Goal: Task Accomplishment & Management: Complete application form

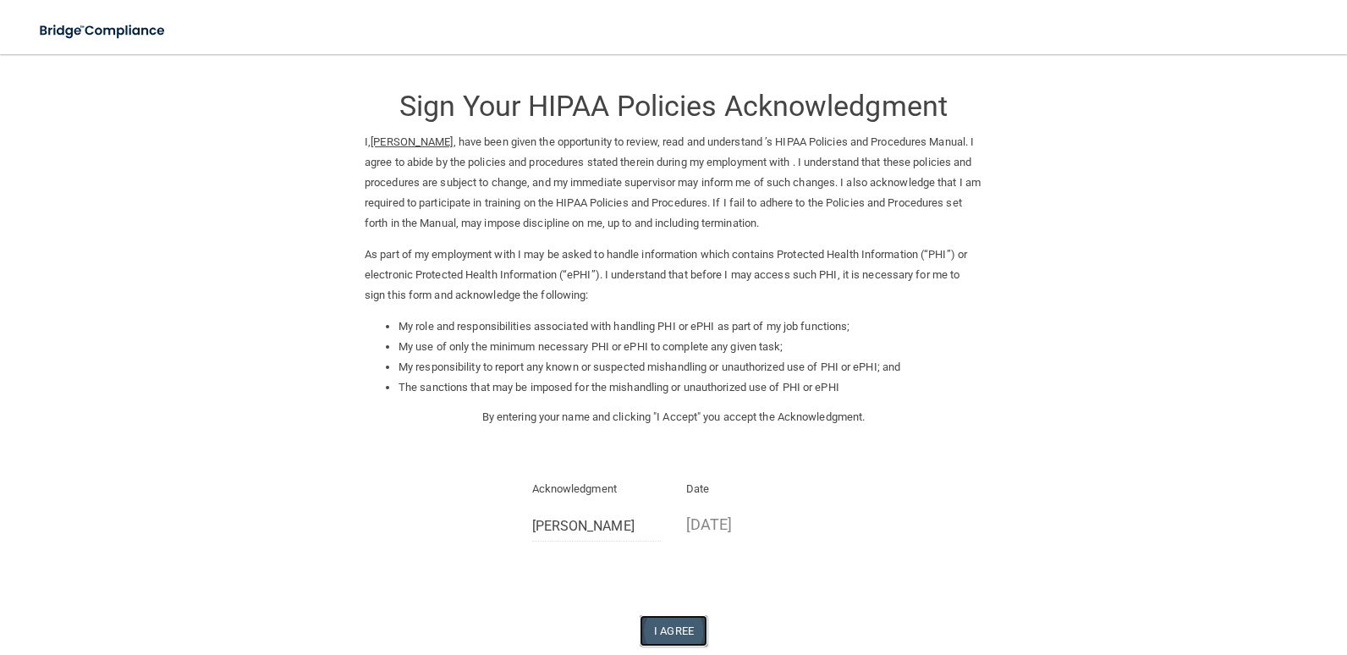
click at [675, 626] on button "I Agree" at bounding box center [674, 630] width 68 height 31
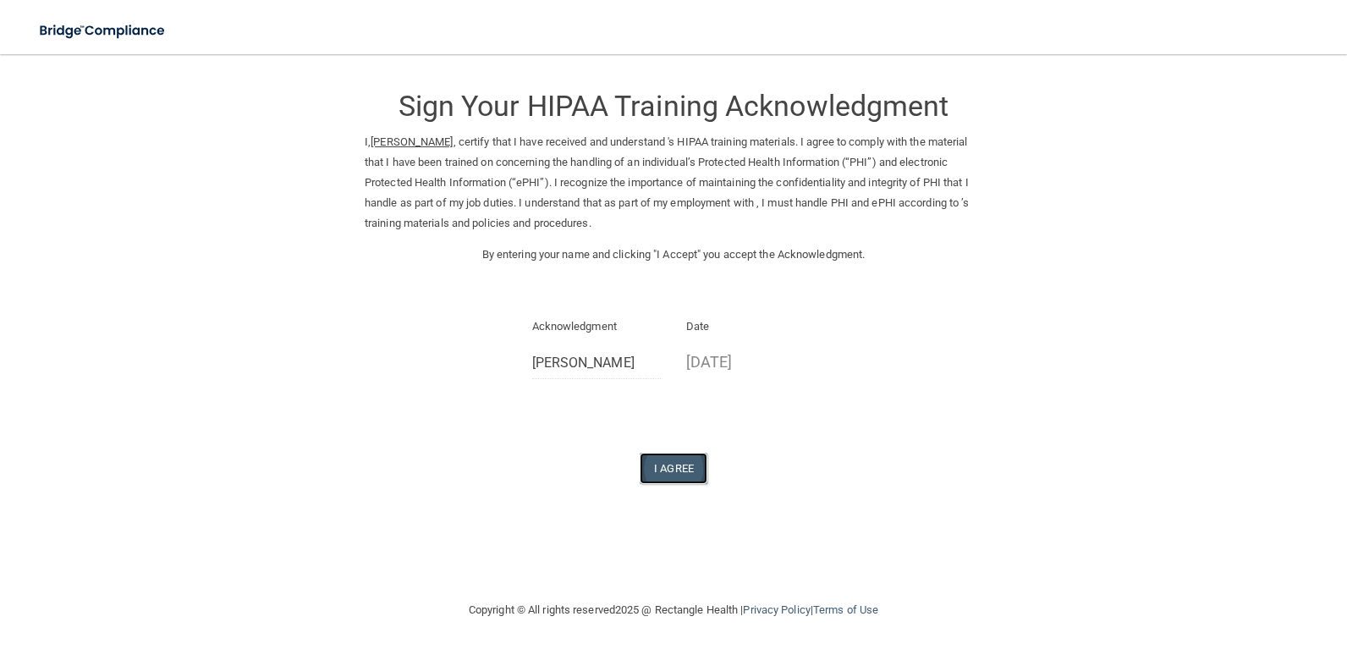
click at [691, 472] on button "I Agree" at bounding box center [674, 468] width 68 height 31
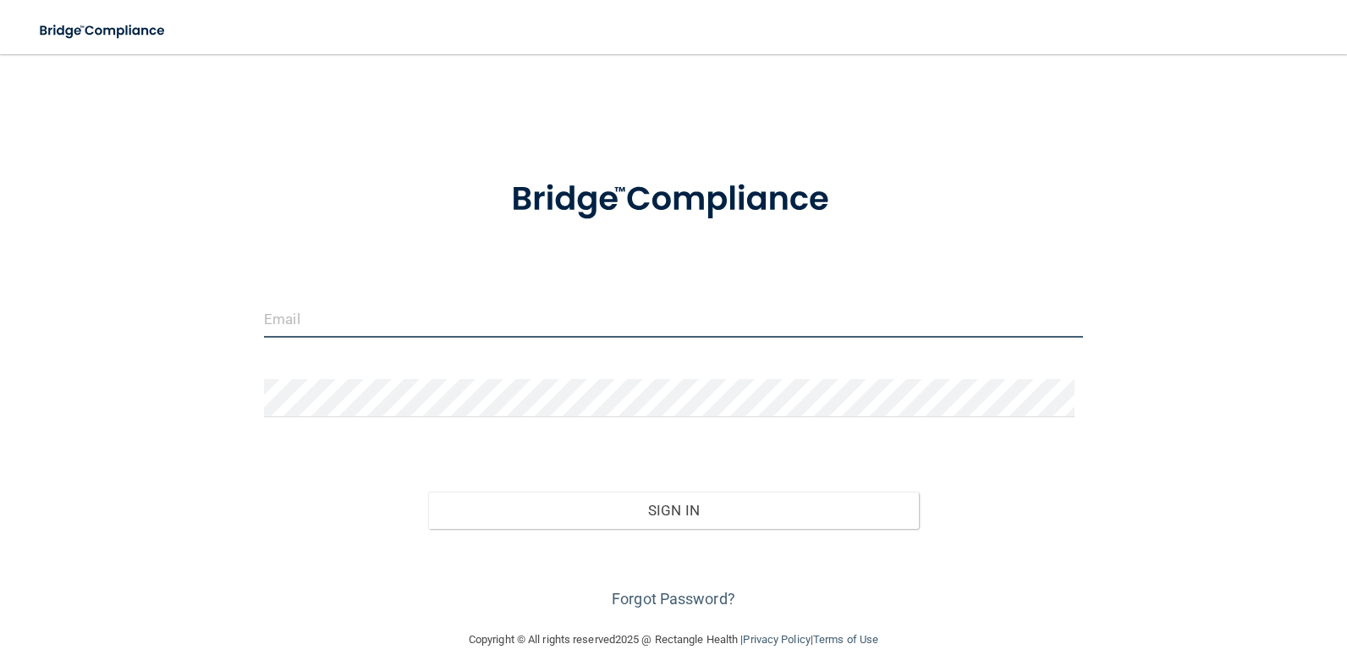
click at [303, 322] on input "email" at bounding box center [673, 319] width 819 height 38
type input "emrmullins@gmail.com"
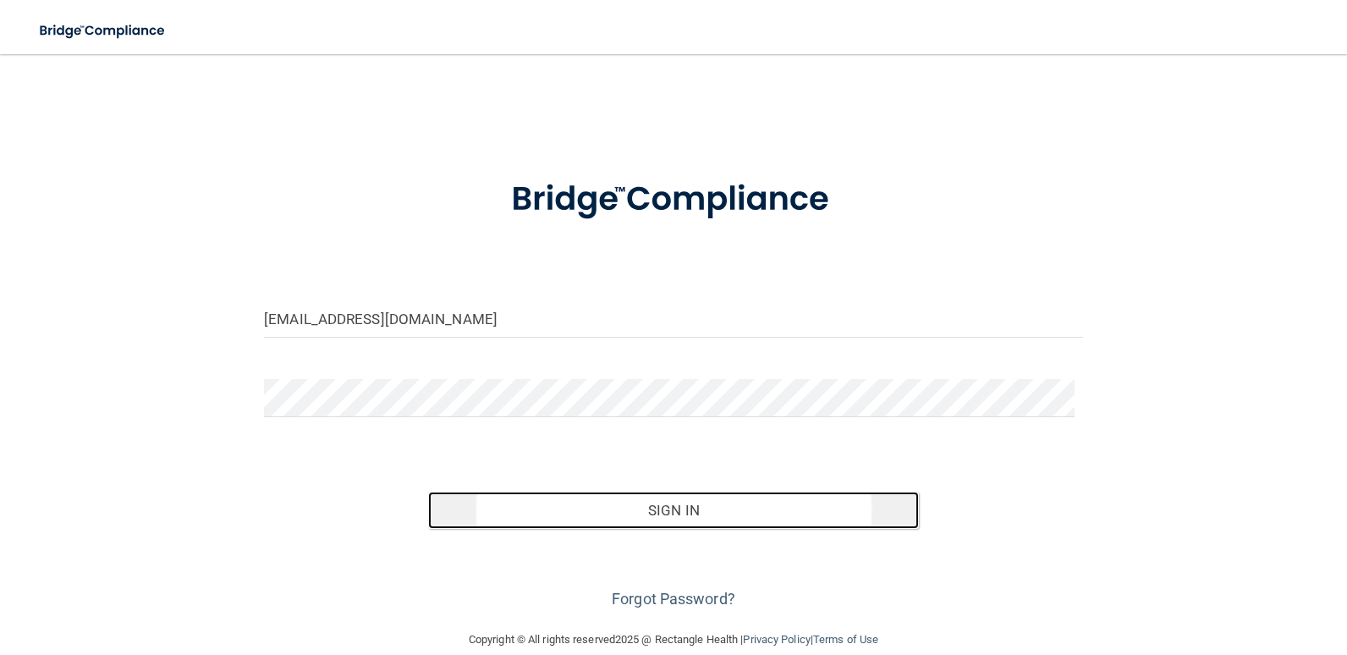
click at [804, 515] on button "Sign In" at bounding box center [674, 510] width 492 height 37
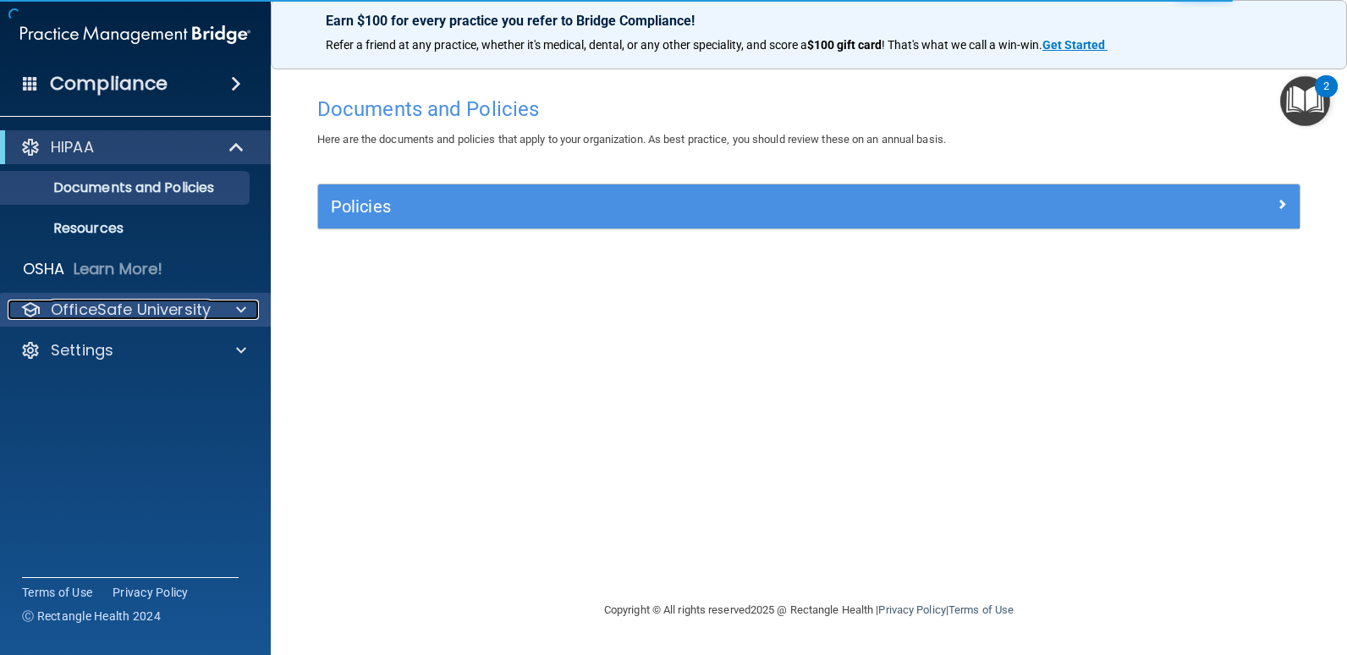
click at [245, 313] on span at bounding box center [241, 310] width 10 height 20
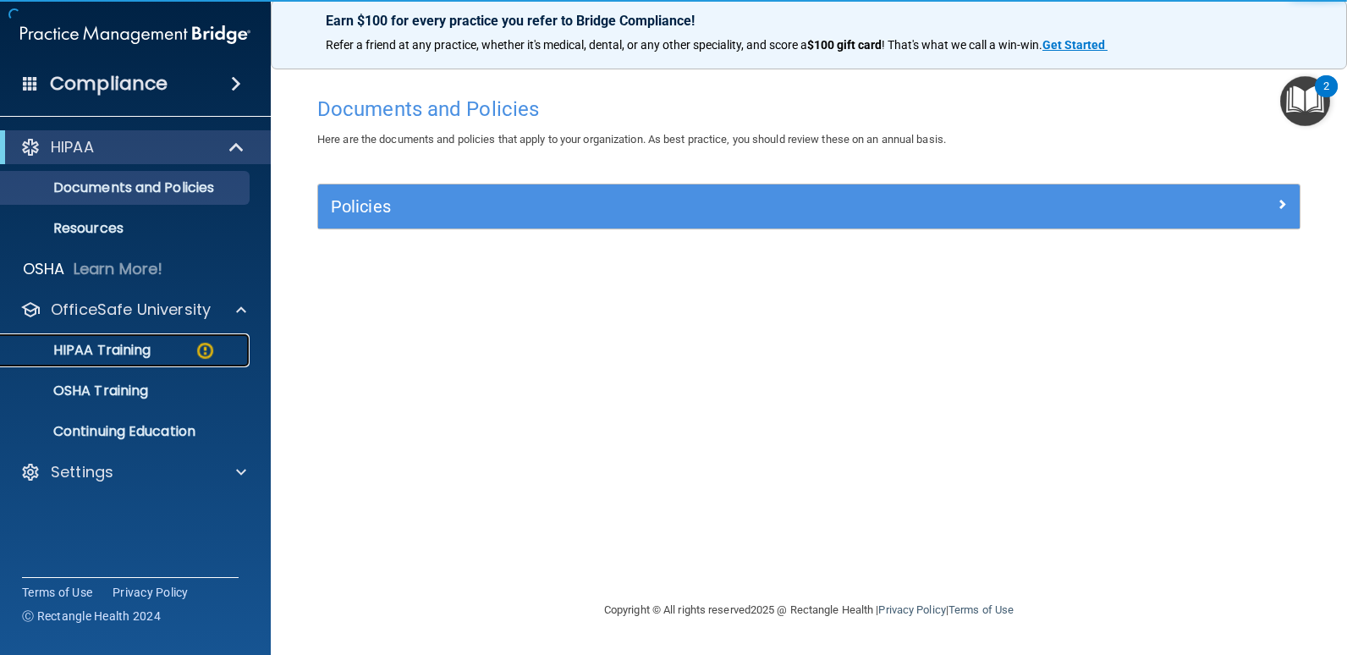
click at [124, 350] on p "HIPAA Training" at bounding box center [81, 350] width 140 height 17
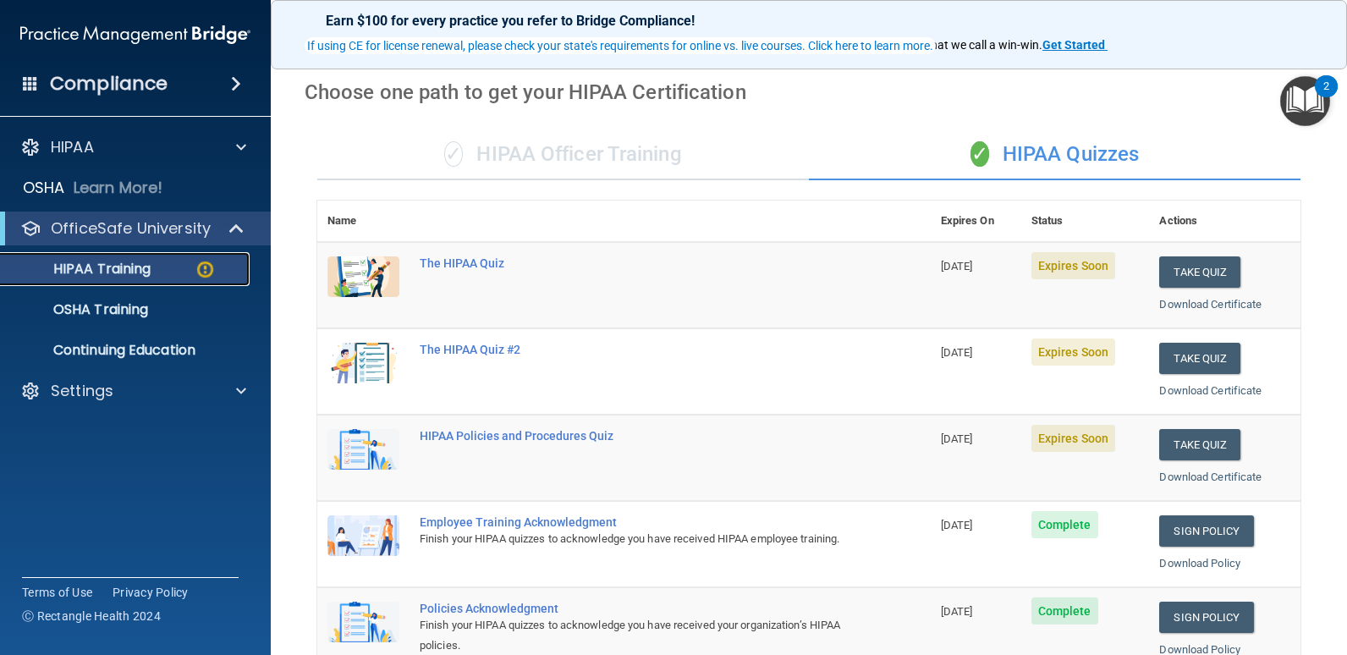
scroll to position [169, 0]
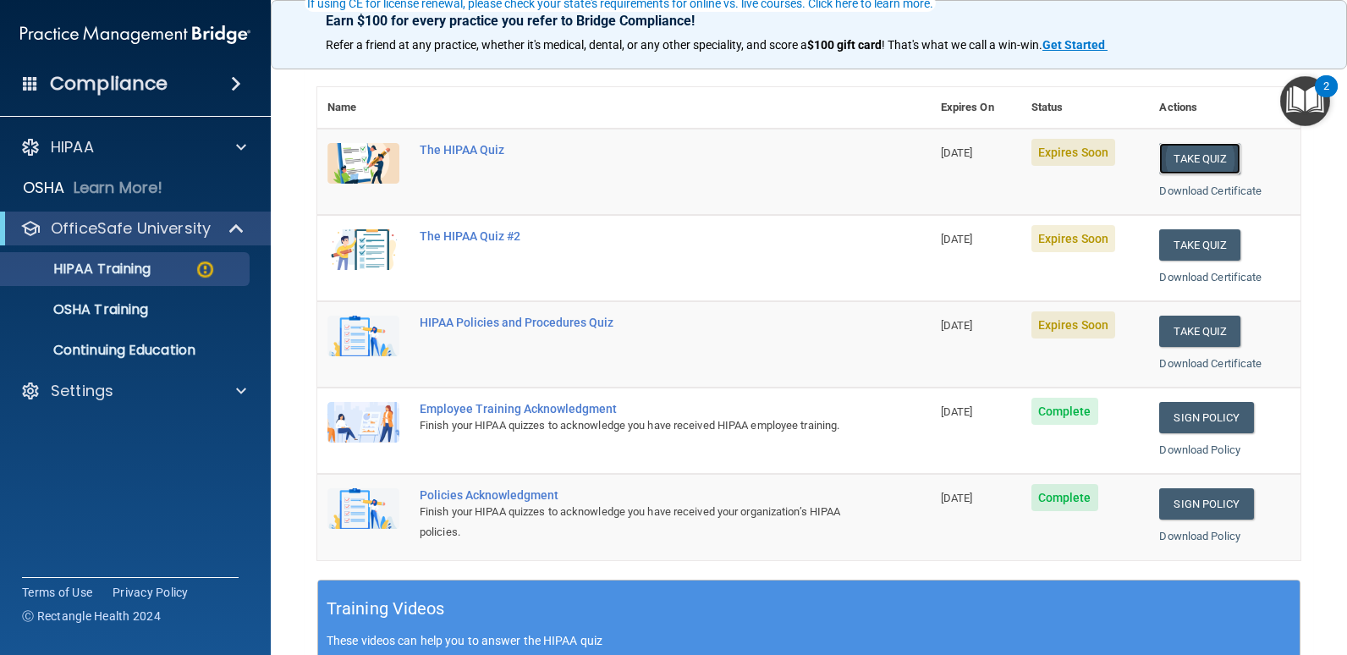
click at [1182, 155] on button "Take Quiz" at bounding box center [1200, 158] width 81 height 31
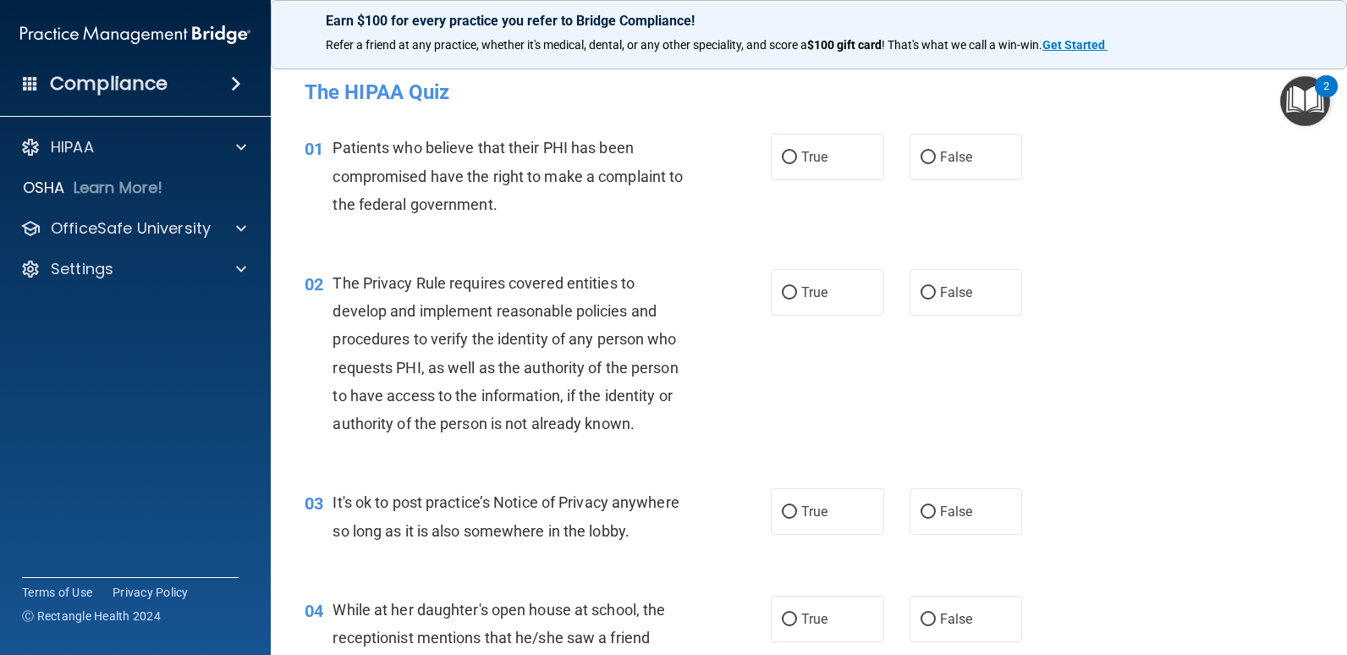
drag, startPoint x: 781, startPoint y: 147, endPoint x: 773, endPoint y: 199, distance: 52.3
click at [781, 148] on label "True" at bounding box center [827, 157] width 113 height 47
click at [782, 152] on input "True" at bounding box center [789, 158] width 15 height 13
radio input "true"
click at [788, 289] on input "True" at bounding box center [789, 293] width 15 height 13
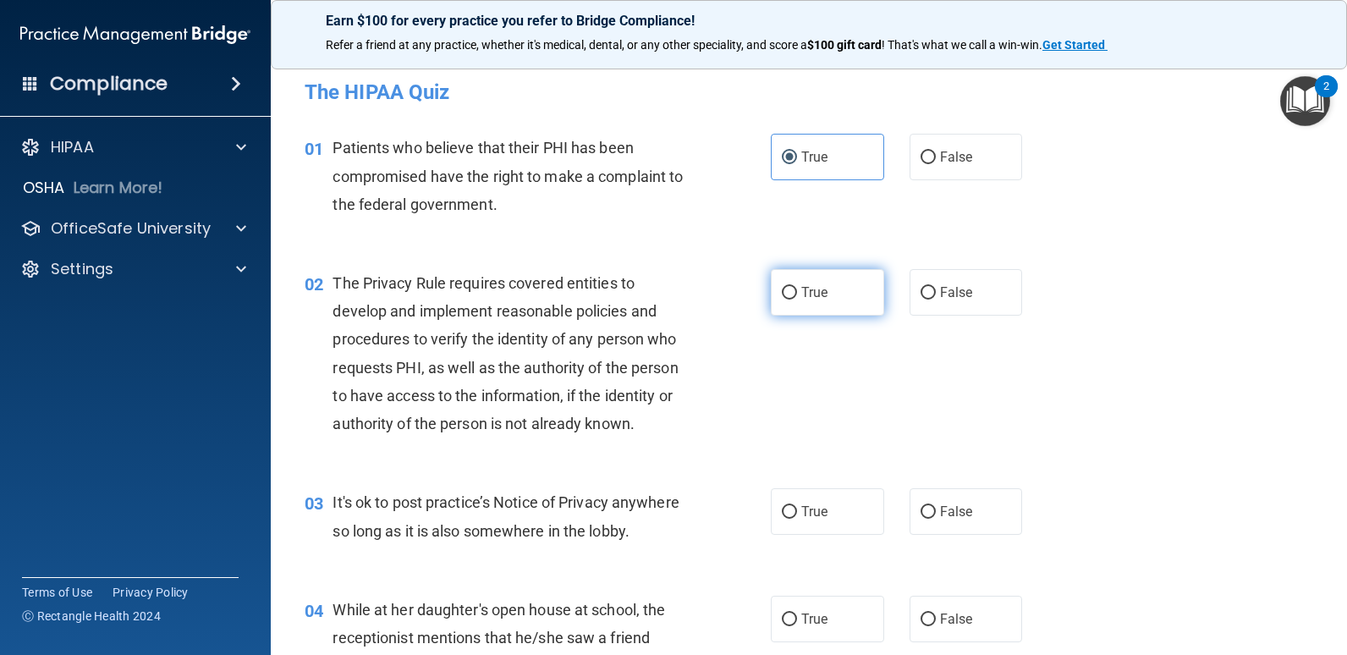
radio input "true"
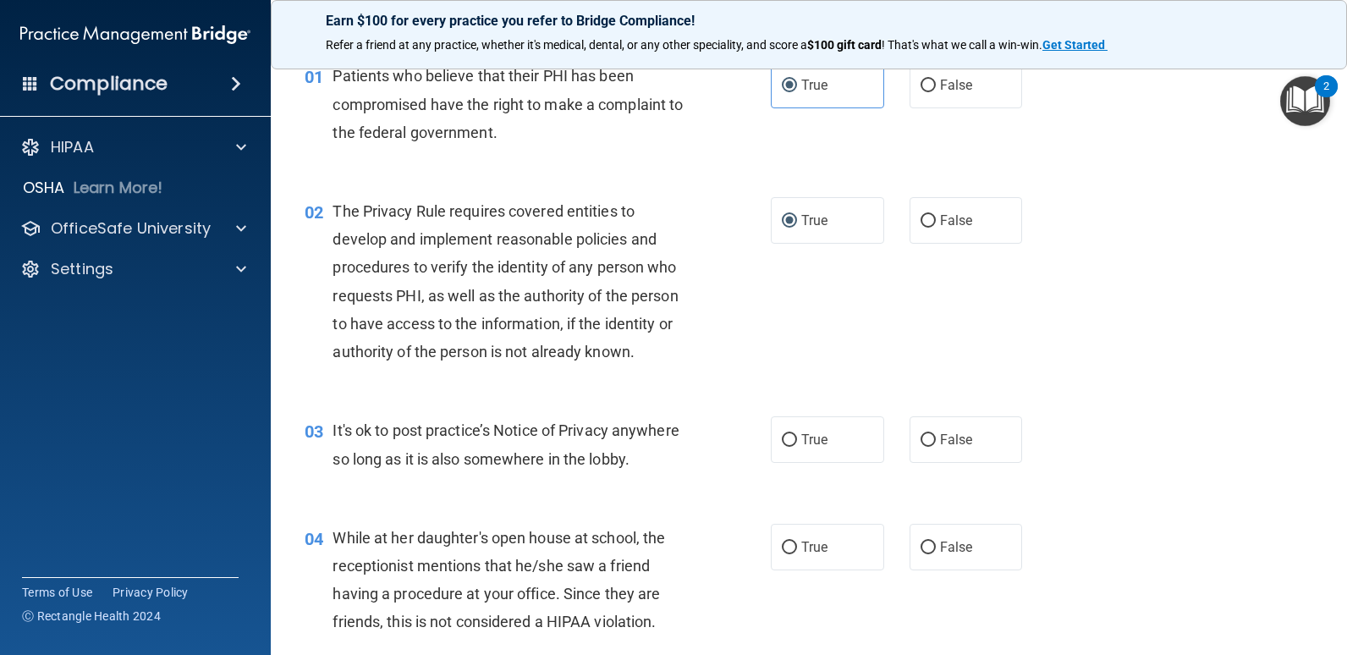
scroll to position [169, 0]
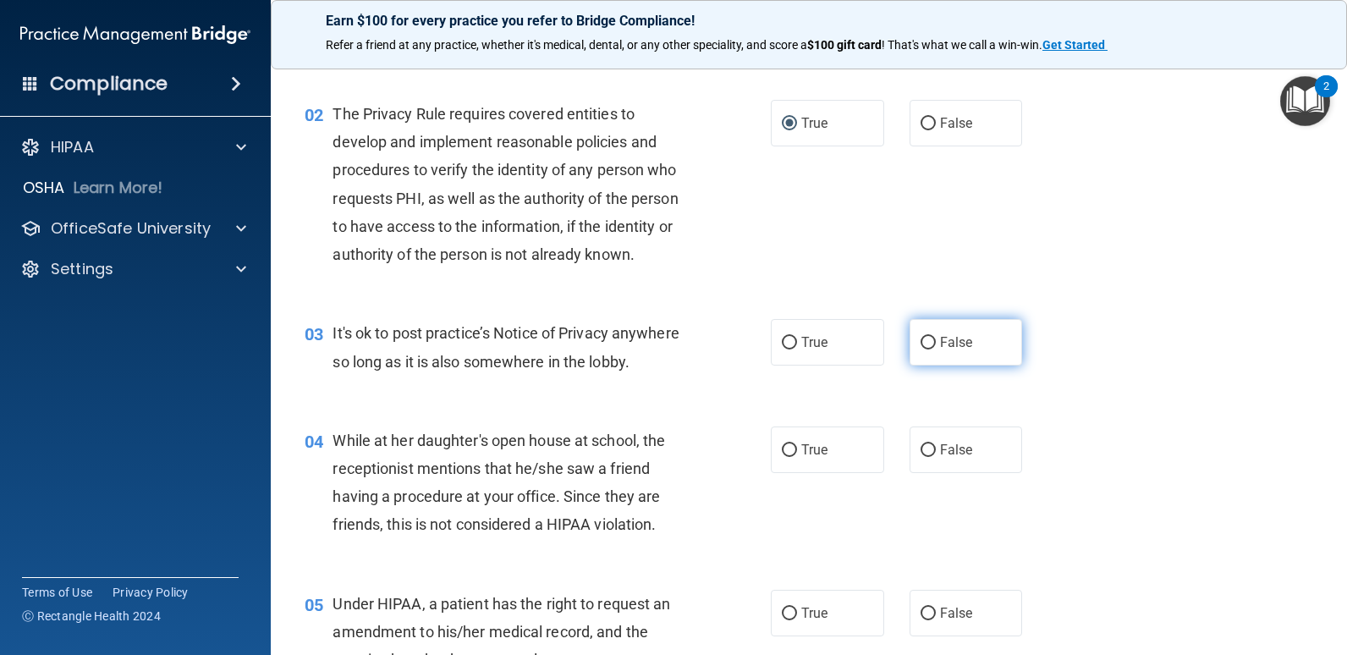
click at [915, 335] on label "False" at bounding box center [966, 342] width 113 height 47
drag, startPoint x: 915, startPoint y: 335, endPoint x: 920, endPoint y: 465, distance: 129.6
click at [921, 451] on input "False" at bounding box center [928, 450] width 15 height 13
radio input "true"
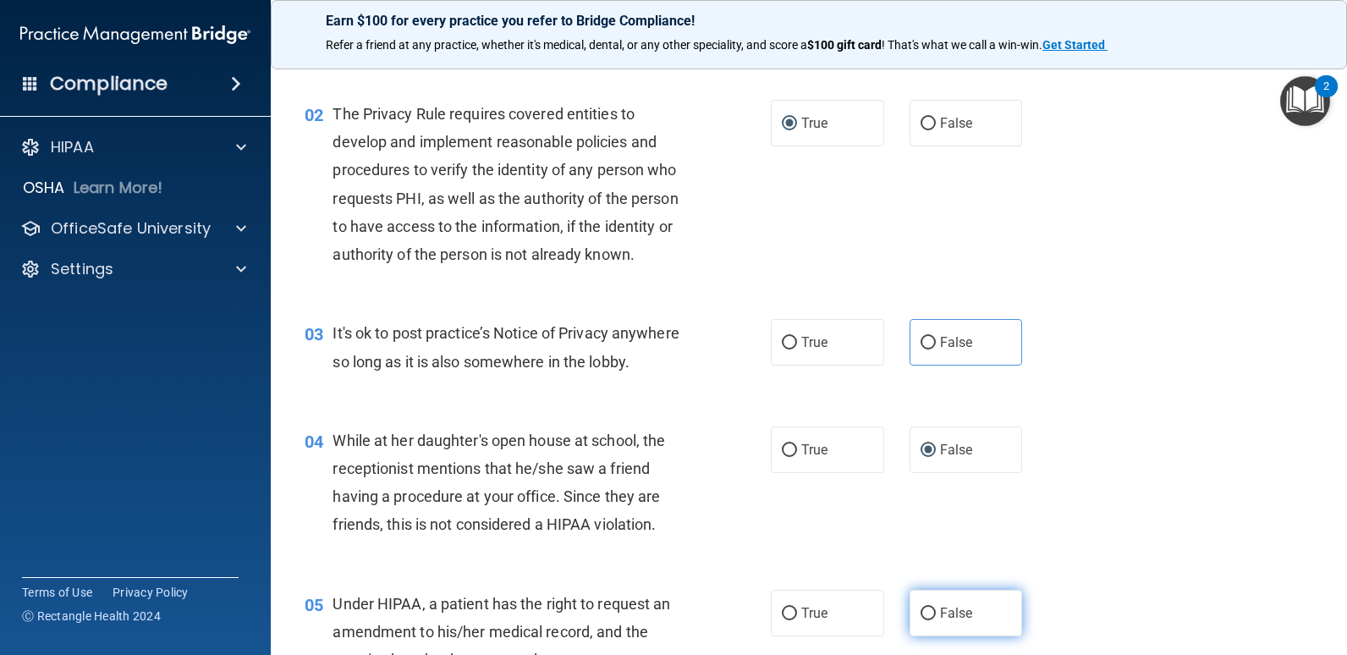
click at [928, 620] on input "False" at bounding box center [928, 614] width 15 height 13
radio input "true"
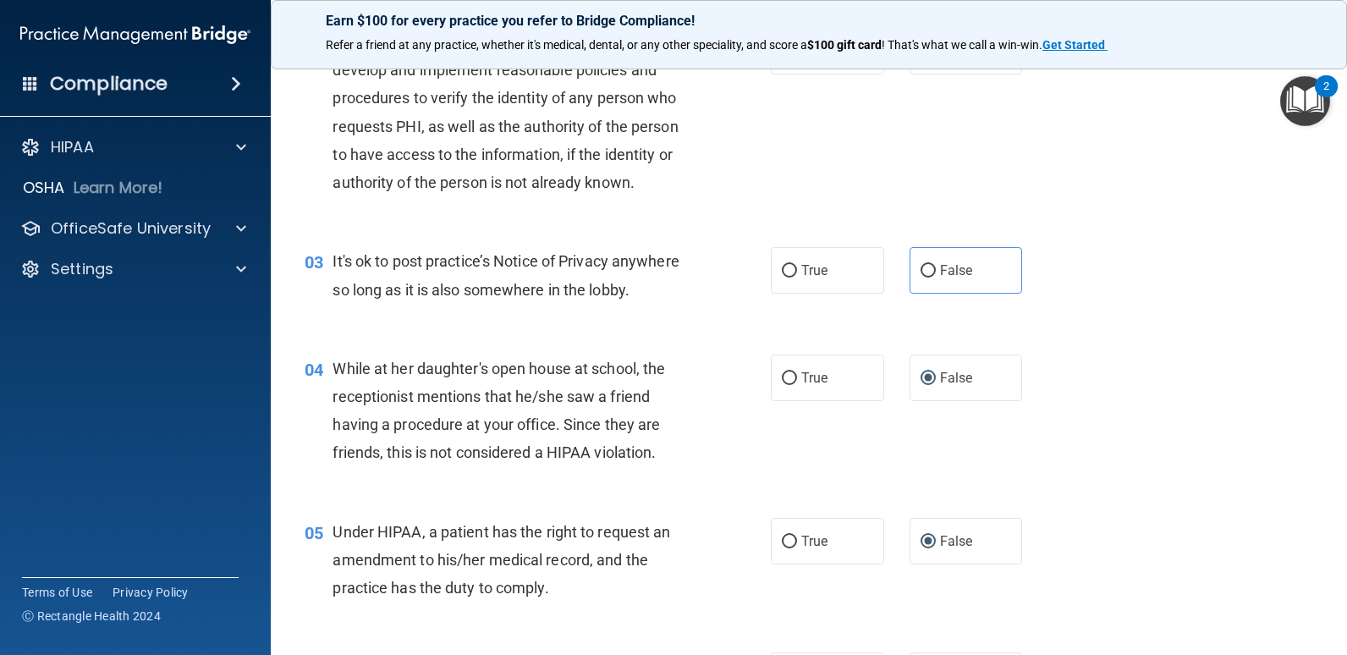
scroll to position [423, 0]
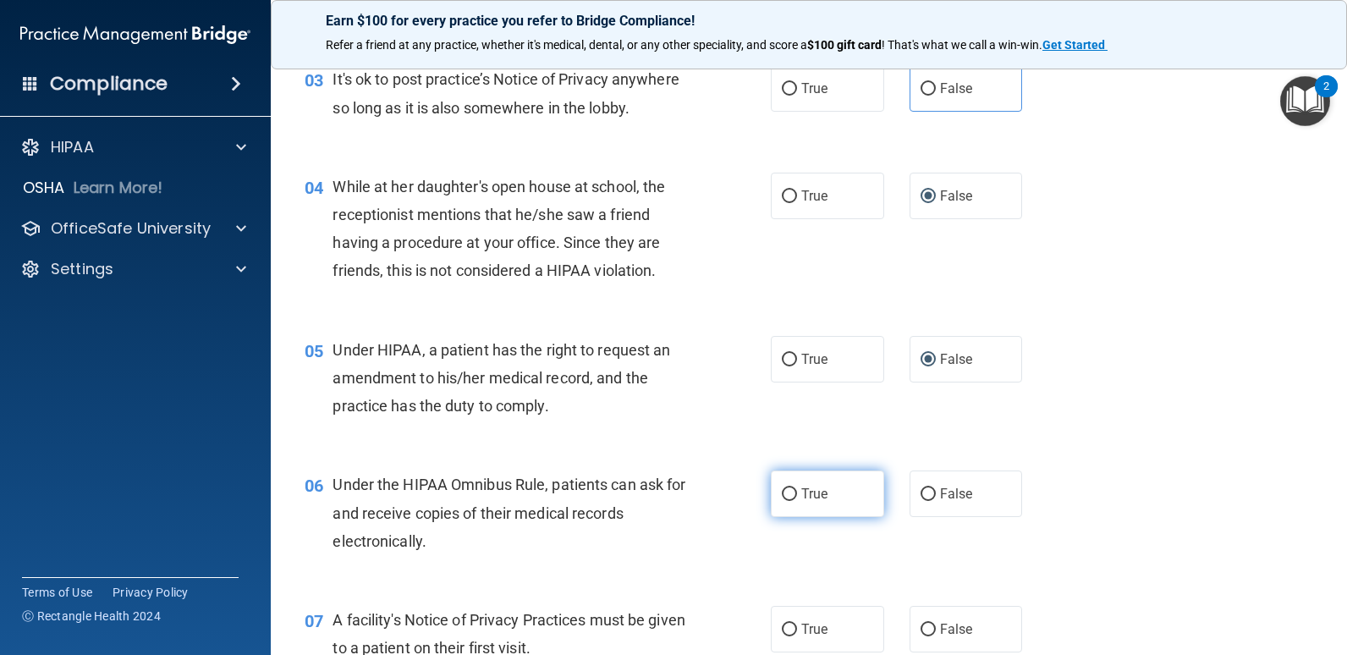
click at [787, 499] on input "True" at bounding box center [789, 494] width 15 height 13
radio input "true"
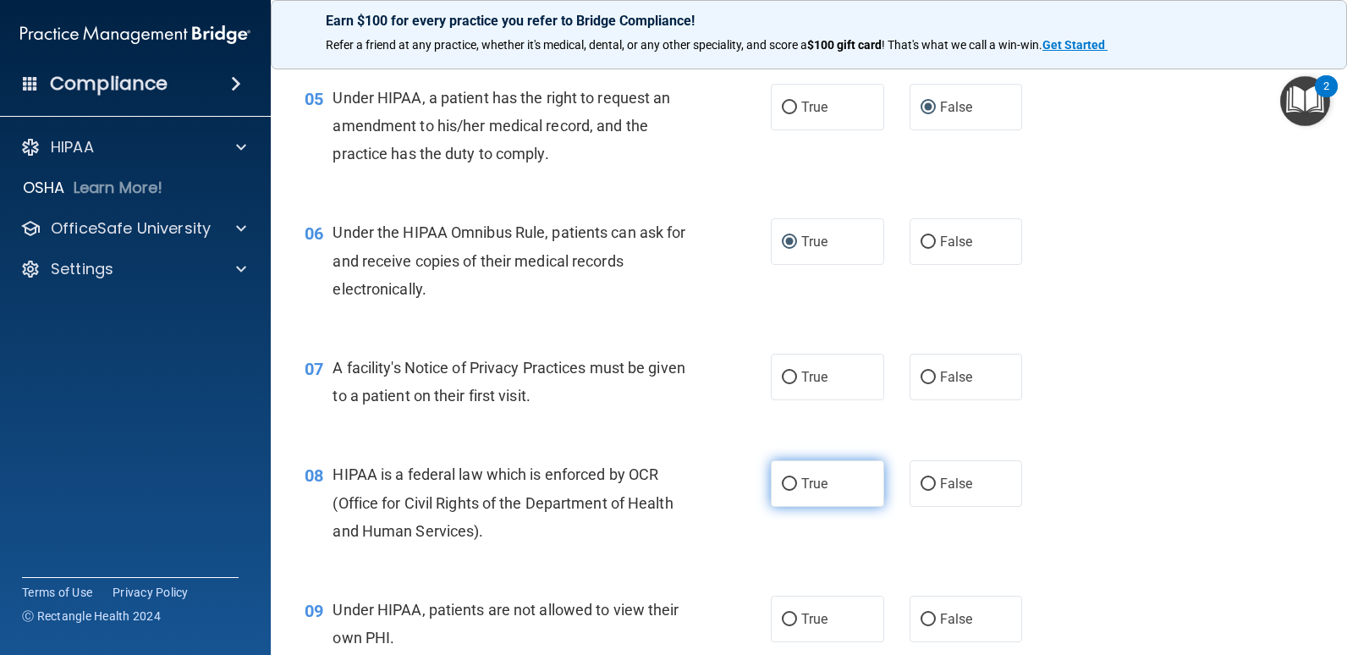
scroll to position [677, 0]
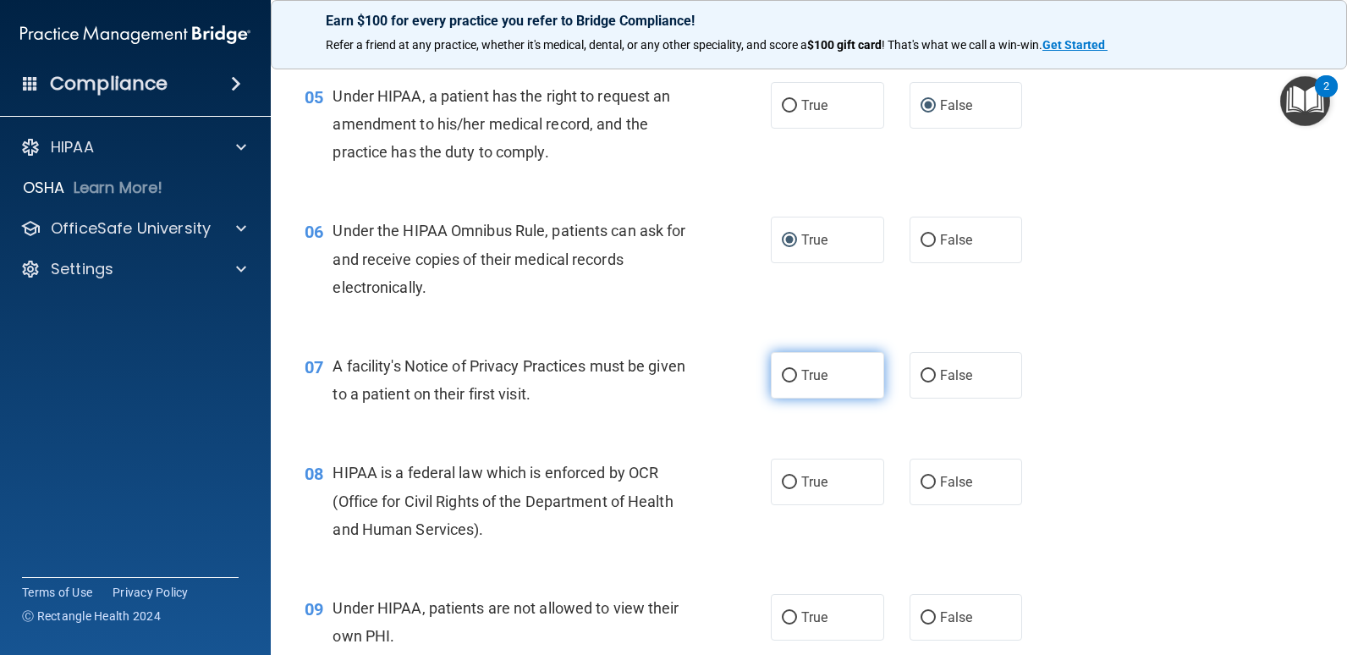
click at [782, 372] on input "True" at bounding box center [789, 376] width 15 height 13
radio input "true"
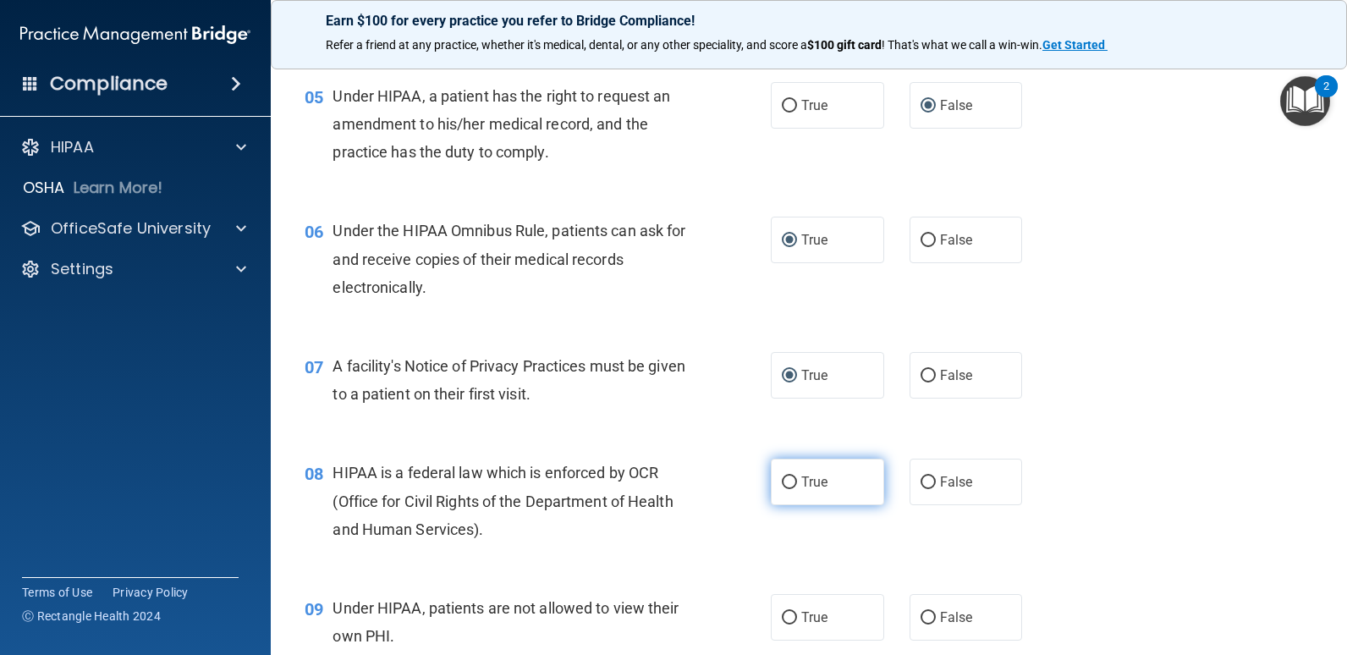
click at [784, 473] on label "True" at bounding box center [827, 482] width 113 height 47
click at [783, 482] on input "True" at bounding box center [789, 483] width 15 height 13
radio input "true"
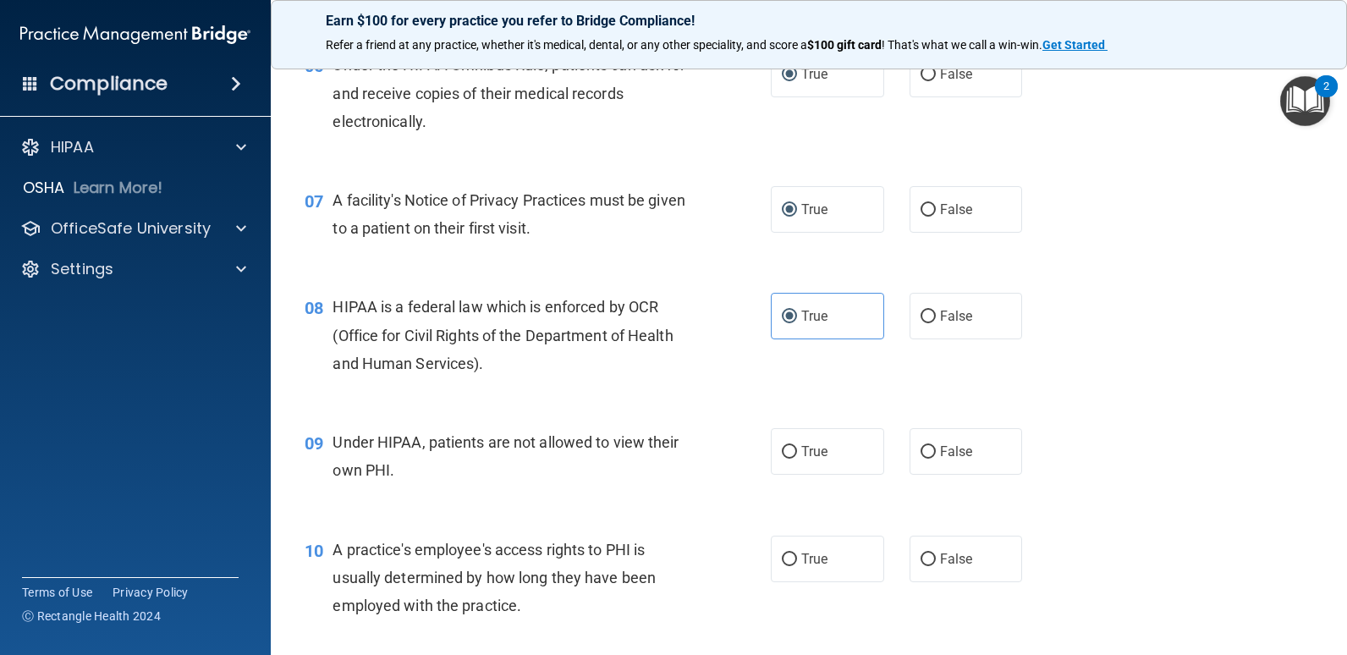
scroll to position [846, 0]
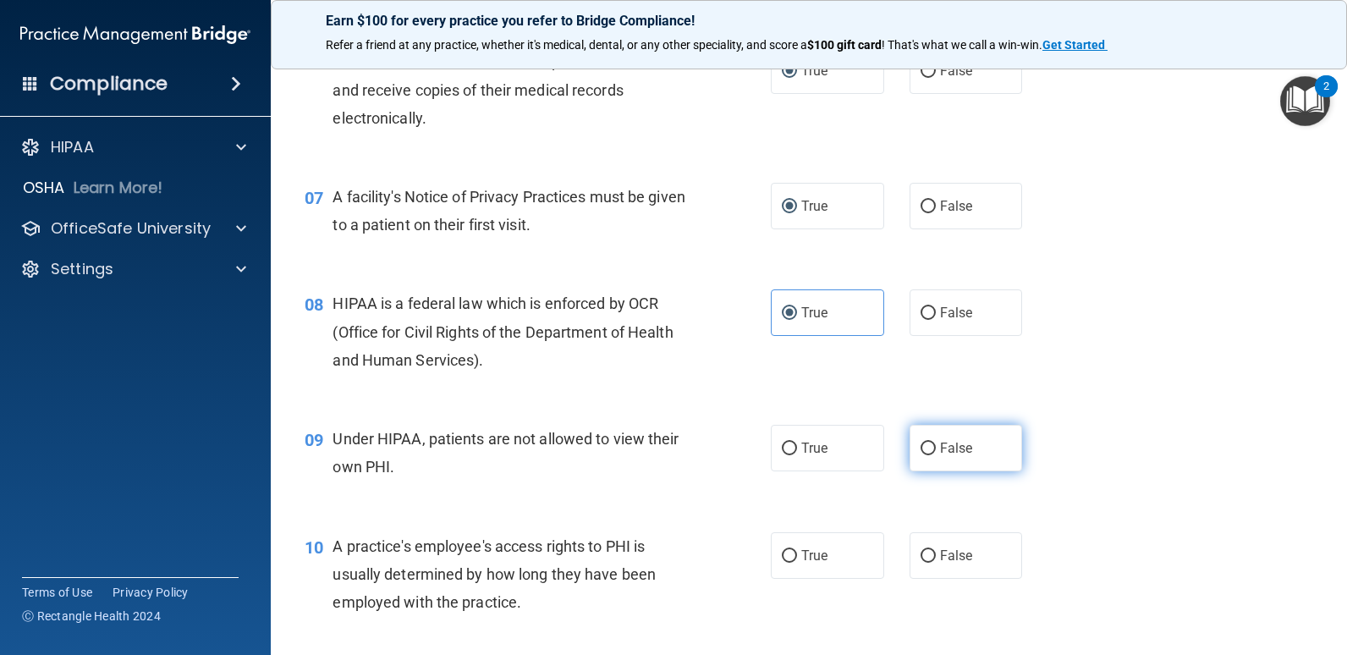
click at [931, 448] on label "False" at bounding box center [966, 448] width 113 height 47
click at [931, 448] on input "False" at bounding box center [928, 449] width 15 height 13
radio input "true"
click at [923, 555] on input "False" at bounding box center [928, 556] width 15 height 13
radio input "true"
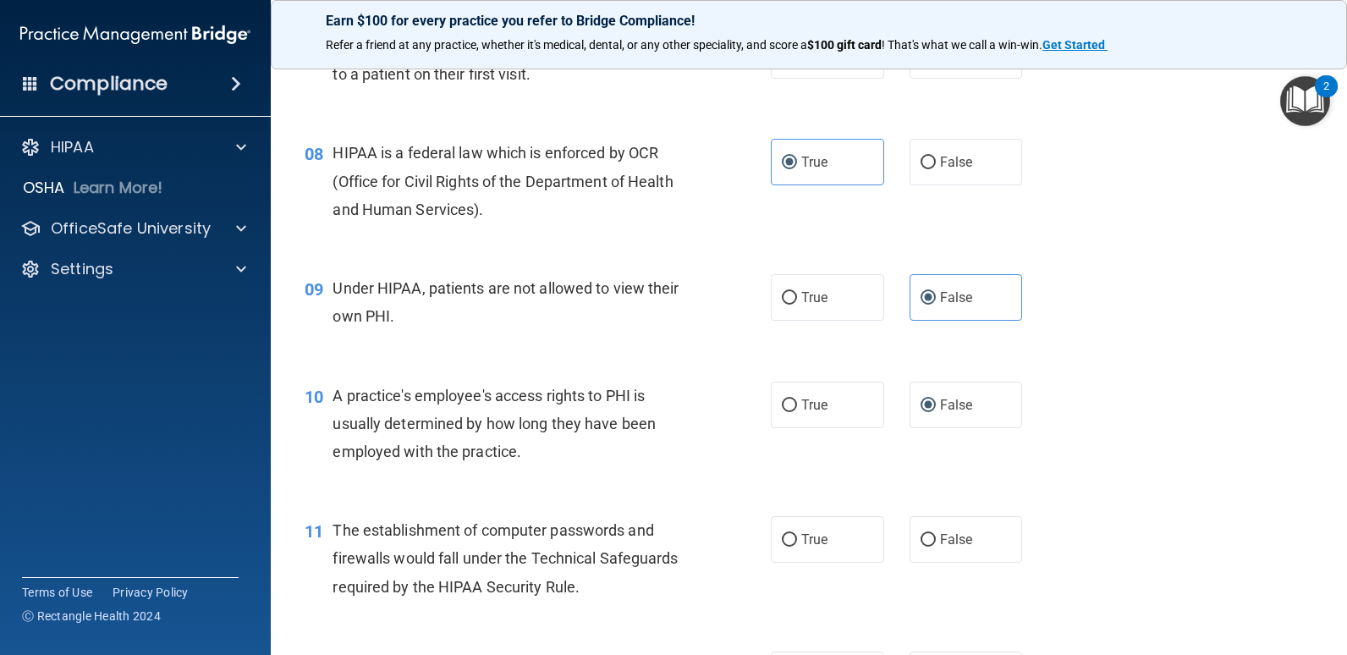
scroll to position [1016, 0]
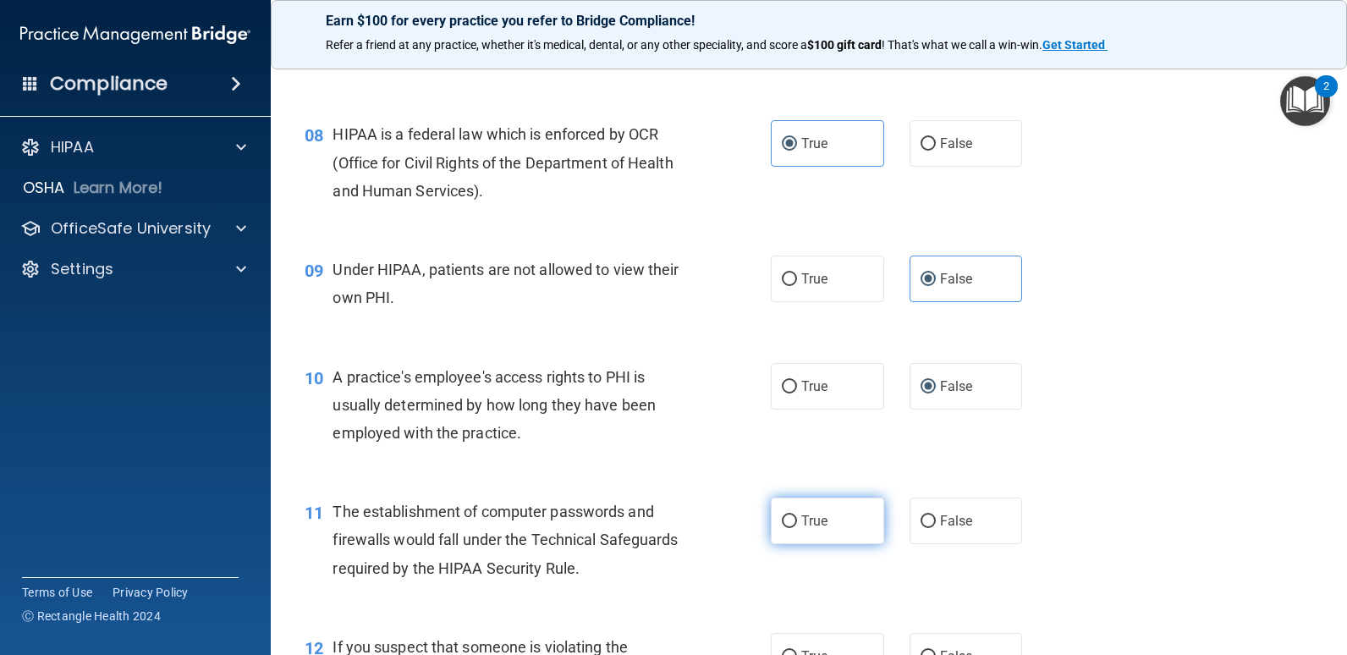
click at [782, 515] on input "True" at bounding box center [789, 521] width 15 height 13
radio input "true"
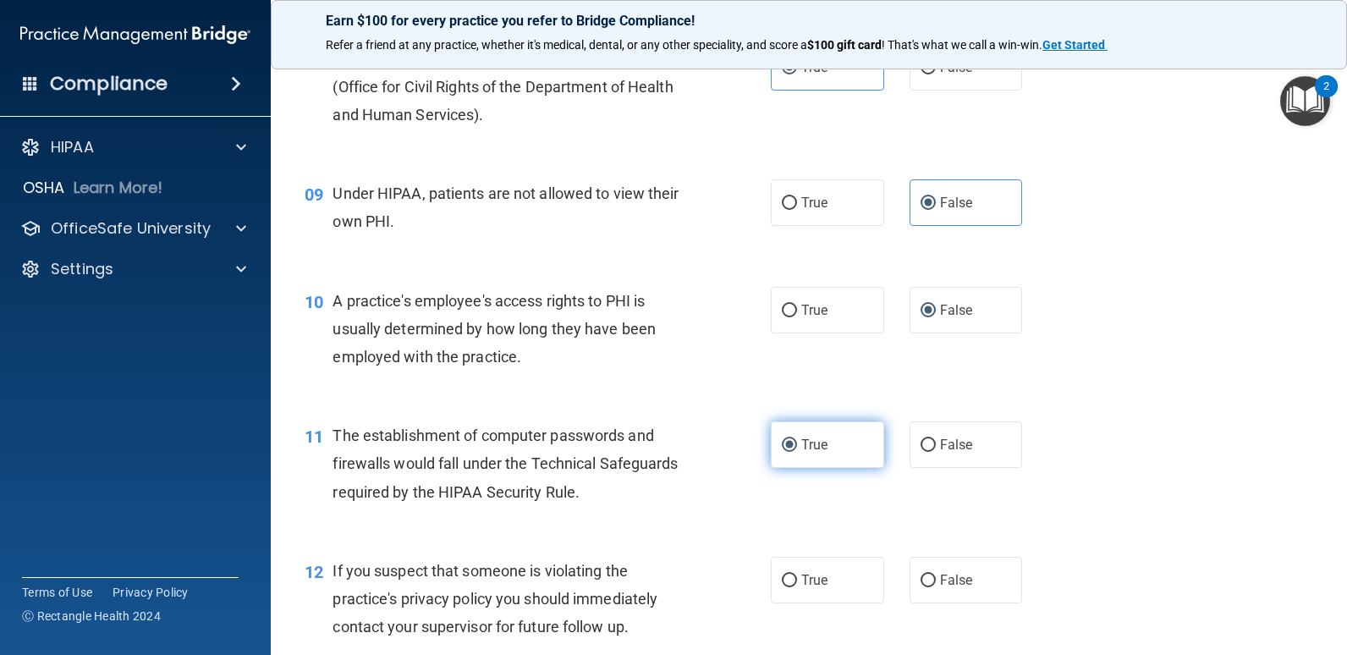
scroll to position [1270, 0]
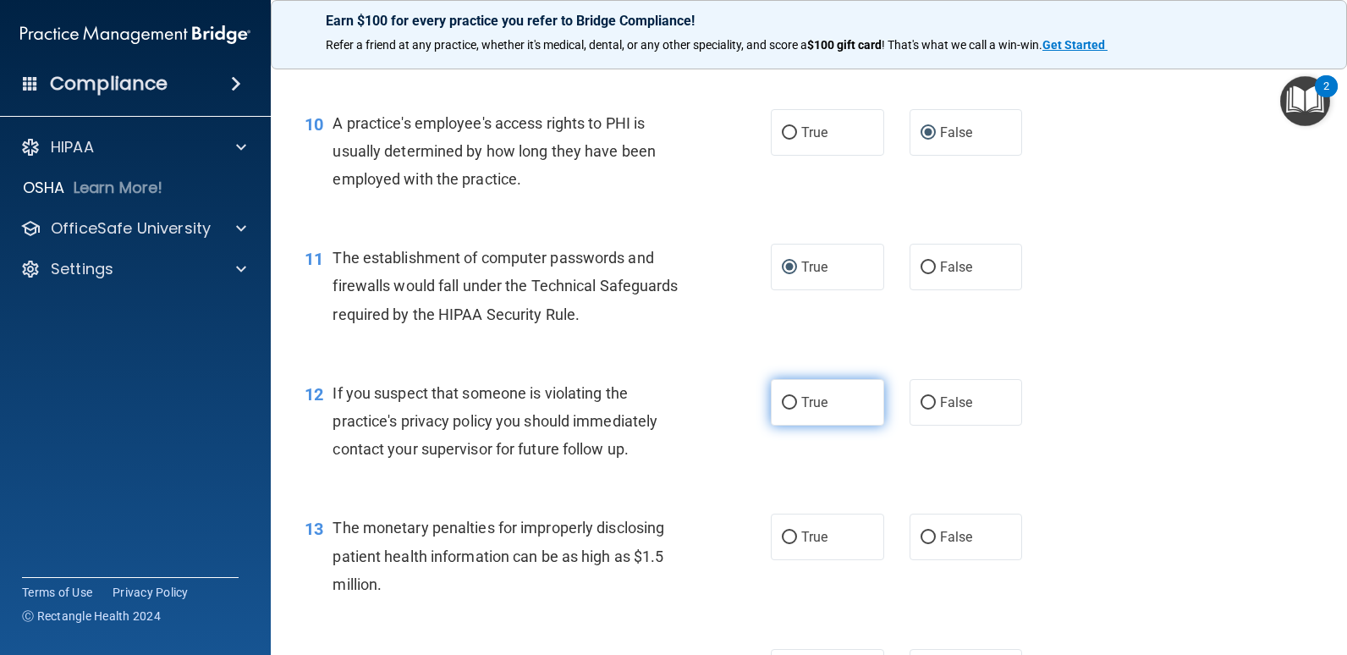
drag, startPoint x: 782, startPoint y: 396, endPoint x: 786, endPoint y: 420, distance: 24.1
click at [783, 398] on input "True" at bounding box center [789, 403] width 15 height 13
radio input "true"
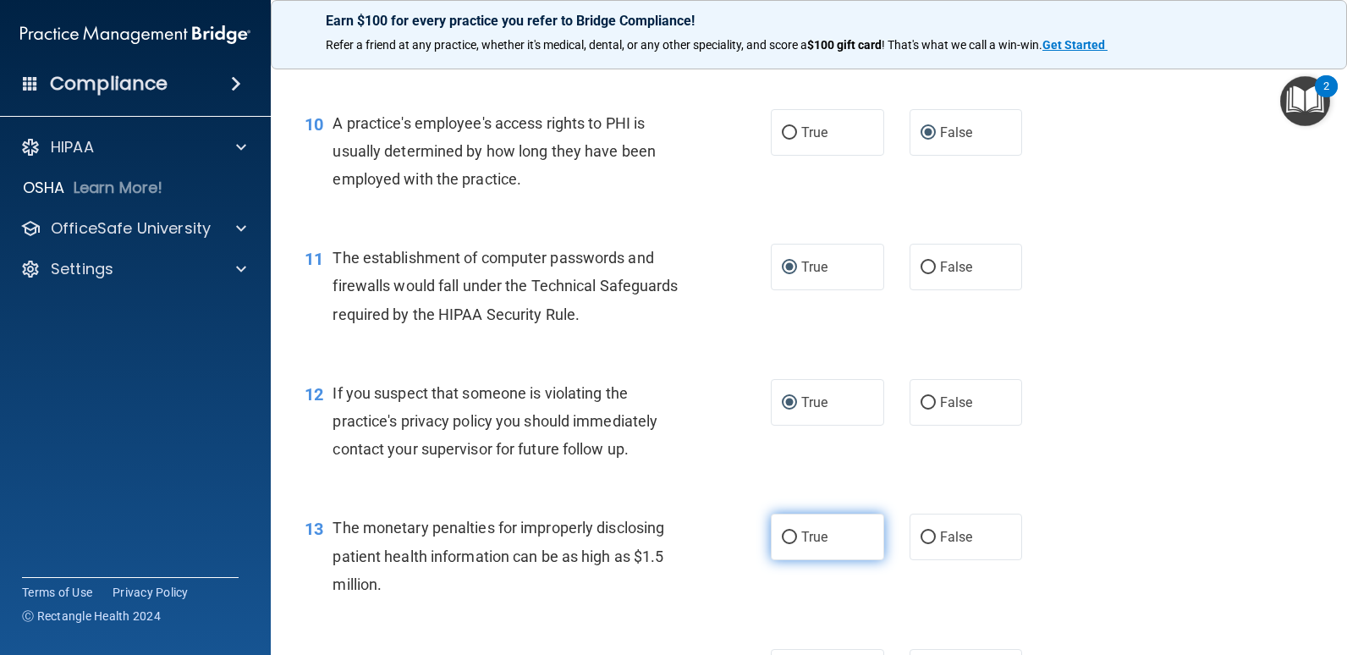
click at [785, 536] on input "True" at bounding box center [789, 538] width 15 height 13
radio input "true"
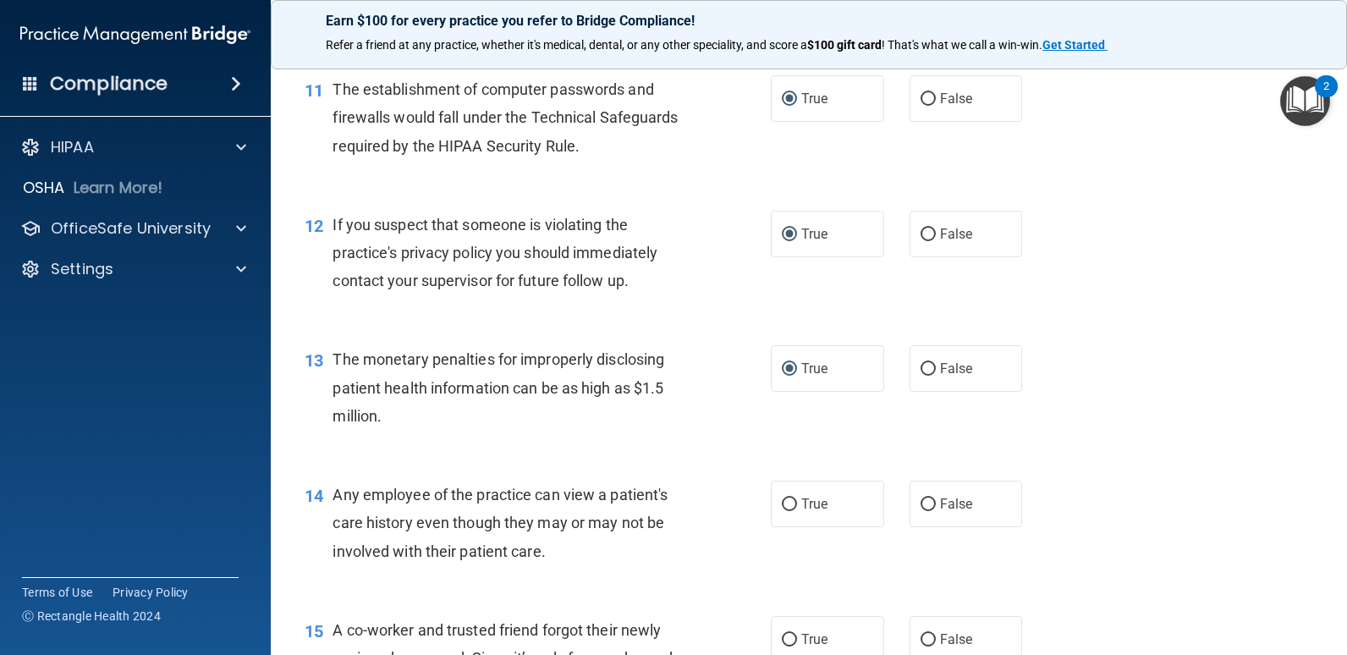
scroll to position [1439, 0]
click at [921, 498] on input "False" at bounding box center [928, 504] width 15 height 13
radio input "true"
click at [923, 634] on input "False" at bounding box center [928, 639] width 15 height 13
radio input "true"
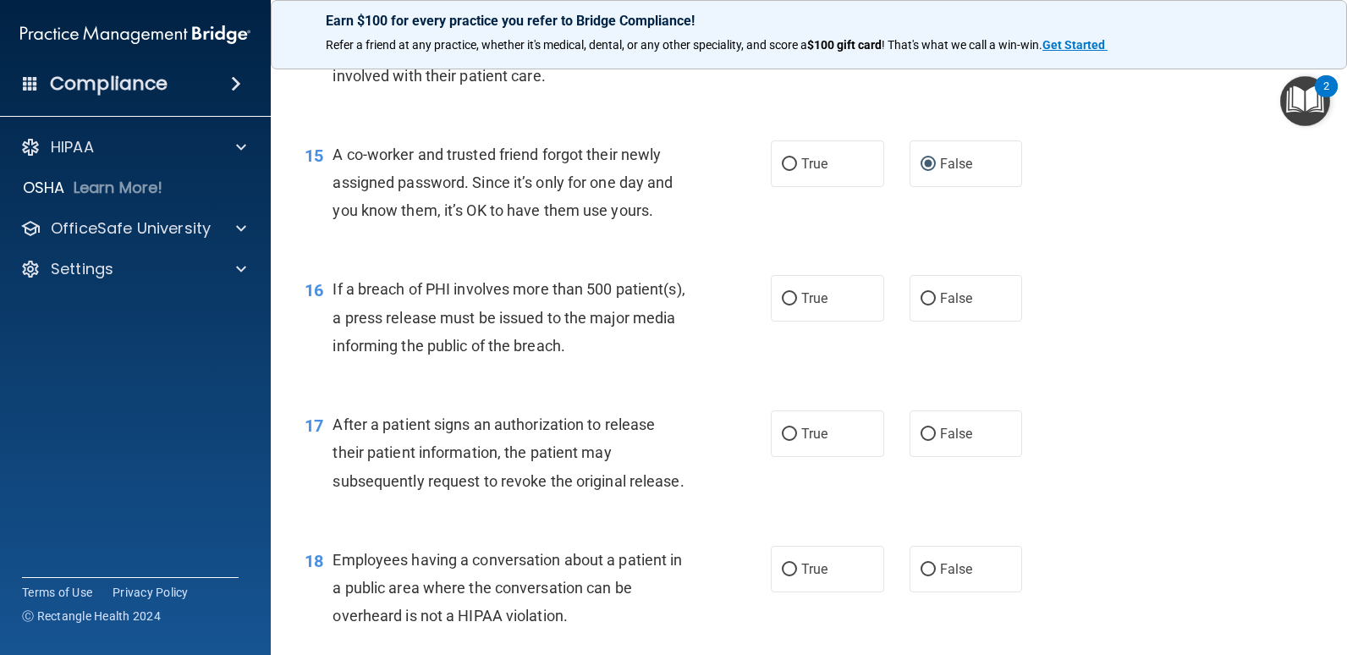
scroll to position [1947, 0]
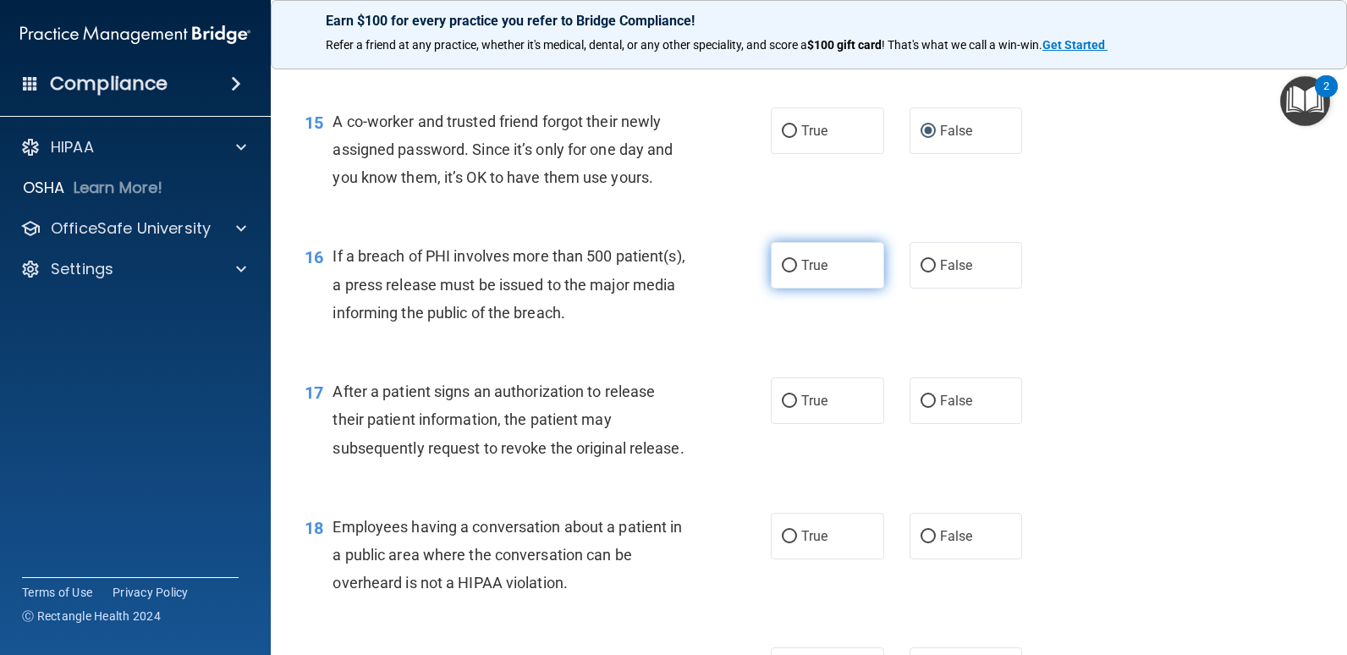
click at [787, 273] on input "True" at bounding box center [789, 266] width 15 height 13
radio input "true"
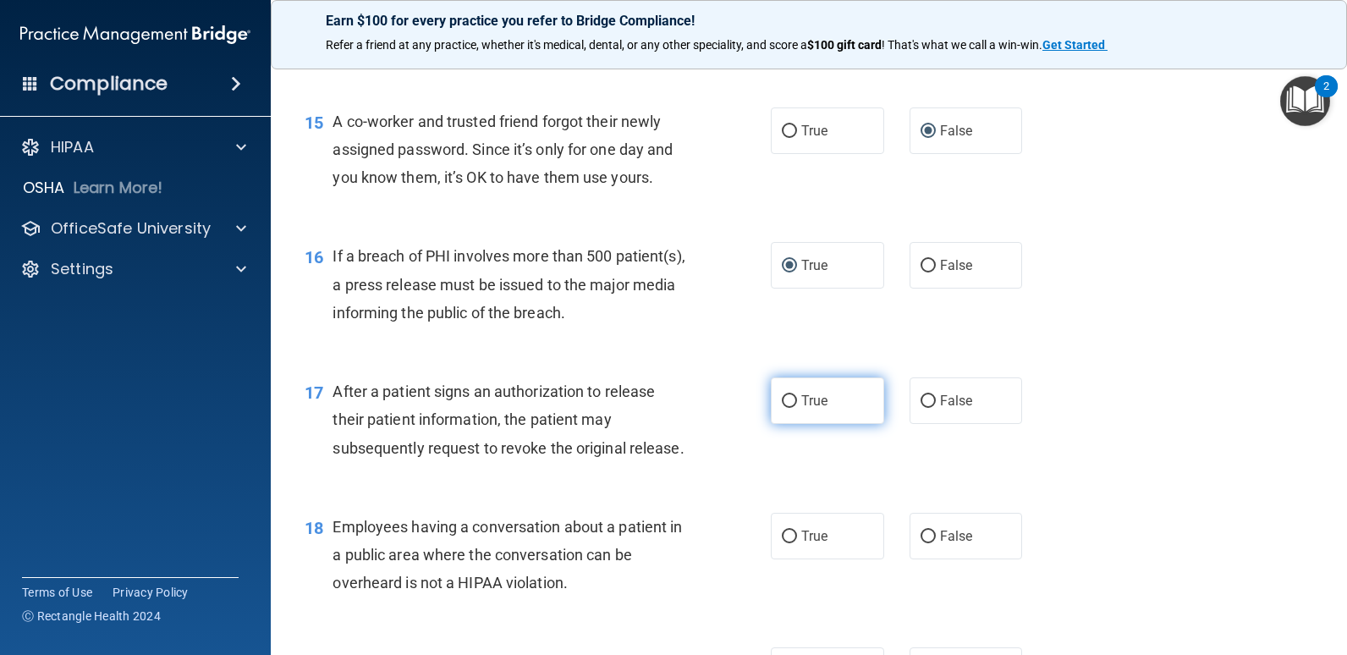
drag, startPoint x: 790, startPoint y: 393, endPoint x: 807, endPoint y: 395, distance: 17.1
click at [791, 393] on label "True" at bounding box center [827, 400] width 113 height 47
click at [791, 395] on input "True" at bounding box center [789, 401] width 15 height 13
radio input "true"
click at [921, 532] on input "False" at bounding box center [928, 537] width 15 height 13
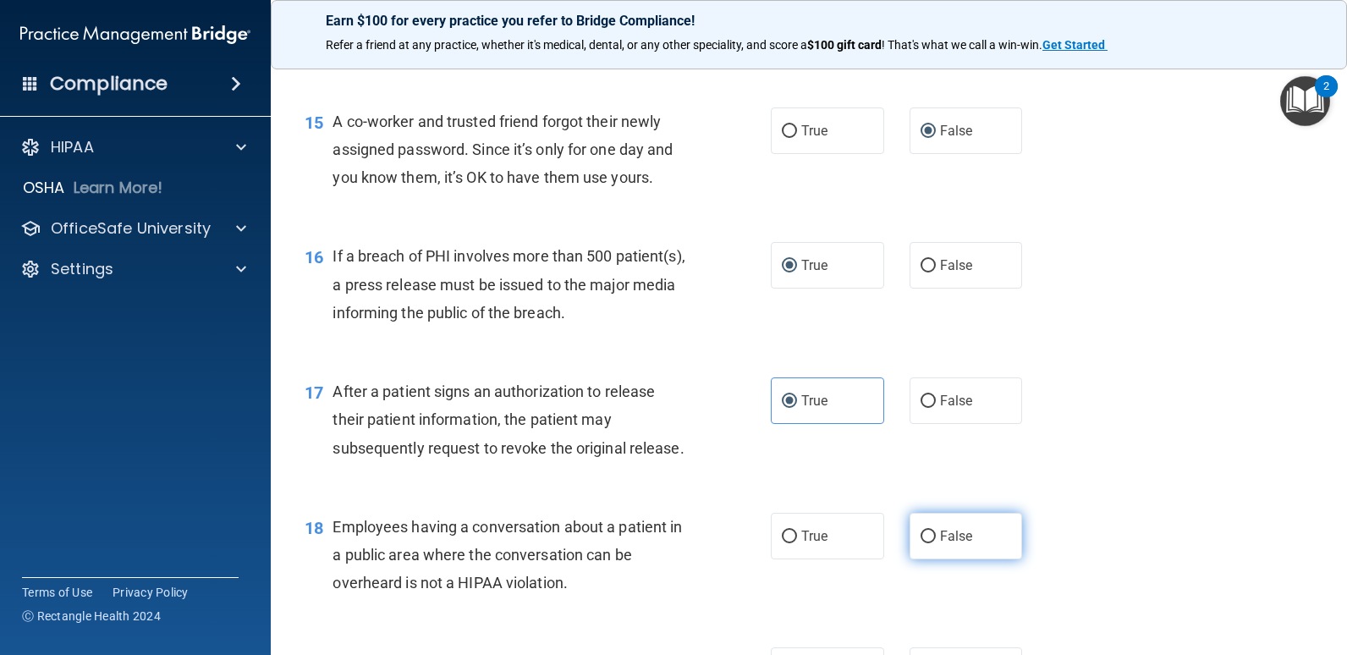
radio input "true"
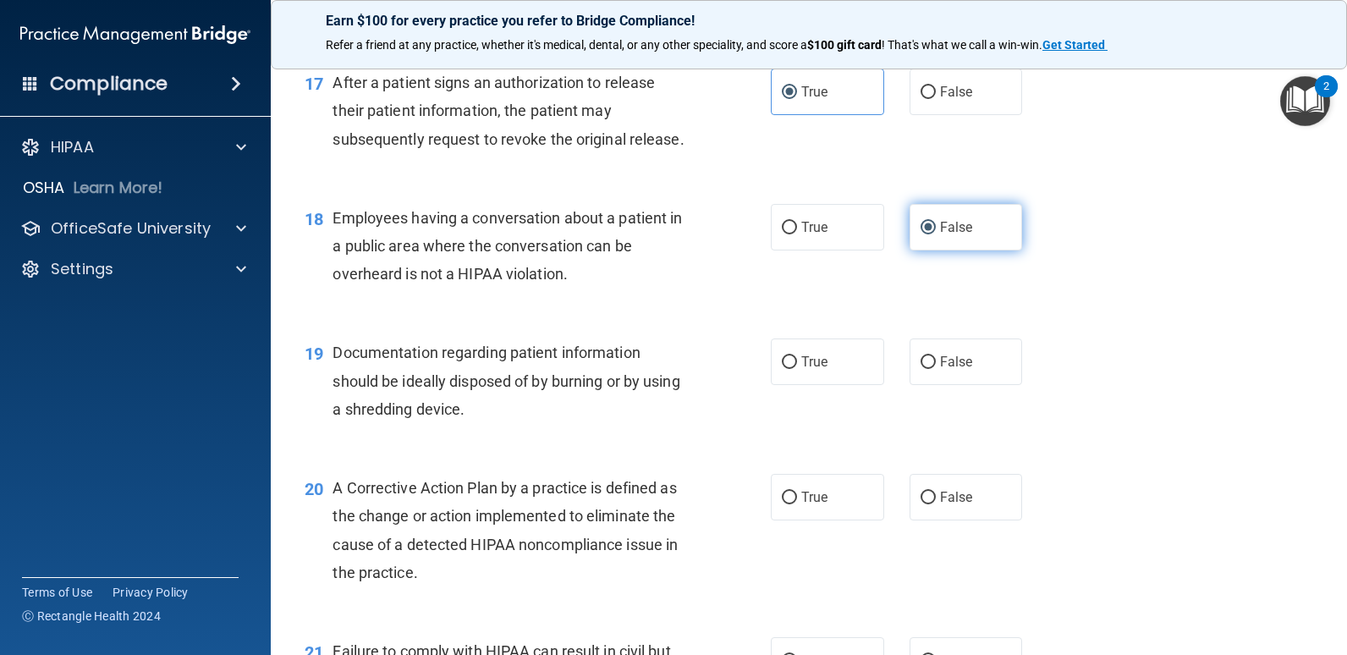
scroll to position [2285, 0]
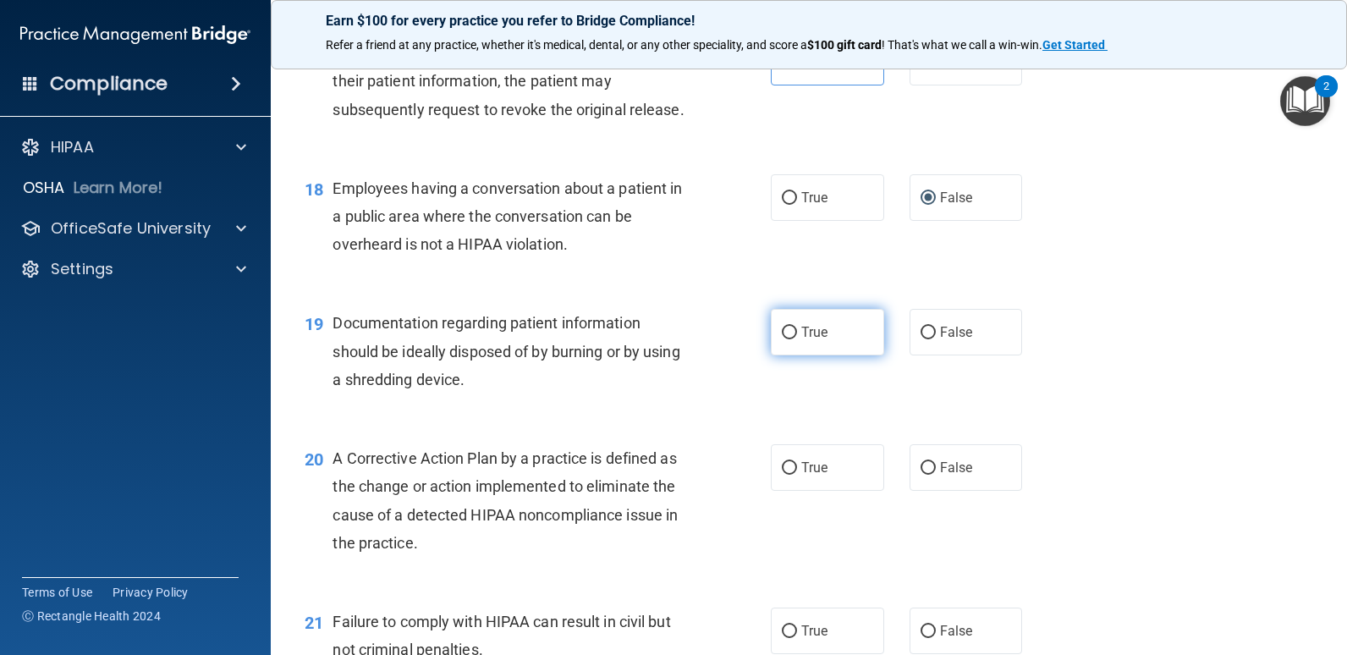
click at [791, 345] on label "True" at bounding box center [827, 332] width 113 height 47
click at [791, 339] on input "True" at bounding box center [789, 333] width 15 height 13
radio input "true"
click at [785, 465] on input "True" at bounding box center [789, 468] width 15 height 13
radio input "true"
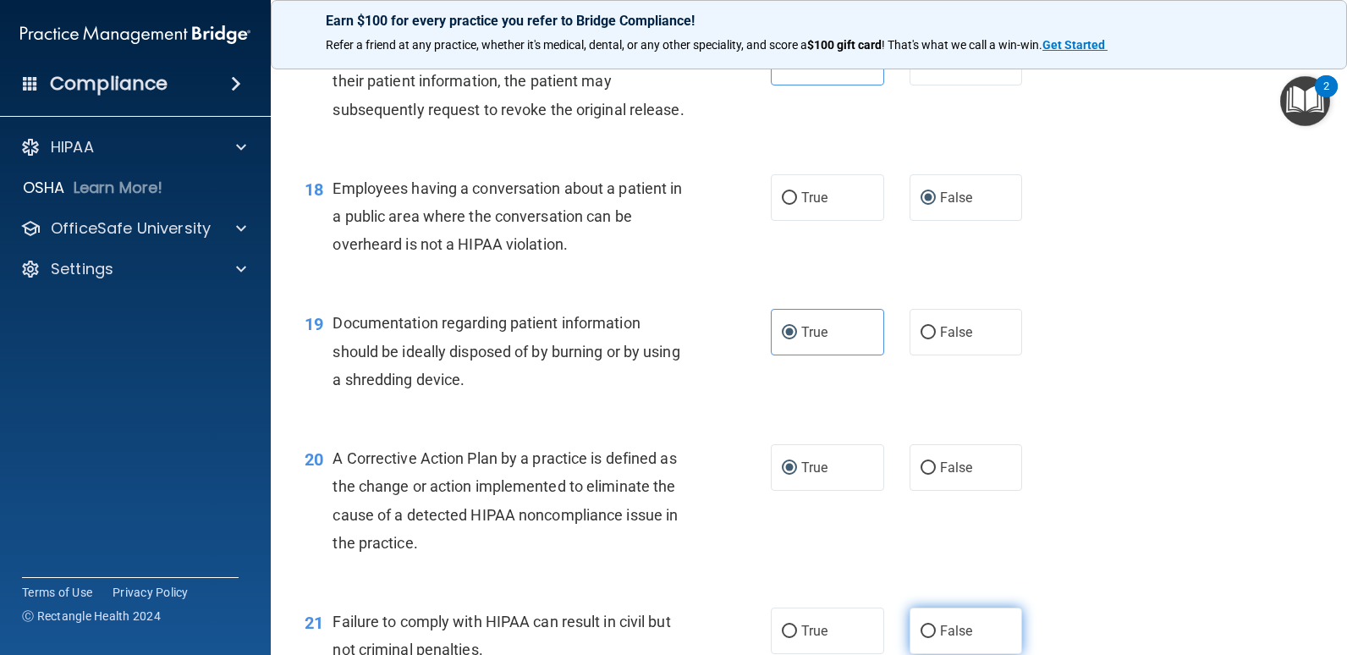
click at [921, 628] on input "False" at bounding box center [928, 631] width 15 height 13
radio input "true"
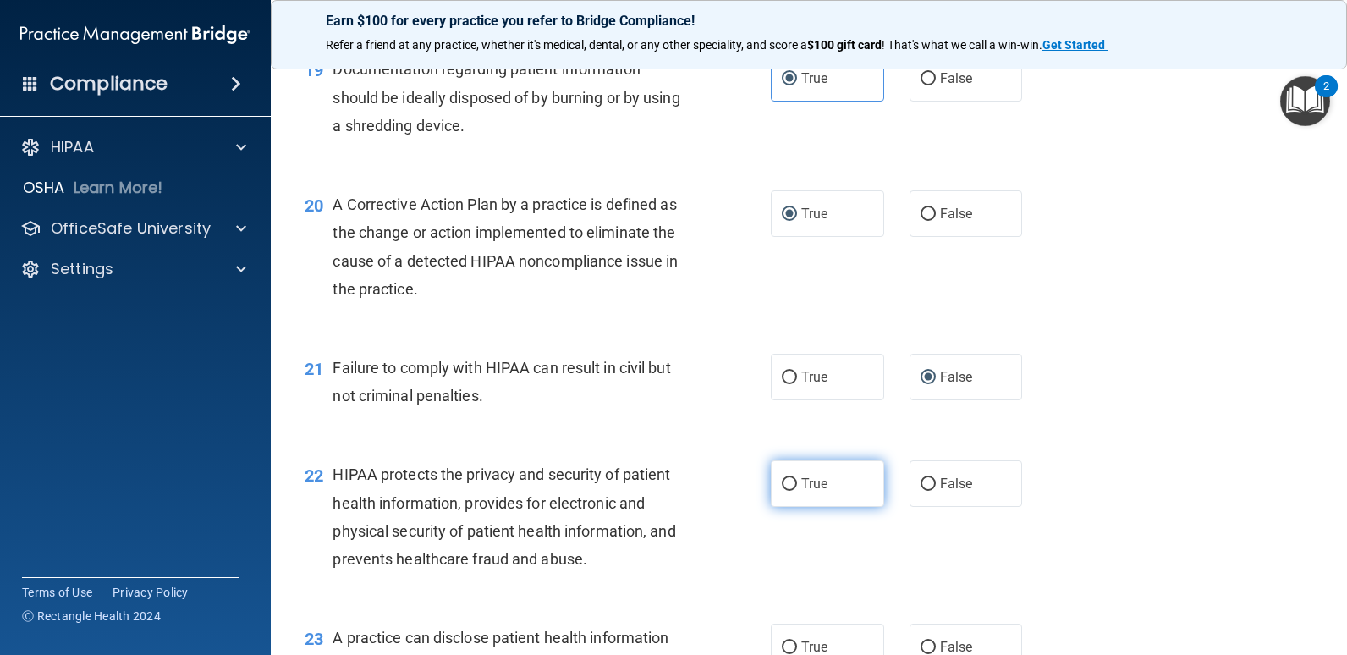
click at [783, 478] on input "True" at bounding box center [789, 484] width 15 height 13
radio input "true"
click at [923, 638] on label "False" at bounding box center [966, 647] width 113 height 47
click at [923, 642] on input "False" at bounding box center [928, 648] width 15 height 13
radio input "true"
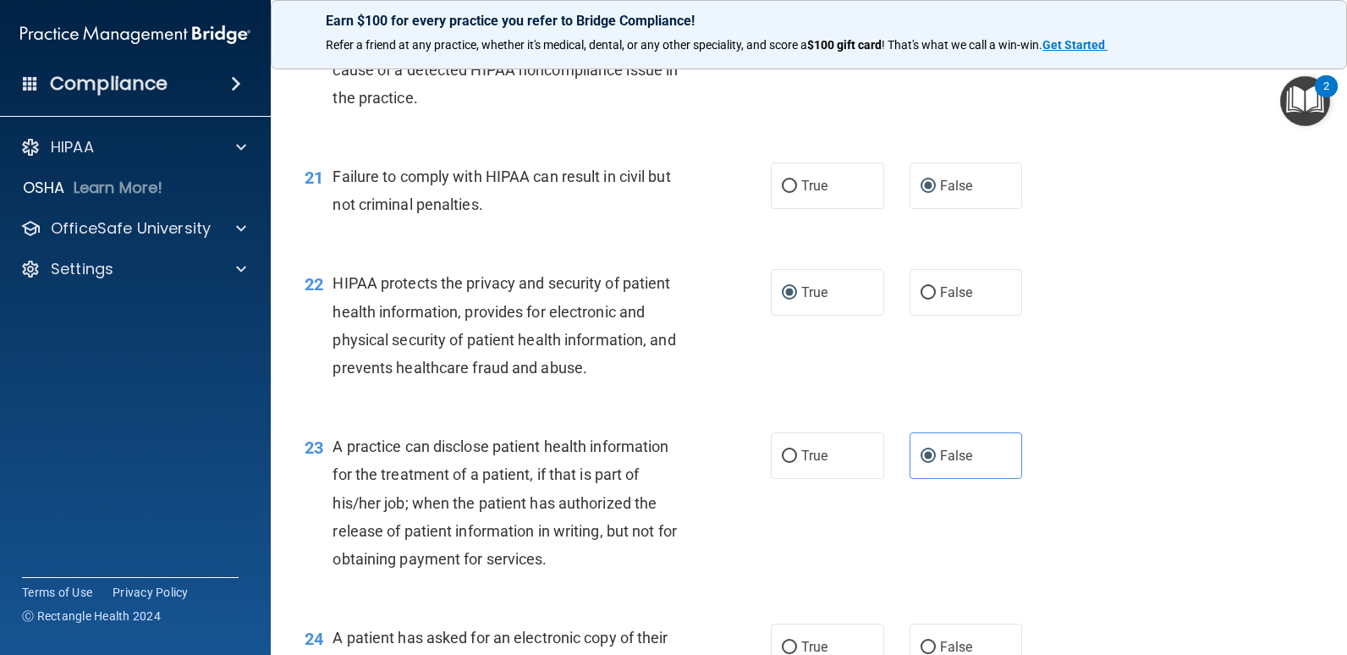
scroll to position [2878, 0]
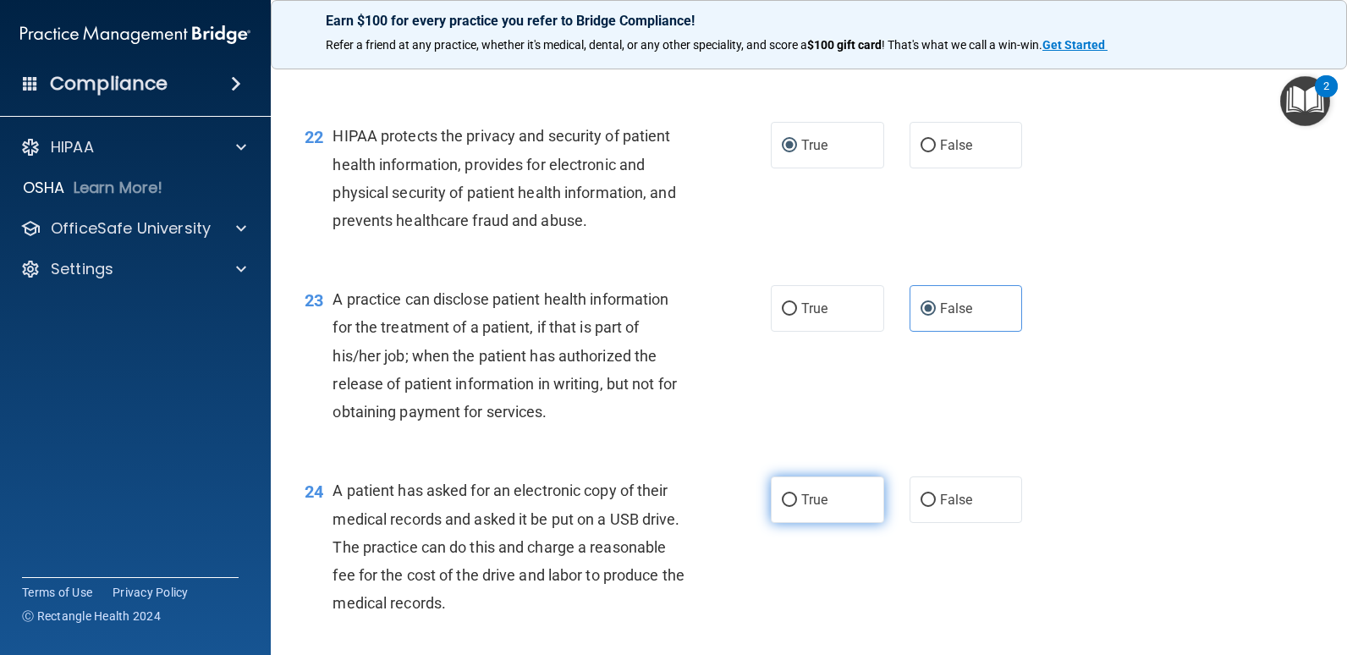
click at [791, 496] on label "True" at bounding box center [827, 500] width 113 height 47
click at [791, 496] on input "True" at bounding box center [789, 500] width 15 height 13
radio input "true"
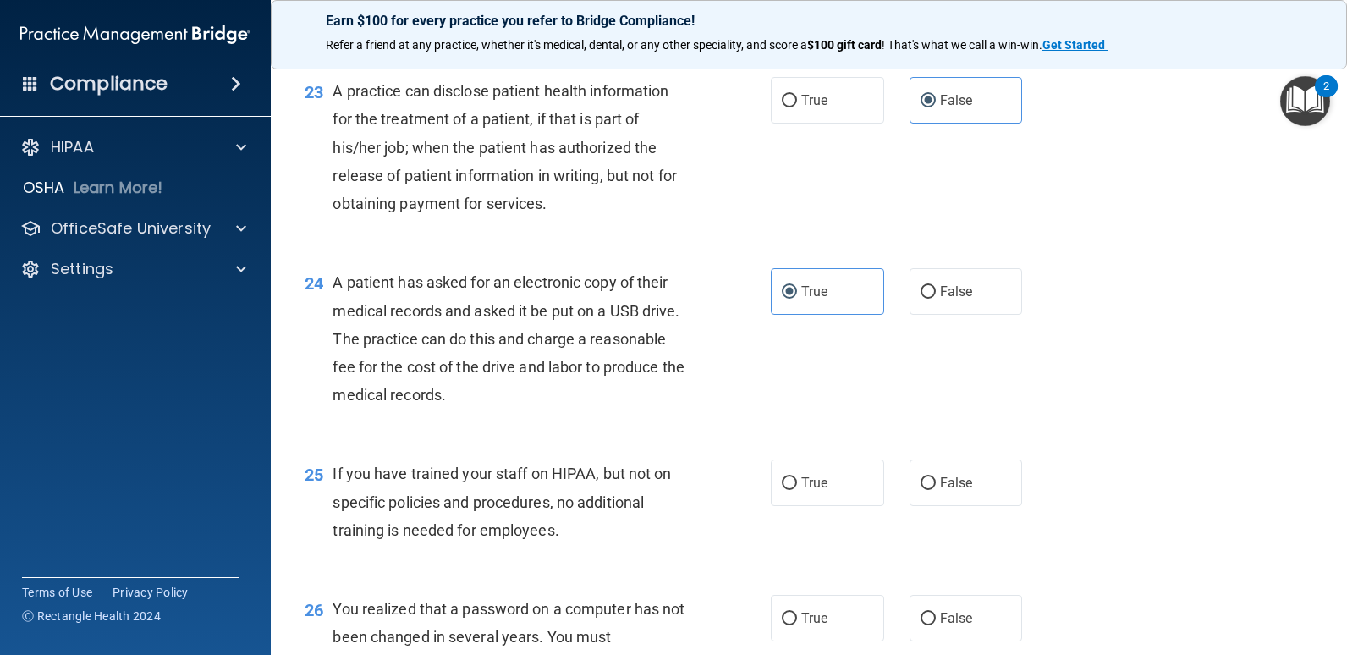
scroll to position [3132, 0]
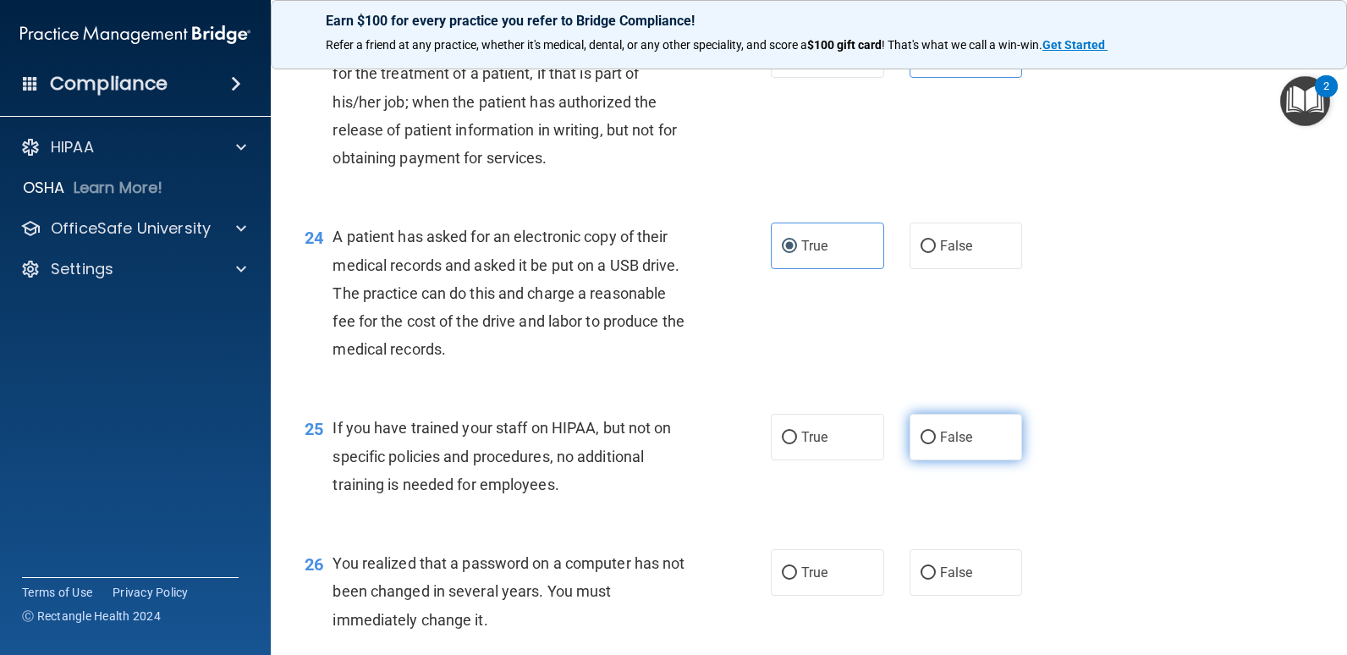
click at [912, 445] on label "False" at bounding box center [966, 437] width 113 height 47
click at [921, 444] on input "False" at bounding box center [928, 438] width 15 height 13
radio input "true"
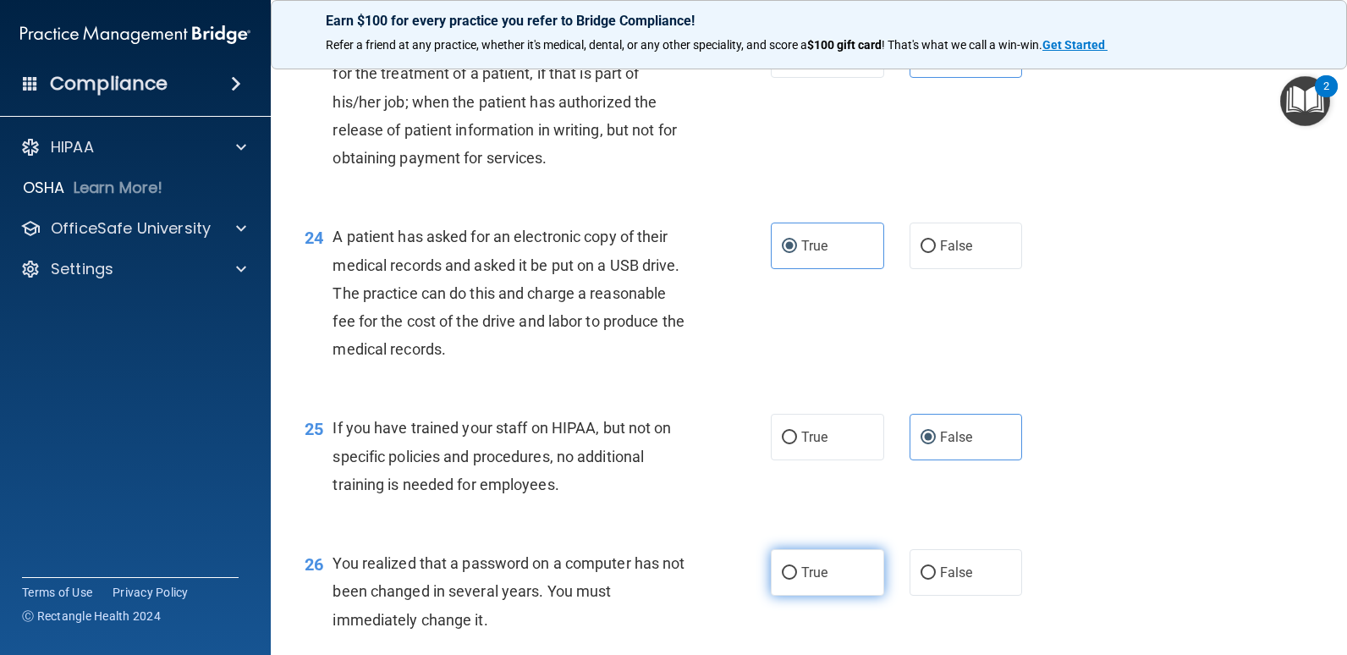
click at [802, 570] on span "True" at bounding box center [815, 573] width 26 height 16
click at [796, 570] on input "True" at bounding box center [789, 573] width 15 height 13
radio input "true"
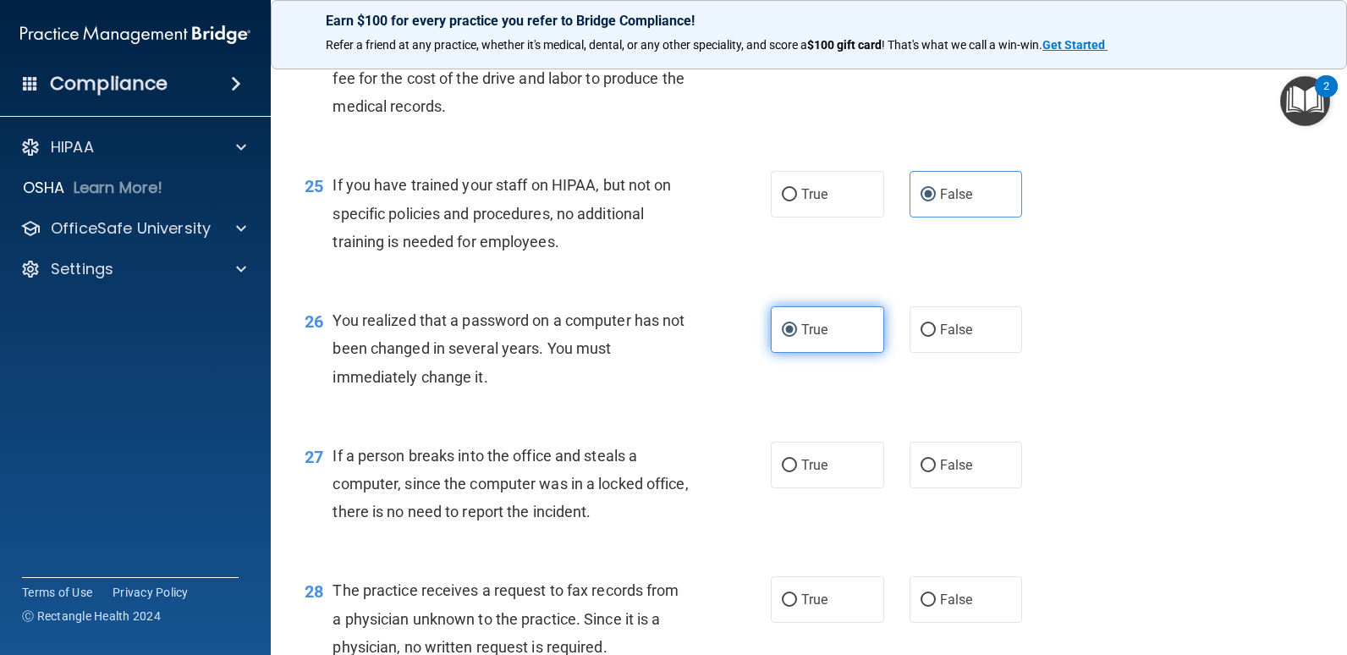
scroll to position [3470, 0]
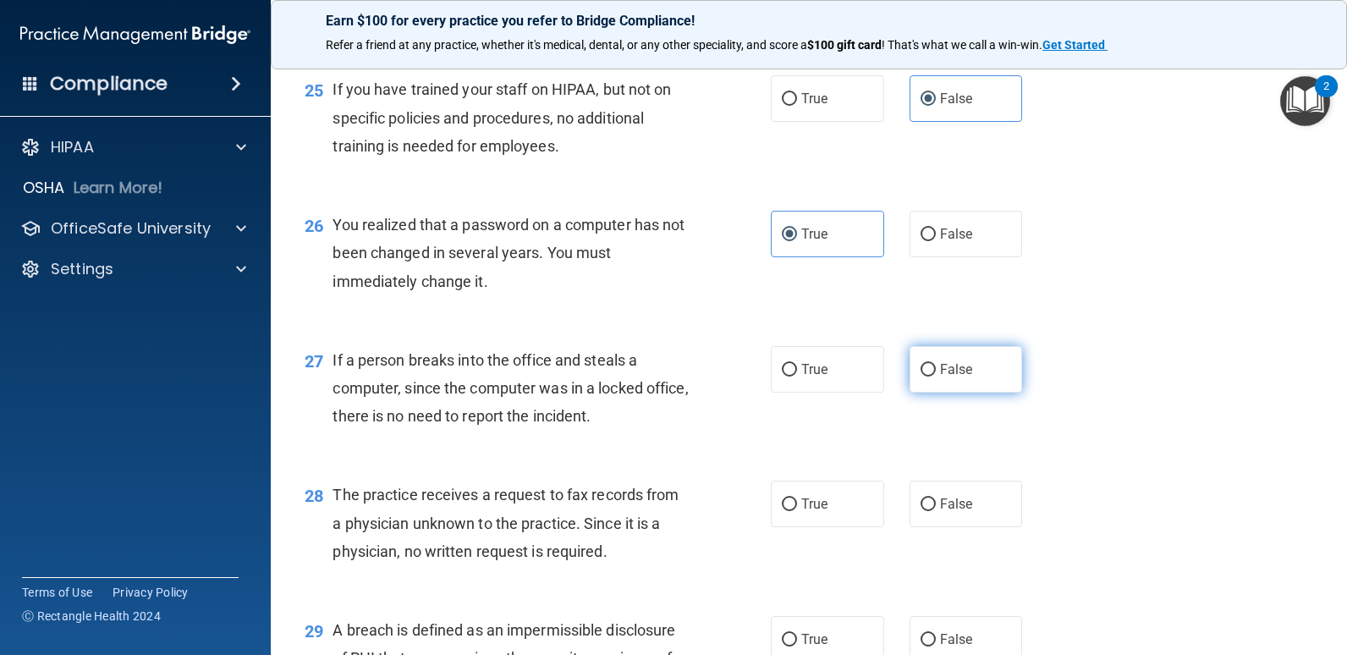
drag, startPoint x: 906, startPoint y: 366, endPoint x: 912, endPoint y: 373, distance: 10.2
click at [910, 366] on label "False" at bounding box center [966, 369] width 113 height 47
click at [921, 366] on input "False" at bounding box center [928, 370] width 15 height 13
radio input "true"
click at [943, 508] on span "False" at bounding box center [956, 504] width 33 height 16
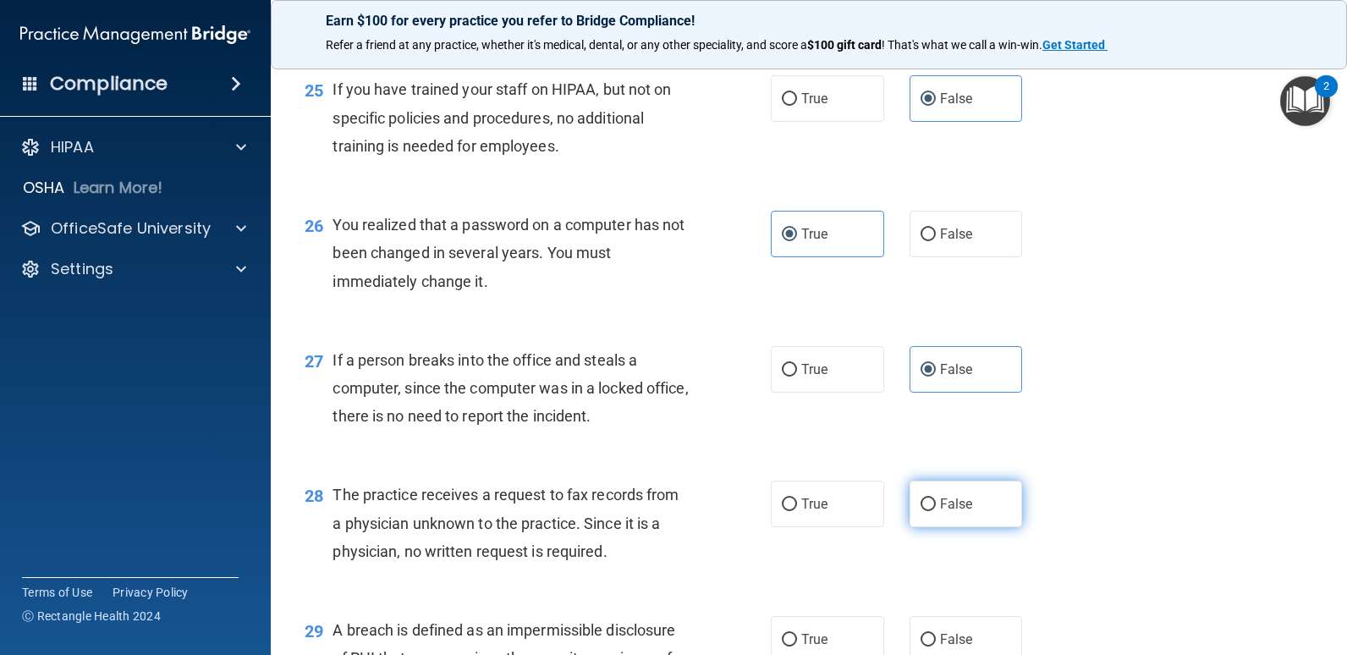
click at [936, 508] on input "False" at bounding box center [928, 505] width 15 height 13
radio input "true"
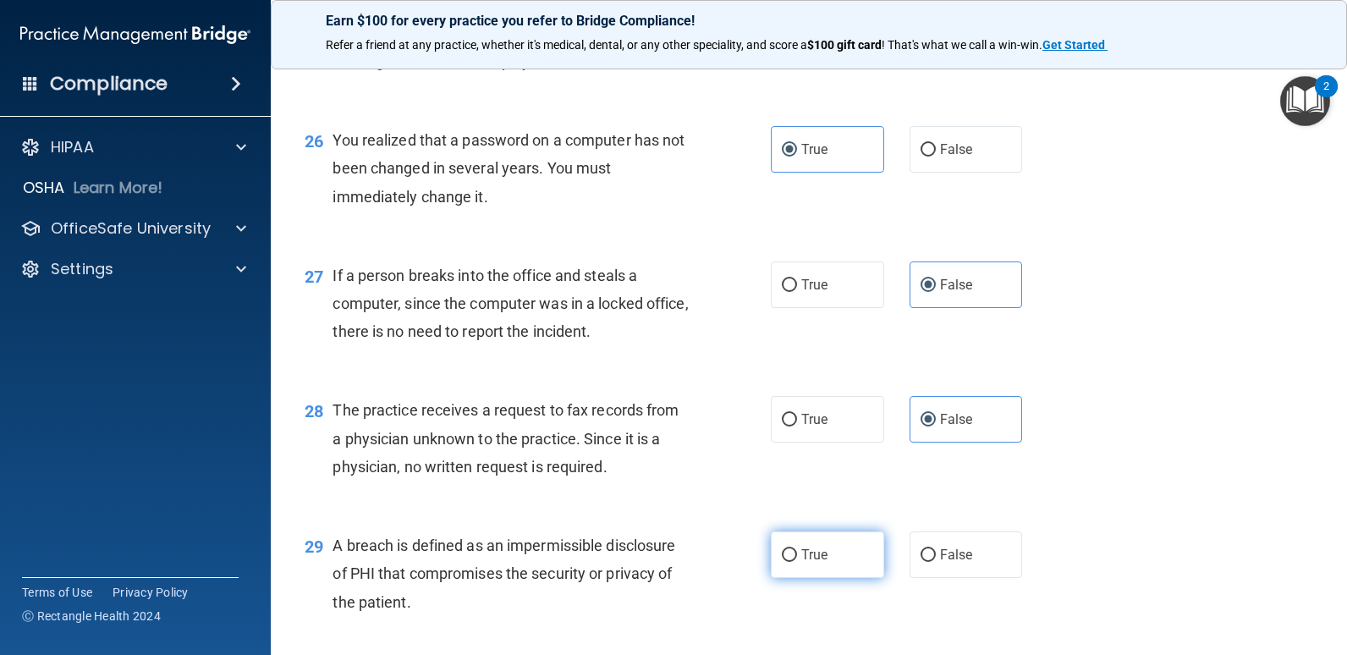
click at [805, 552] on span "True" at bounding box center [815, 555] width 26 height 16
click at [797, 552] on input "True" at bounding box center [789, 555] width 15 height 13
radio input "true"
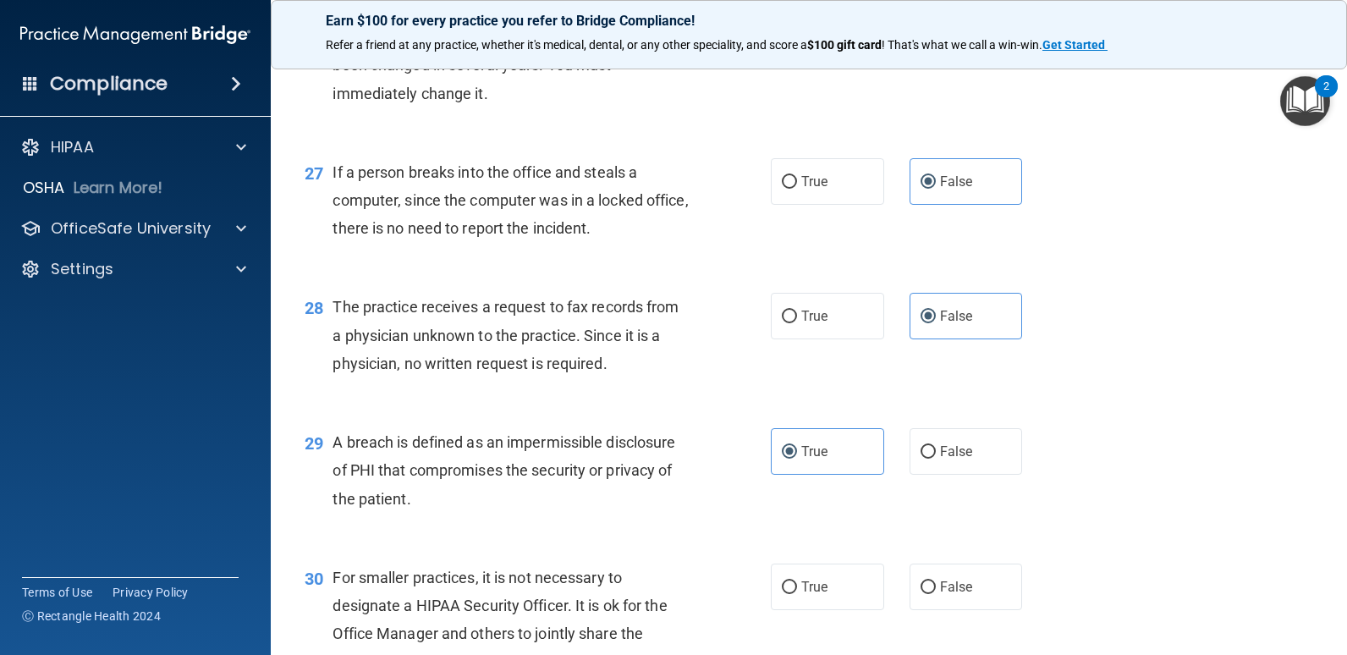
scroll to position [3809, 0]
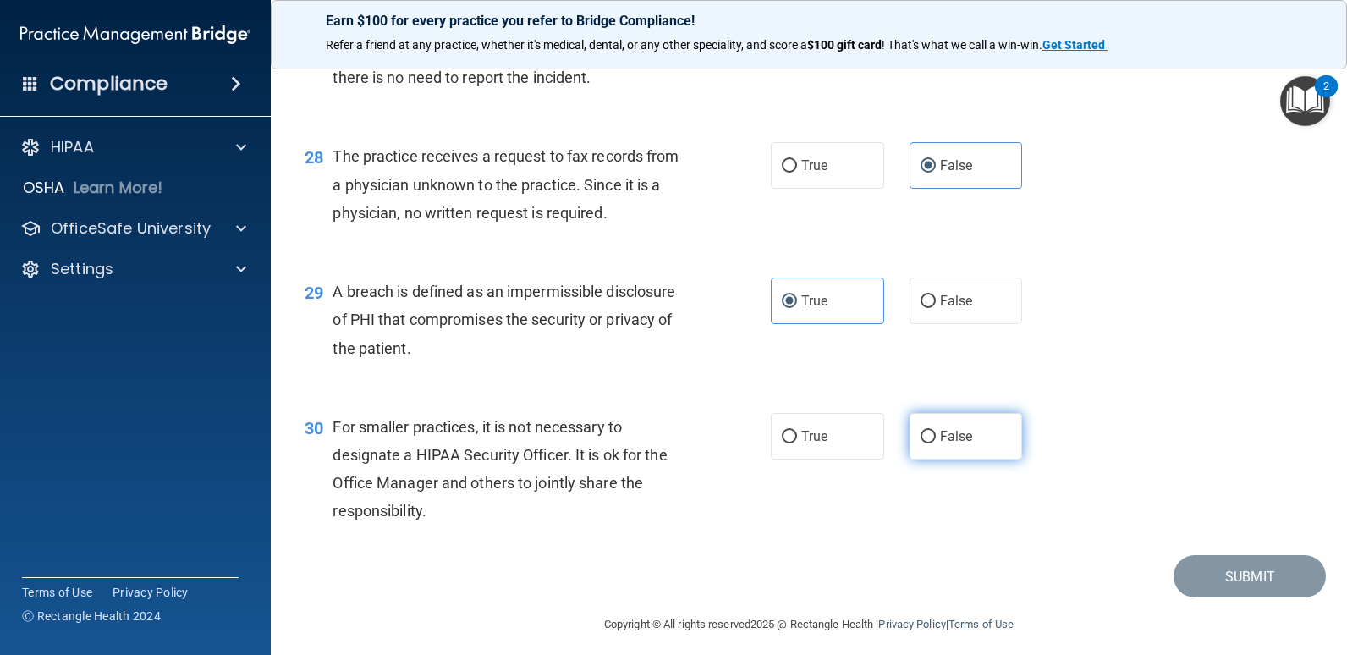
click at [928, 434] on input "False" at bounding box center [928, 437] width 15 height 13
radio input "true"
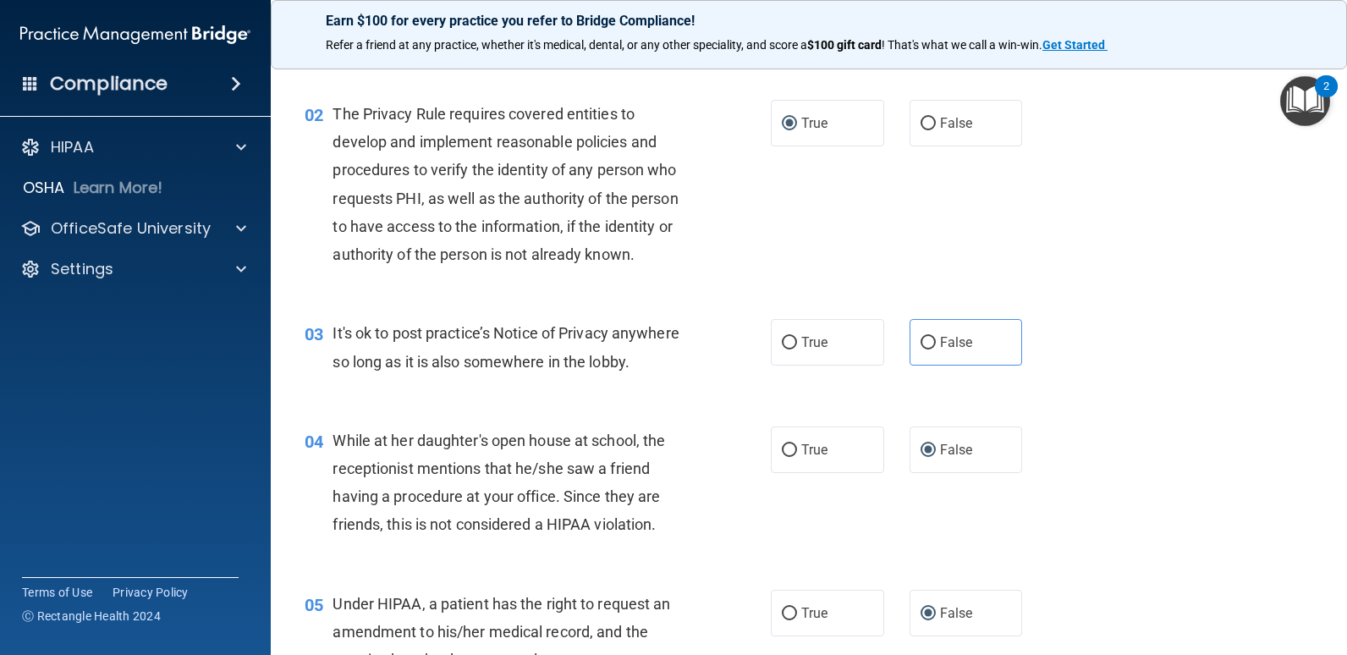
scroll to position [254, 0]
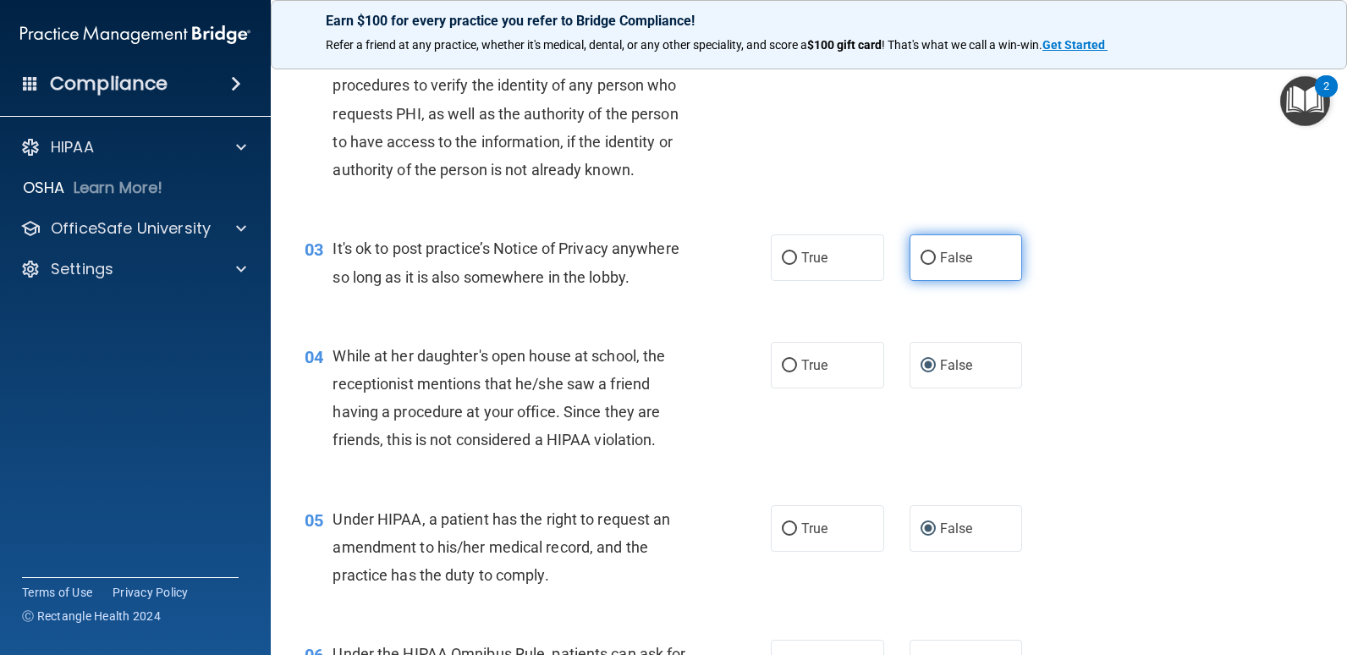
click at [925, 262] on input "False" at bounding box center [928, 258] width 15 height 13
radio input "true"
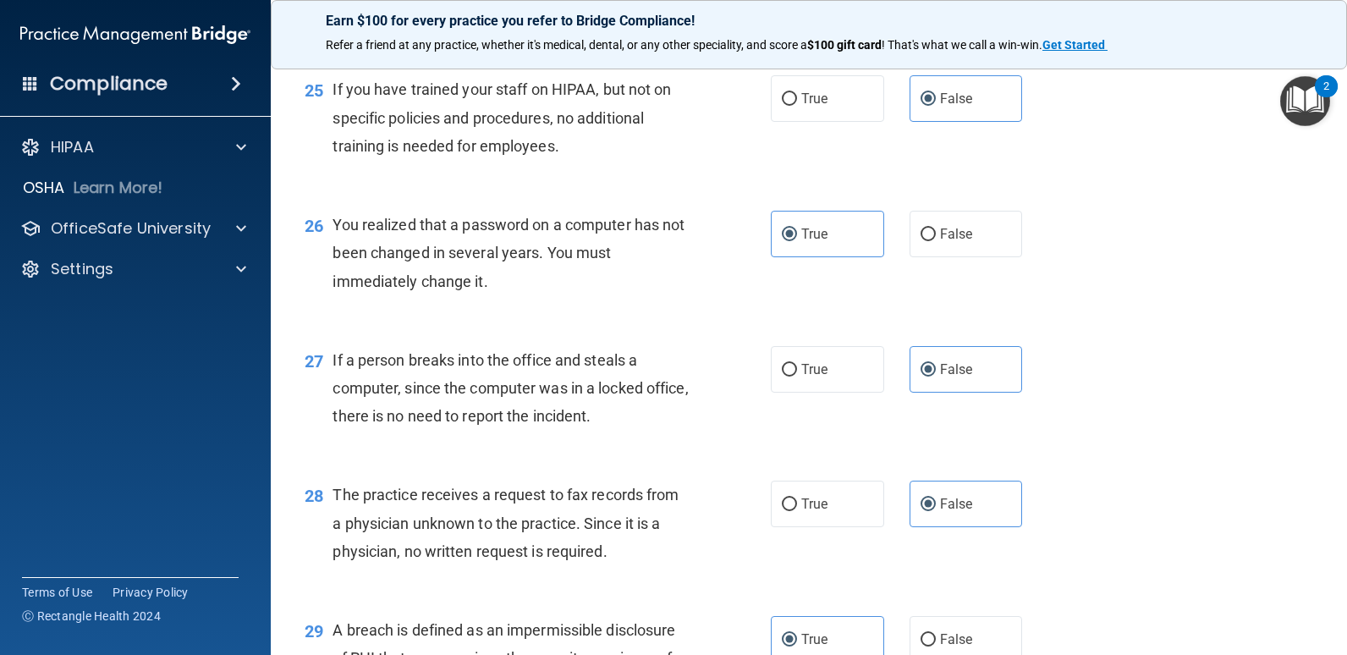
scroll to position [3819, 0]
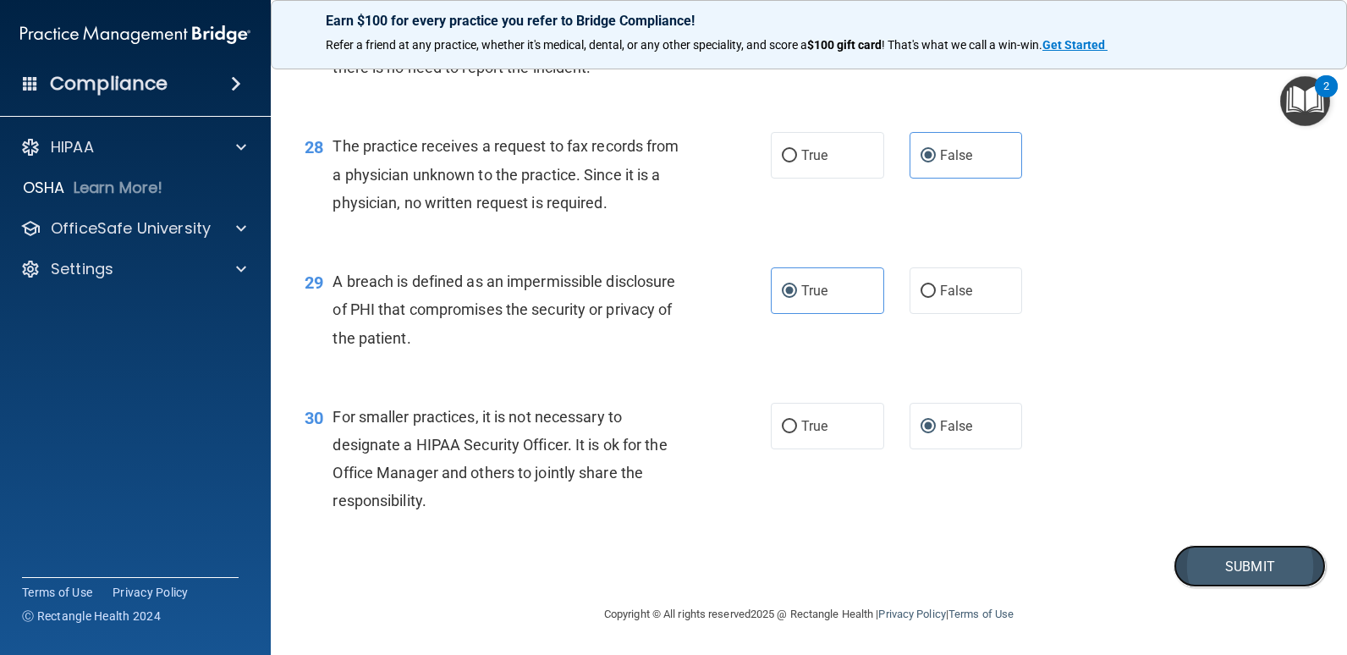
click at [1238, 556] on button "Submit" at bounding box center [1250, 566] width 152 height 43
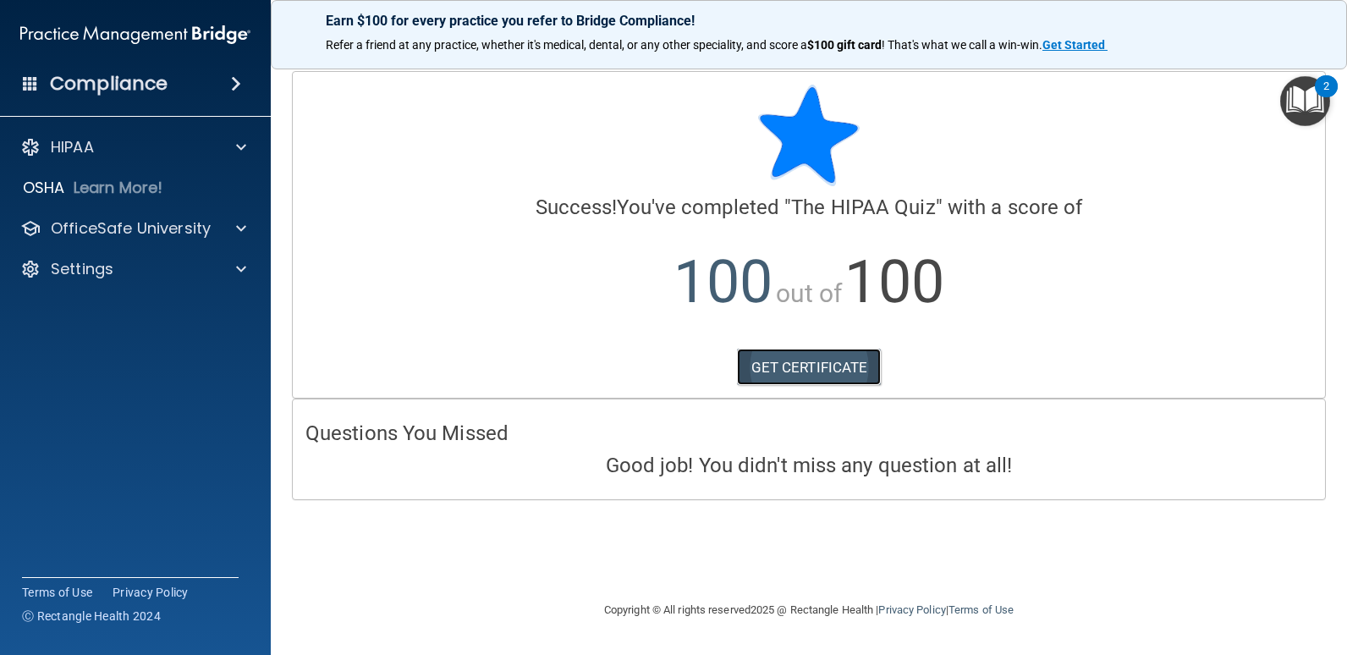
click at [808, 373] on link "GET CERTIFICATE" at bounding box center [809, 367] width 145 height 37
click at [208, 223] on p "OfficeSafe University" at bounding box center [131, 228] width 160 height 20
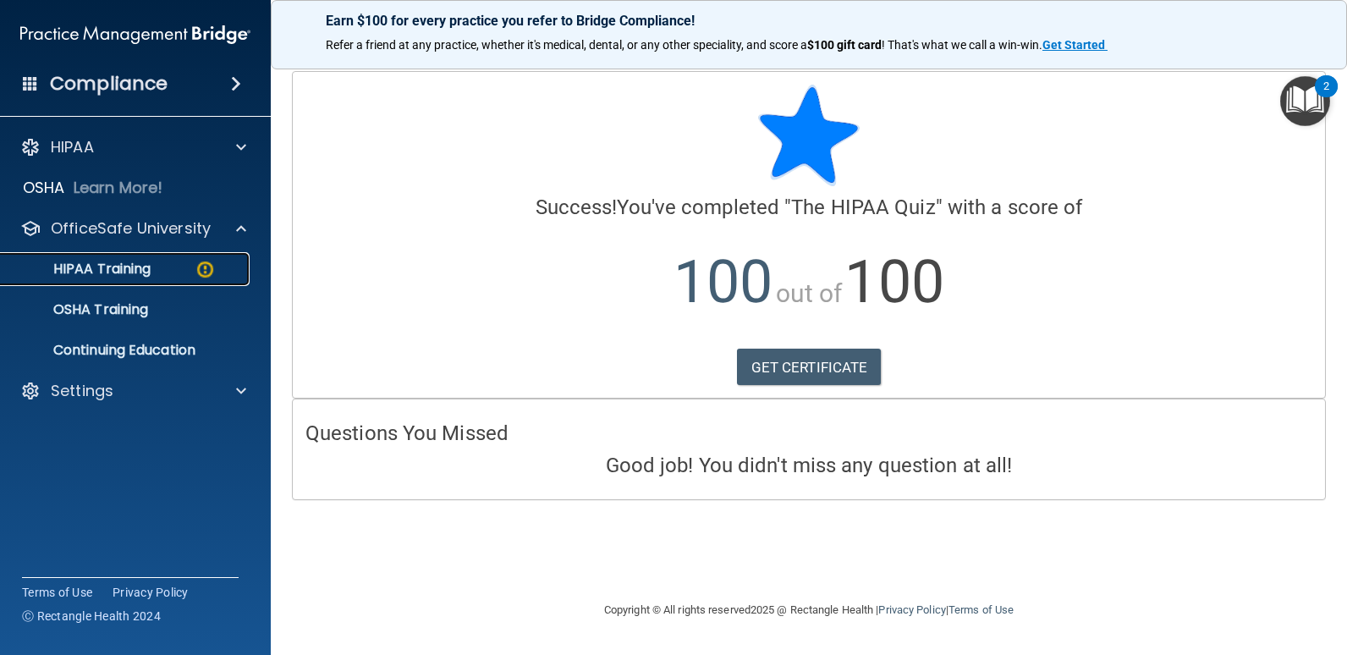
click at [116, 272] on p "HIPAA Training" at bounding box center [81, 269] width 140 height 17
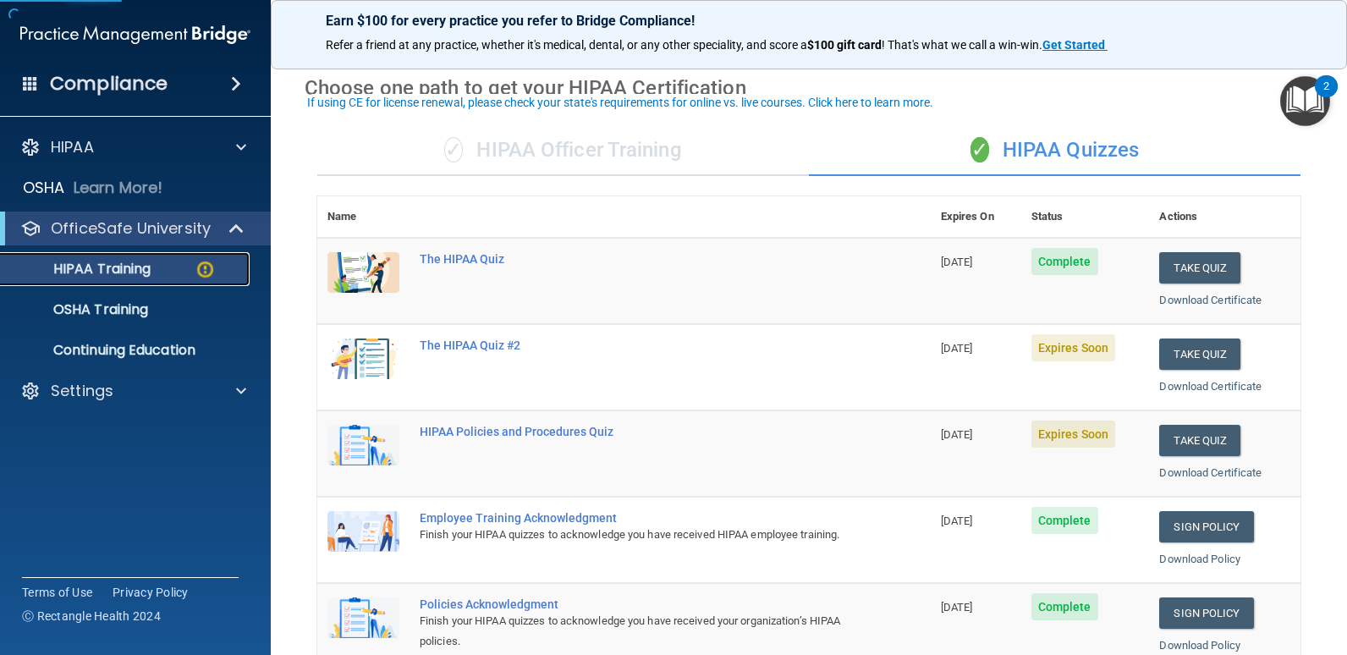
scroll to position [85, 0]
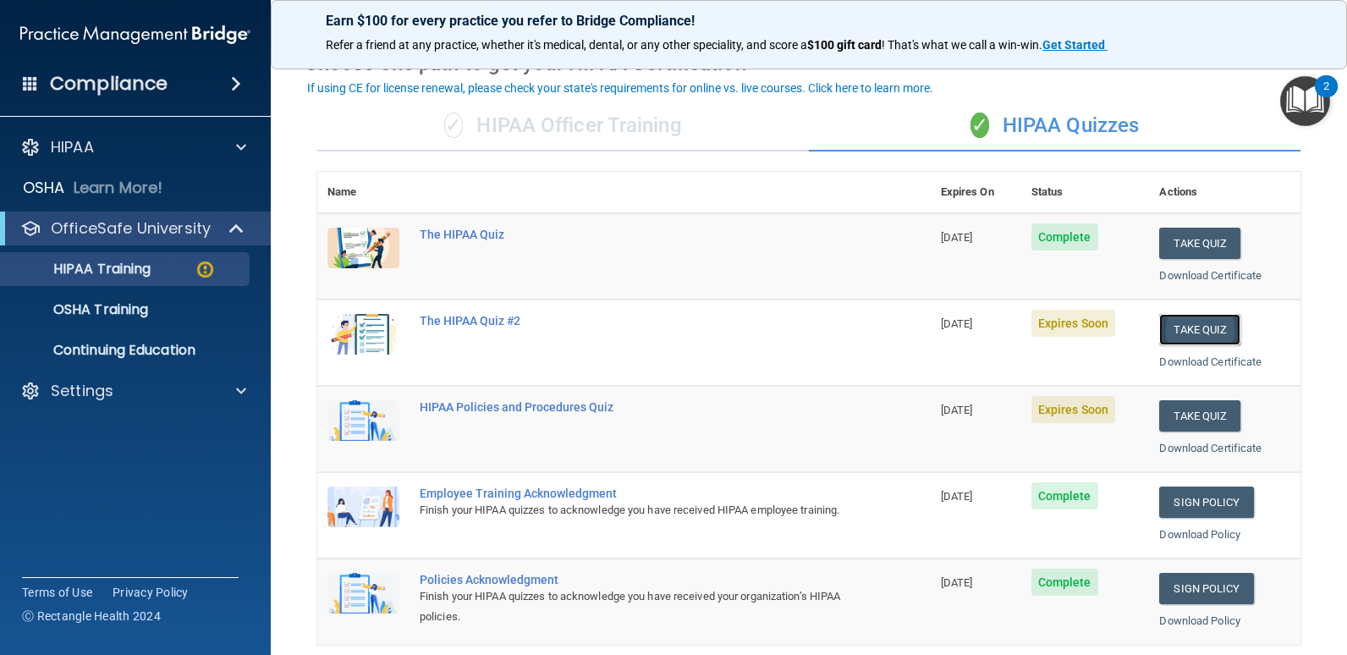
click at [1177, 328] on button "Take Quiz" at bounding box center [1200, 329] width 81 height 31
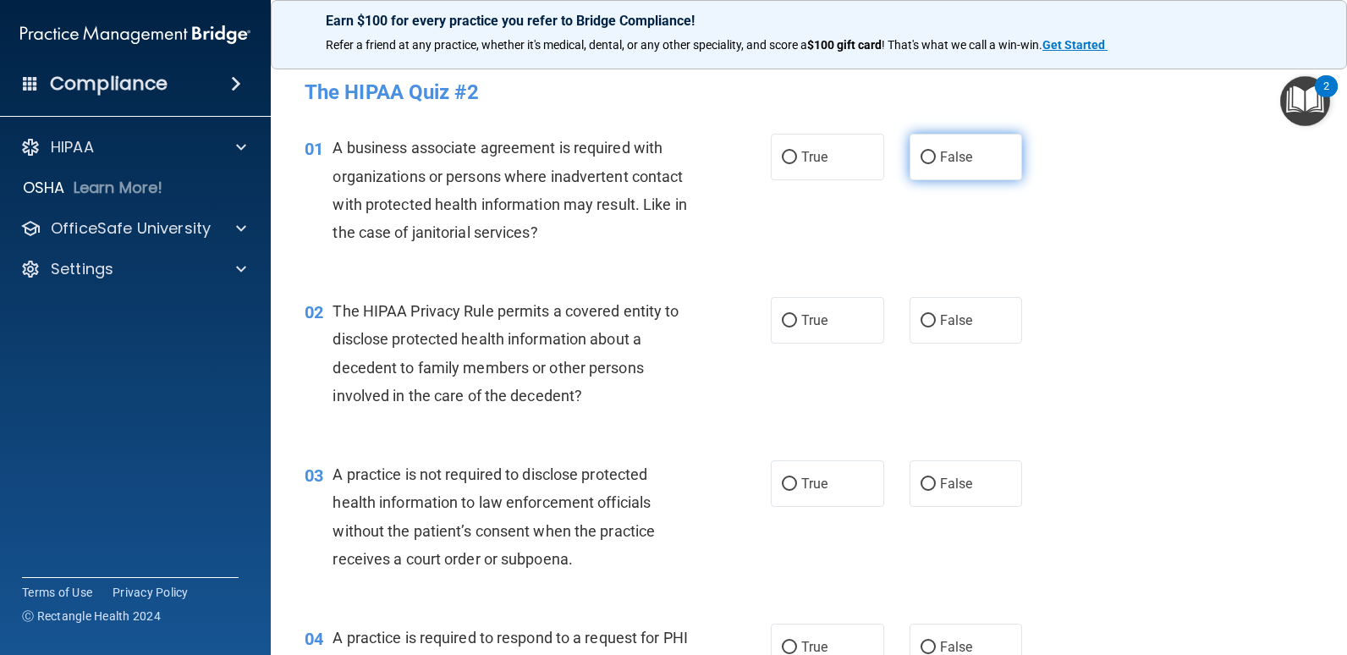
click at [912, 161] on label "False" at bounding box center [966, 157] width 113 height 47
click at [921, 161] on input "False" at bounding box center [928, 158] width 15 height 13
radio input "true"
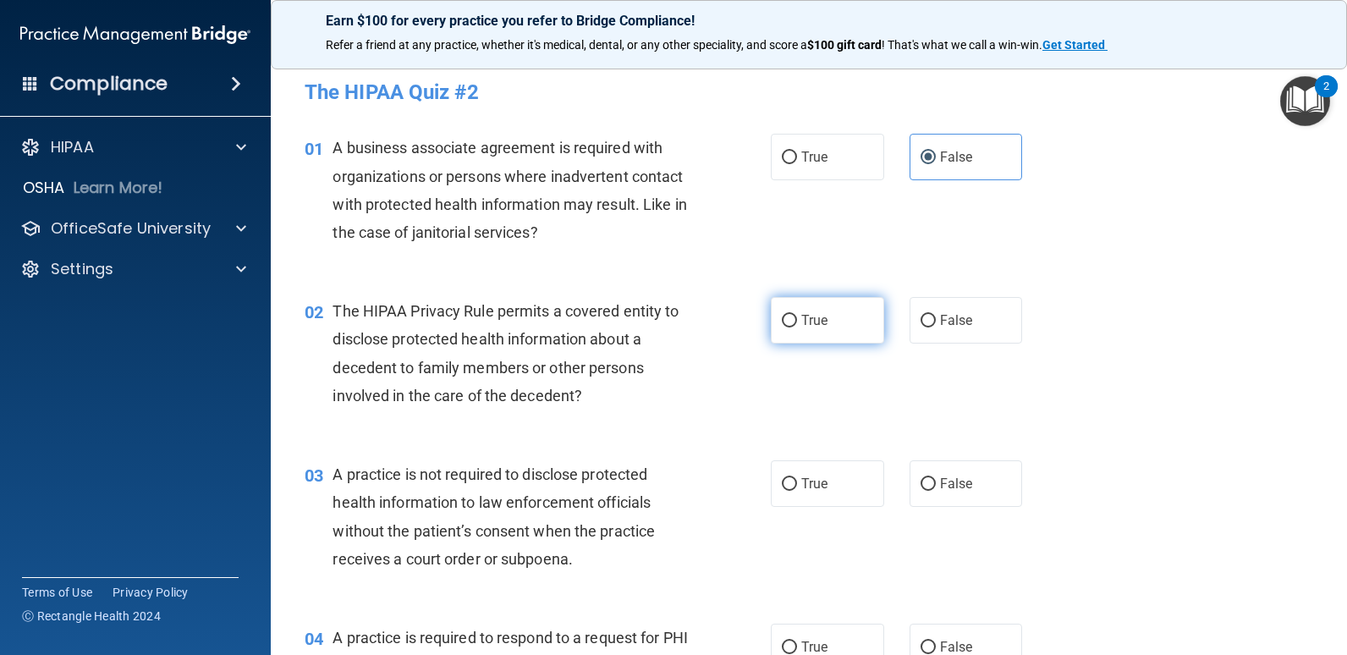
click at [802, 315] on span "True" at bounding box center [815, 320] width 26 height 16
click at [797, 315] on input "True" at bounding box center [789, 321] width 15 height 13
radio input "true"
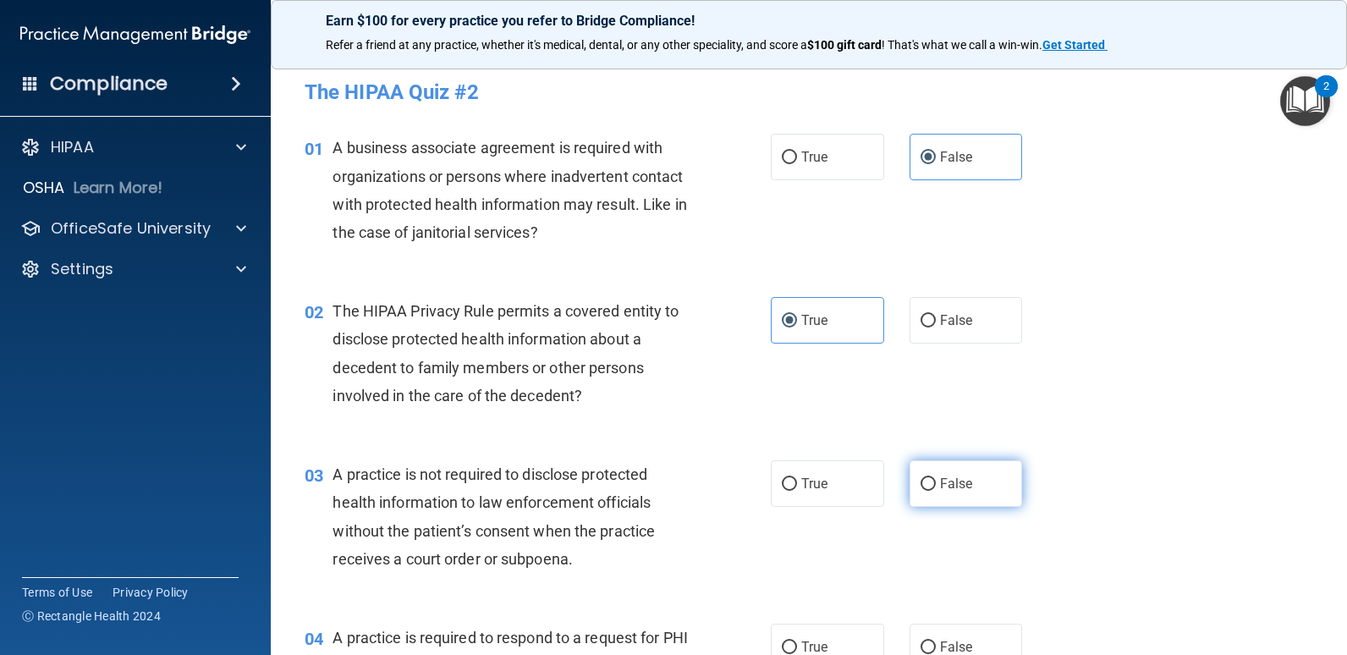
click at [955, 478] on span "False" at bounding box center [956, 484] width 33 height 16
click at [936, 478] on input "False" at bounding box center [928, 484] width 15 height 13
radio input "true"
click at [829, 634] on label "True" at bounding box center [827, 647] width 113 height 47
click at [797, 642] on input "True" at bounding box center [789, 648] width 15 height 13
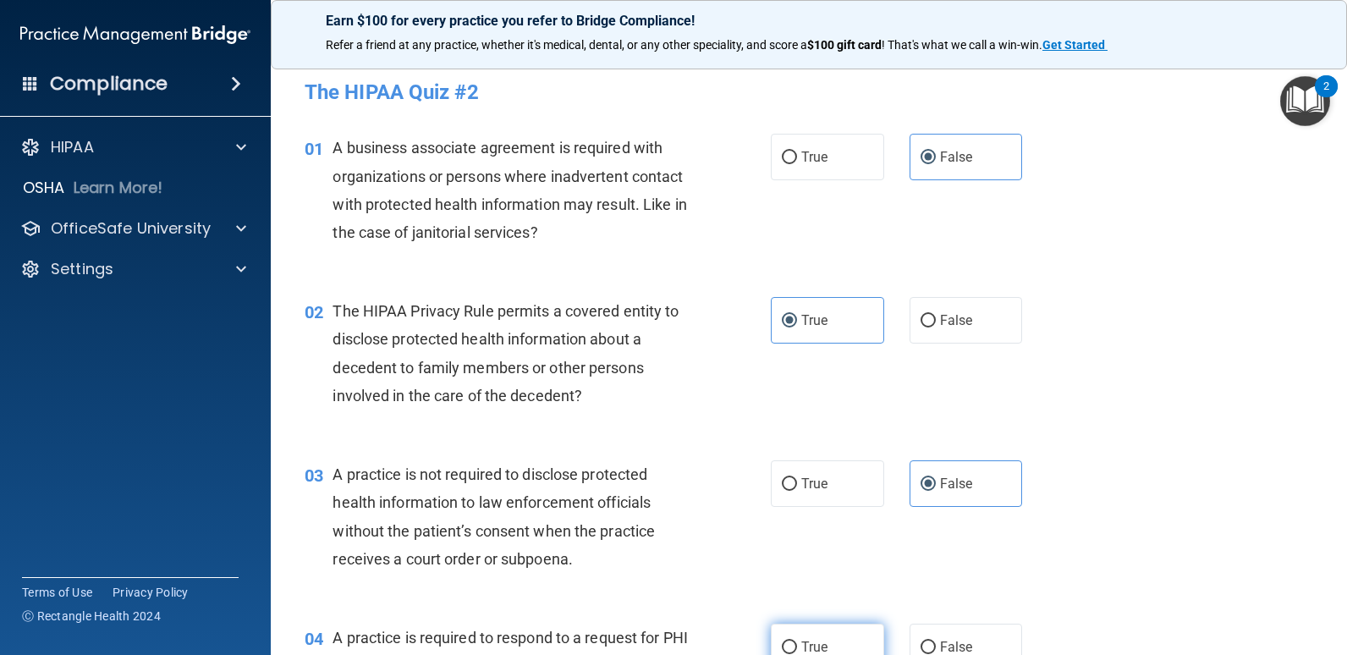
radio input "true"
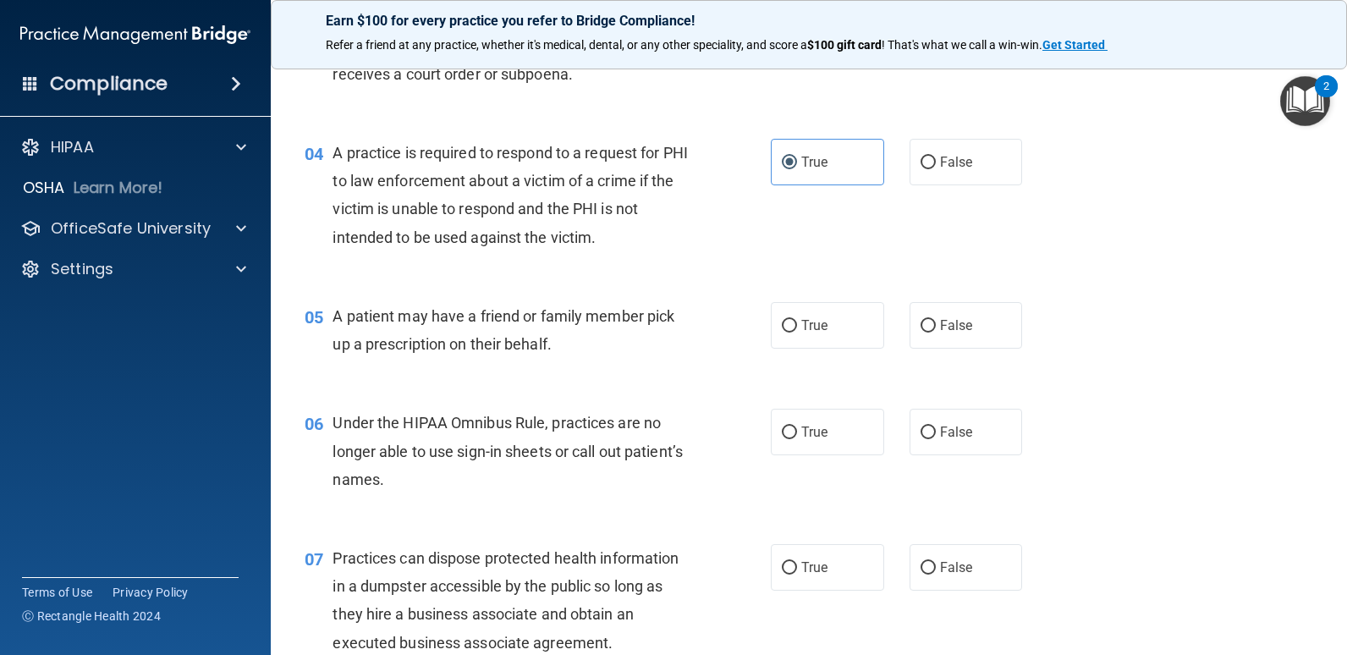
scroll to position [508, 0]
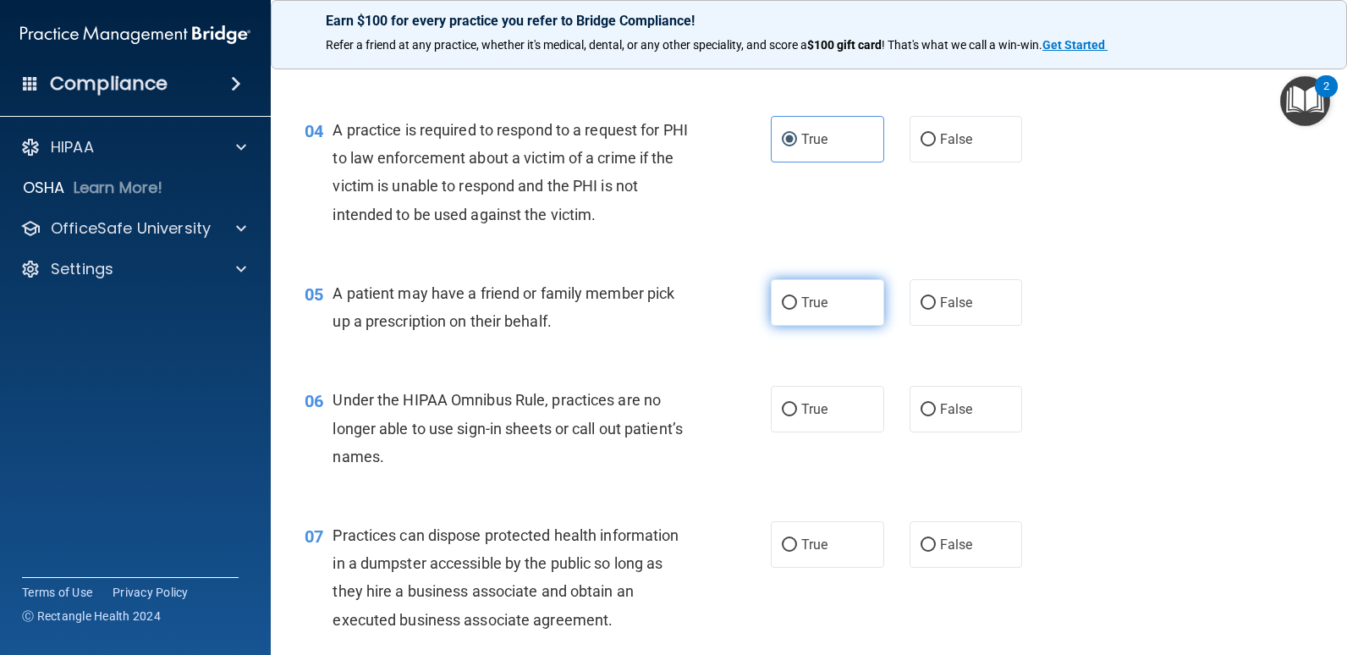
click at [782, 309] on input "True" at bounding box center [789, 303] width 15 height 13
radio input "true"
click at [940, 416] on span "False" at bounding box center [956, 409] width 33 height 16
click at [936, 416] on input "False" at bounding box center [928, 410] width 15 height 13
radio input "true"
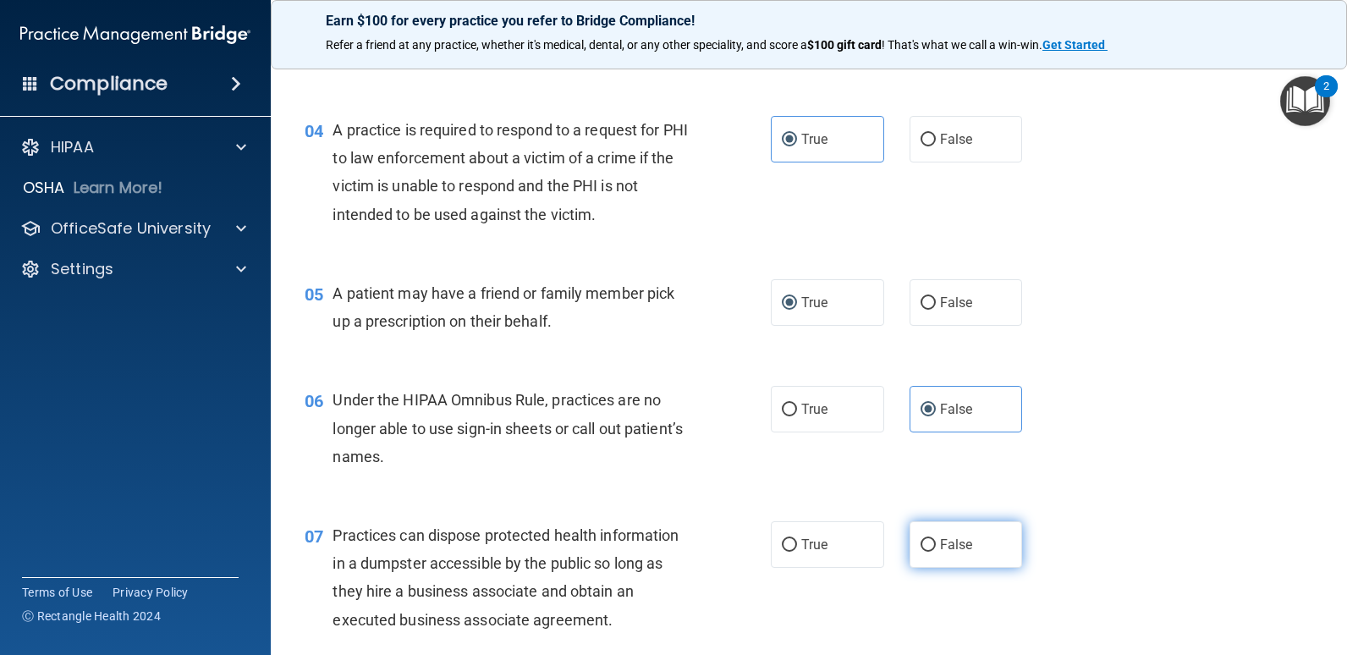
click at [947, 522] on label "False" at bounding box center [966, 544] width 113 height 47
click at [936, 539] on input "False" at bounding box center [928, 545] width 15 height 13
radio input "true"
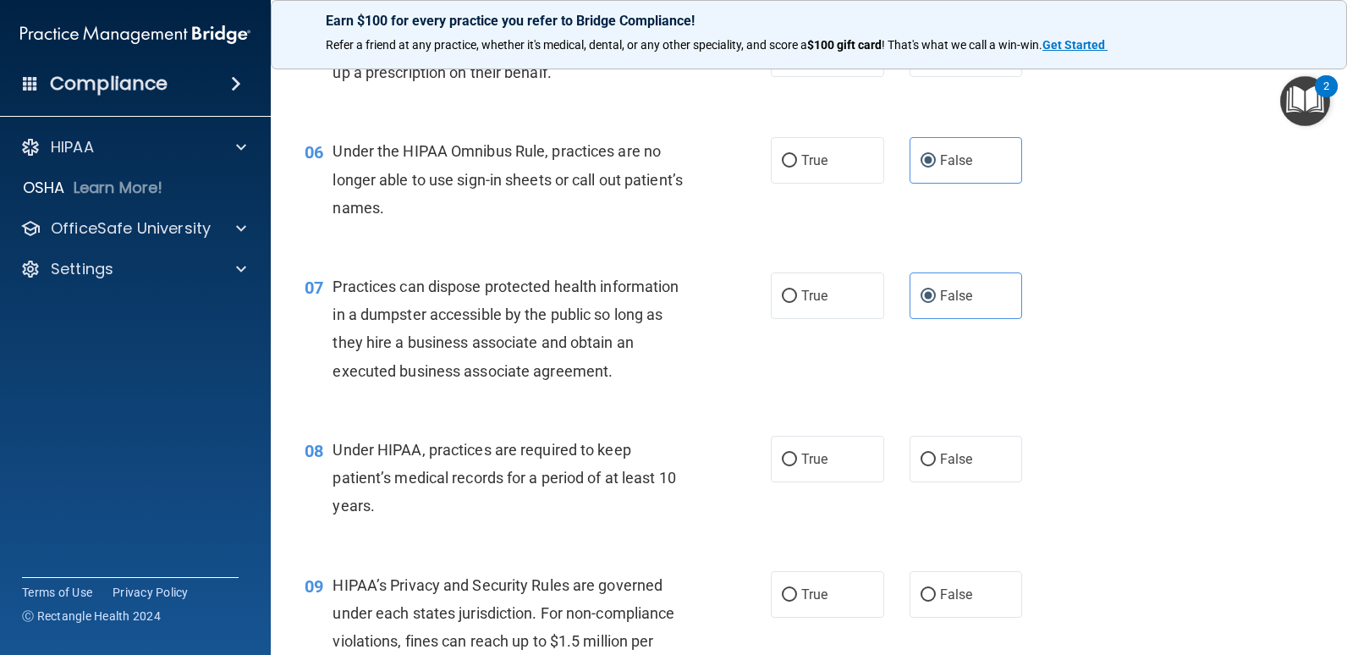
scroll to position [762, 0]
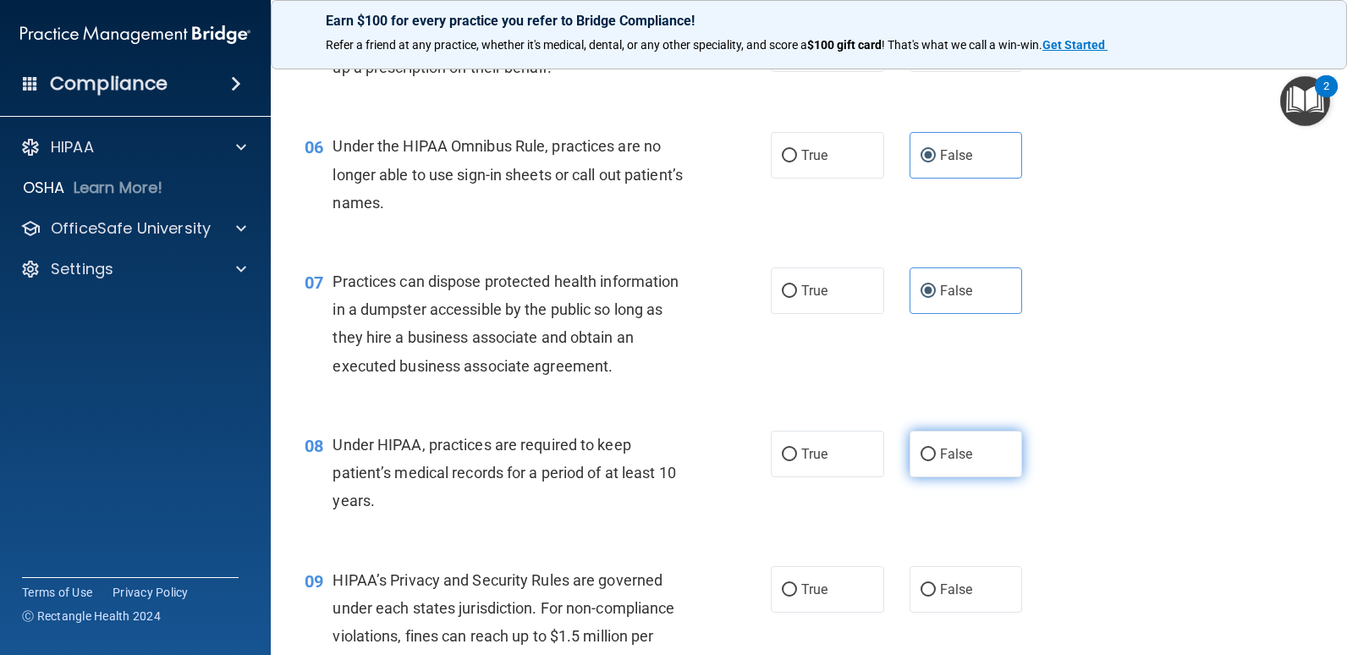
click at [940, 460] on span "False" at bounding box center [956, 454] width 33 height 16
click at [936, 460] on input "False" at bounding box center [928, 455] width 15 height 13
radio input "true"
click at [946, 579] on label "False" at bounding box center [966, 589] width 113 height 47
click at [936, 584] on input "False" at bounding box center [928, 590] width 15 height 13
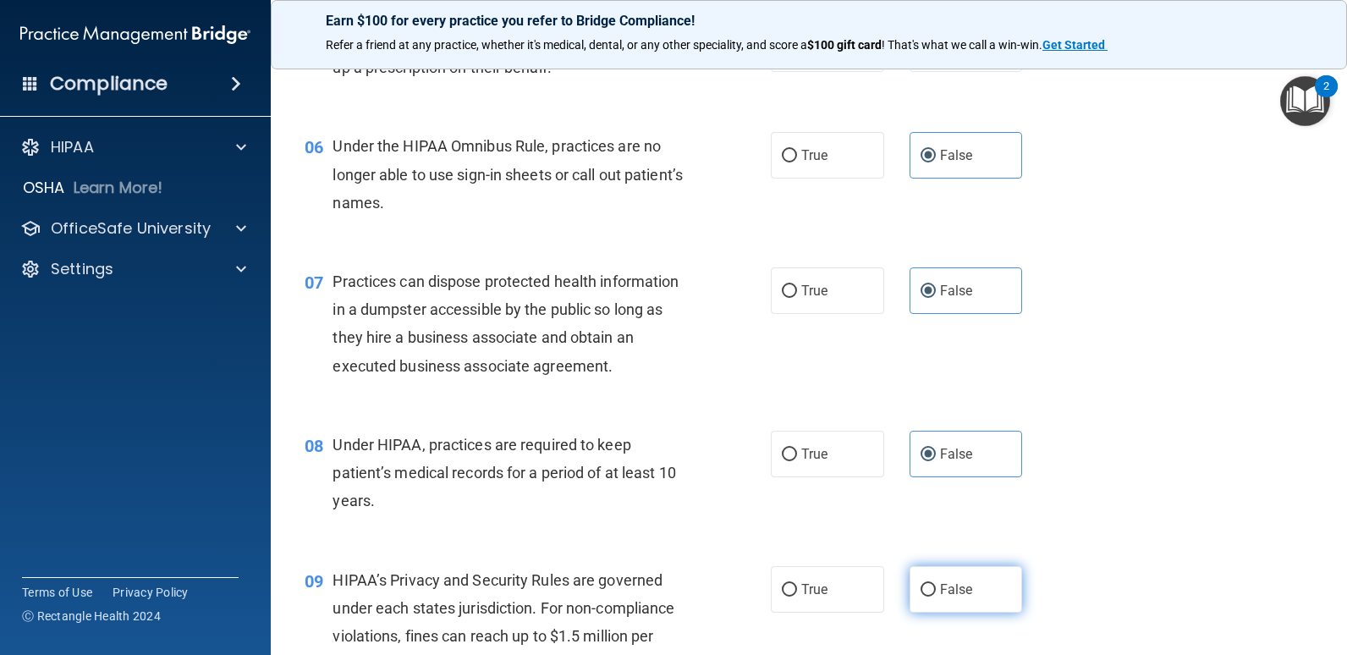
radio input "true"
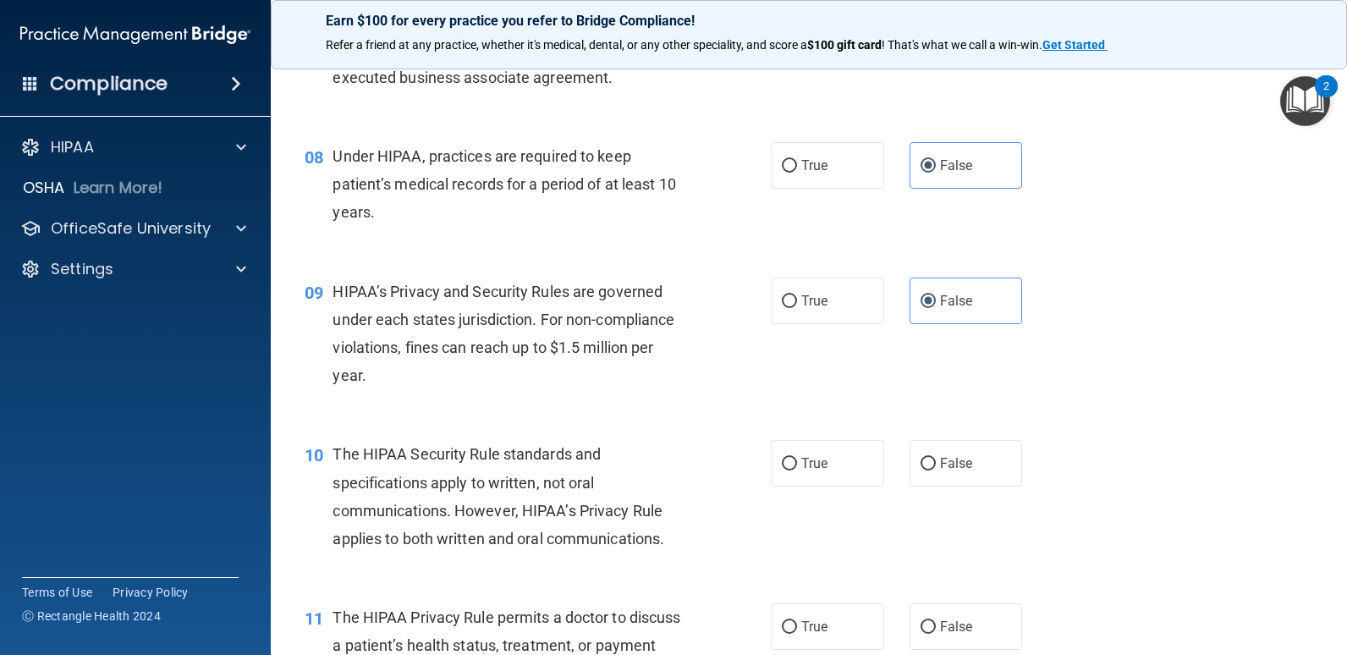
scroll to position [1100, 0]
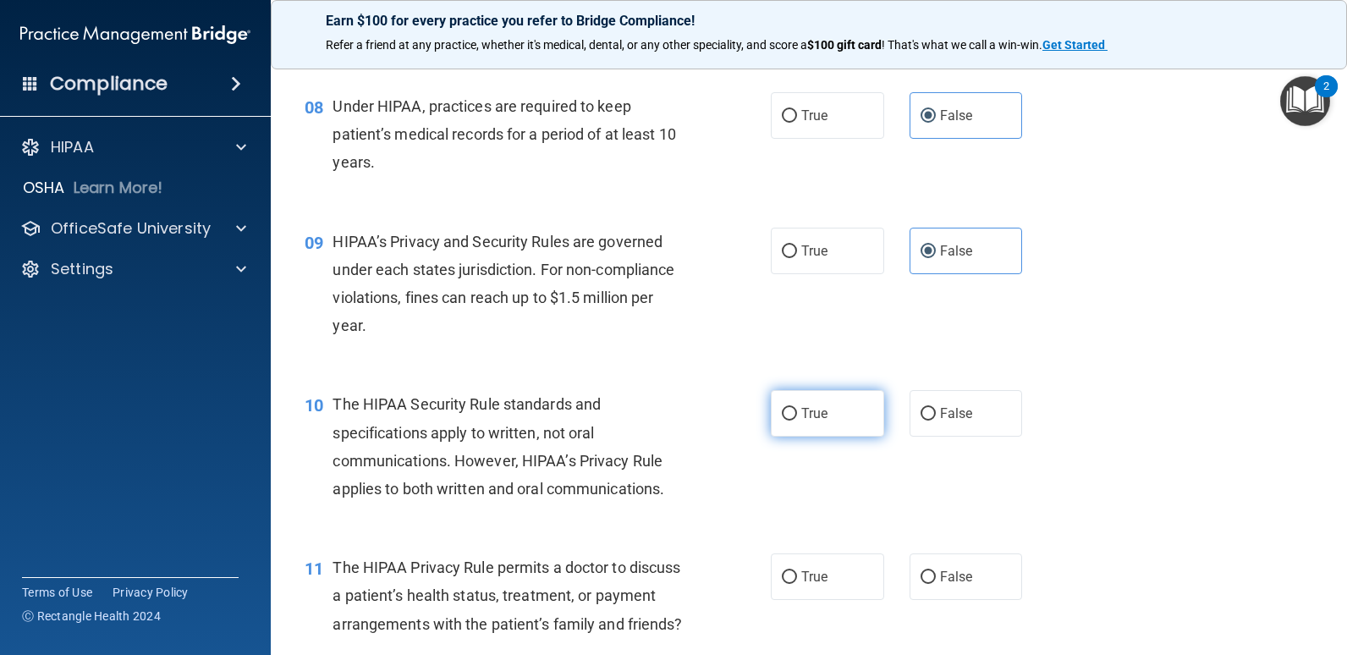
click at [813, 412] on span "True" at bounding box center [815, 413] width 26 height 16
click at [797, 412] on input "True" at bounding box center [789, 414] width 15 height 13
radio input "true"
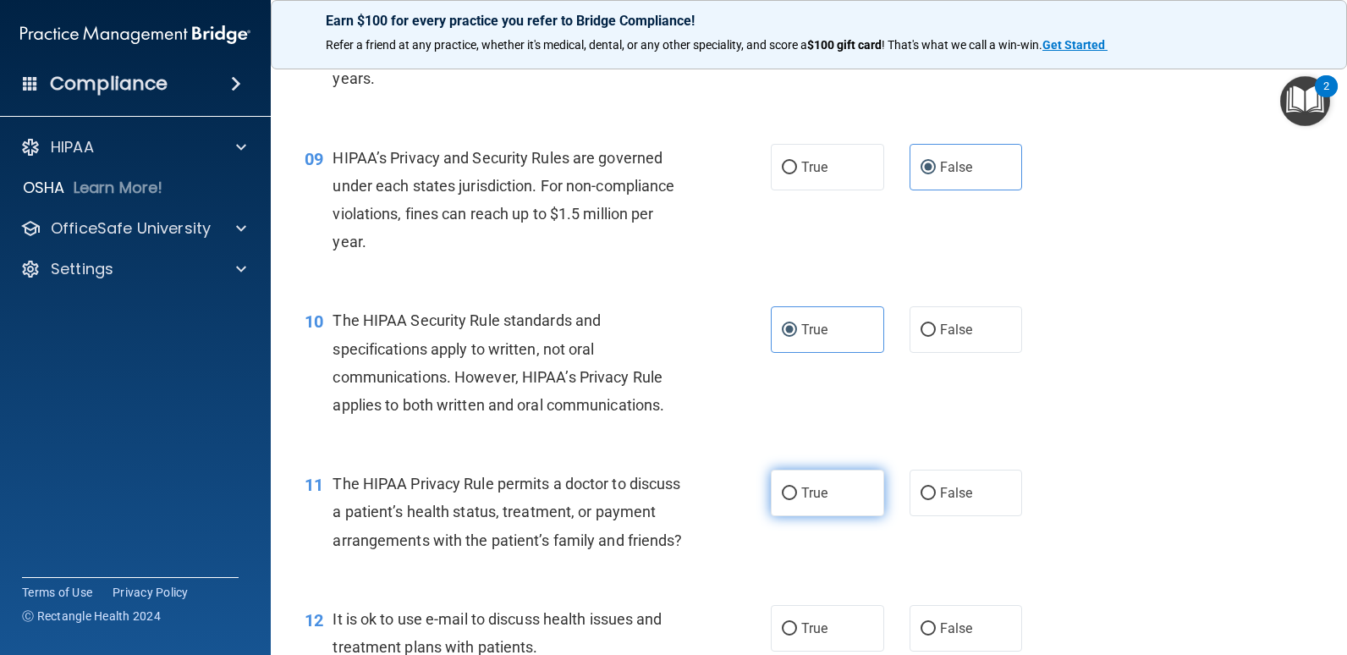
scroll to position [1354, 0]
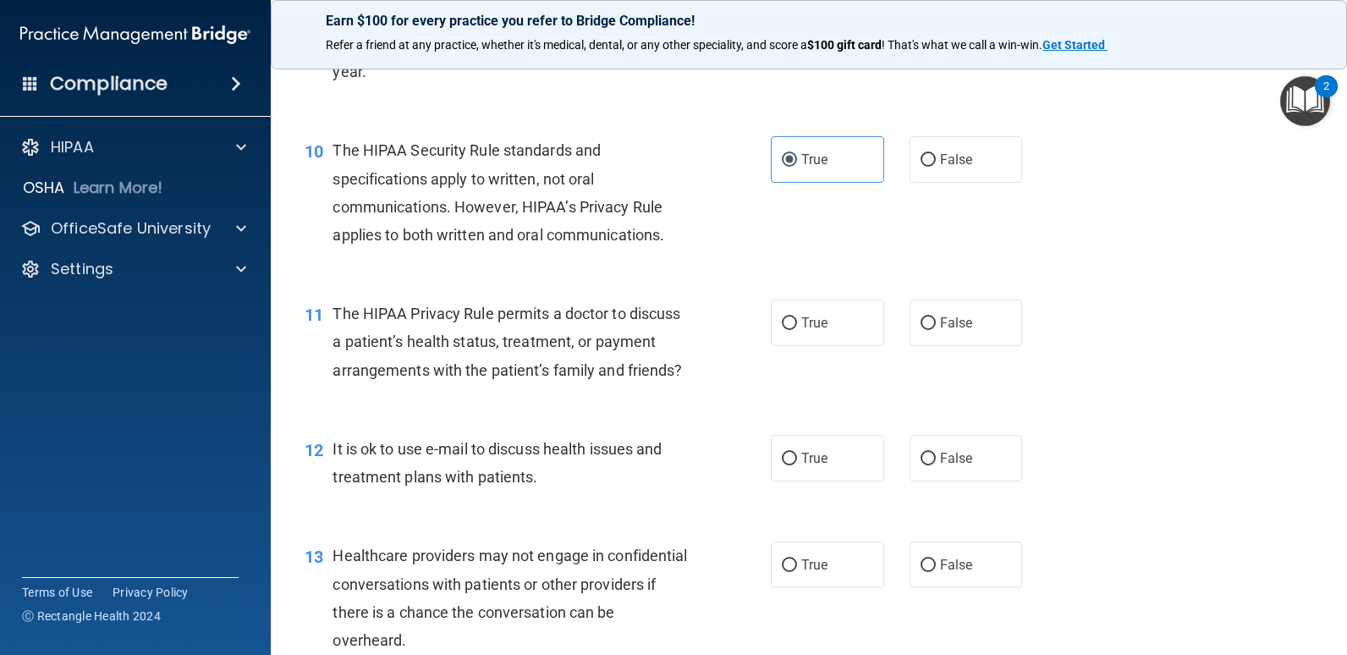
drag, startPoint x: 792, startPoint y: 334, endPoint x: 807, endPoint y: 437, distance: 103.5
click at [792, 344] on label "True" at bounding box center [827, 323] width 113 height 47
click at [792, 330] on input "True" at bounding box center [789, 323] width 15 height 13
radio input "true"
click at [818, 466] on span "True" at bounding box center [815, 458] width 26 height 16
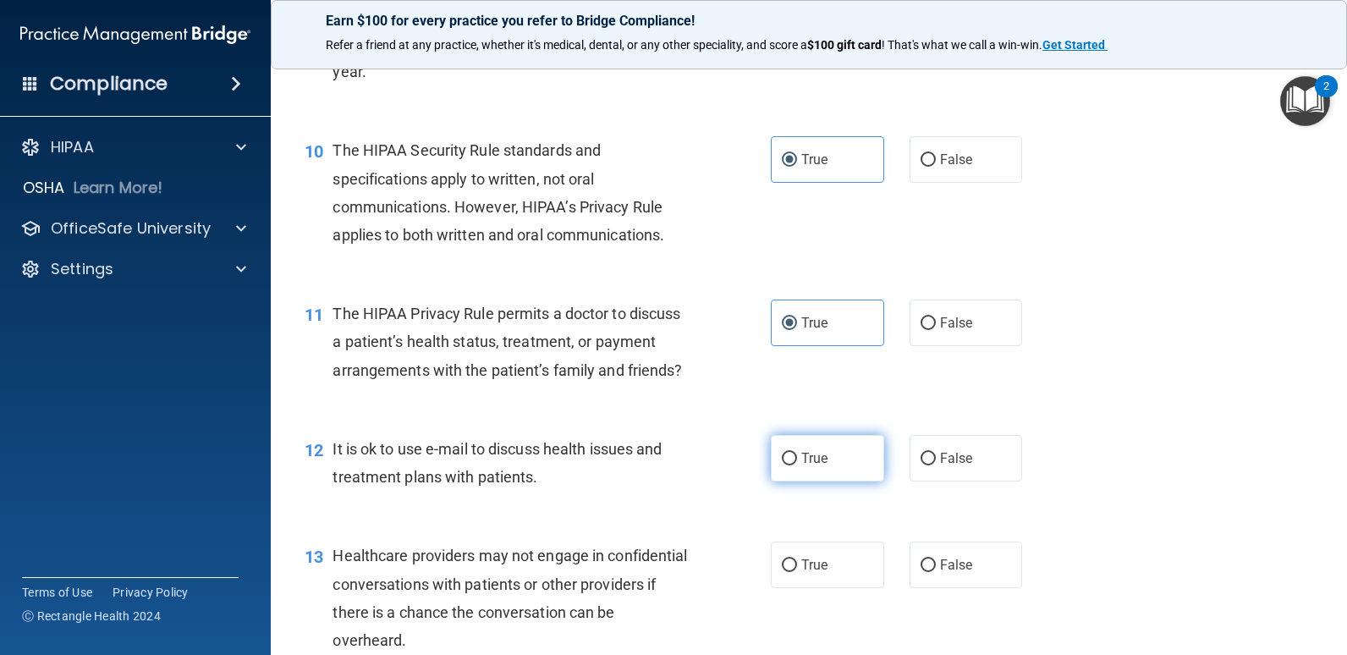
click at [797, 466] on input "True" at bounding box center [789, 459] width 15 height 13
radio input "true"
click at [921, 572] on input "False" at bounding box center [928, 565] width 15 height 13
radio input "true"
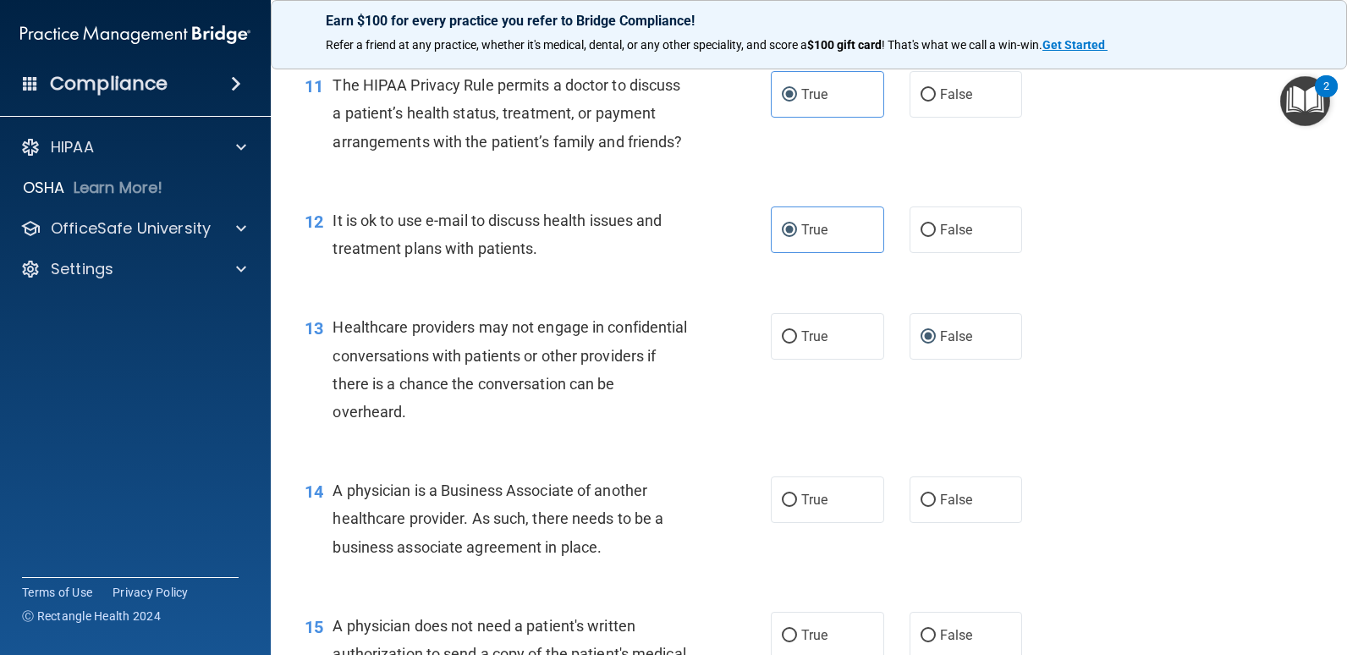
scroll to position [1608, 0]
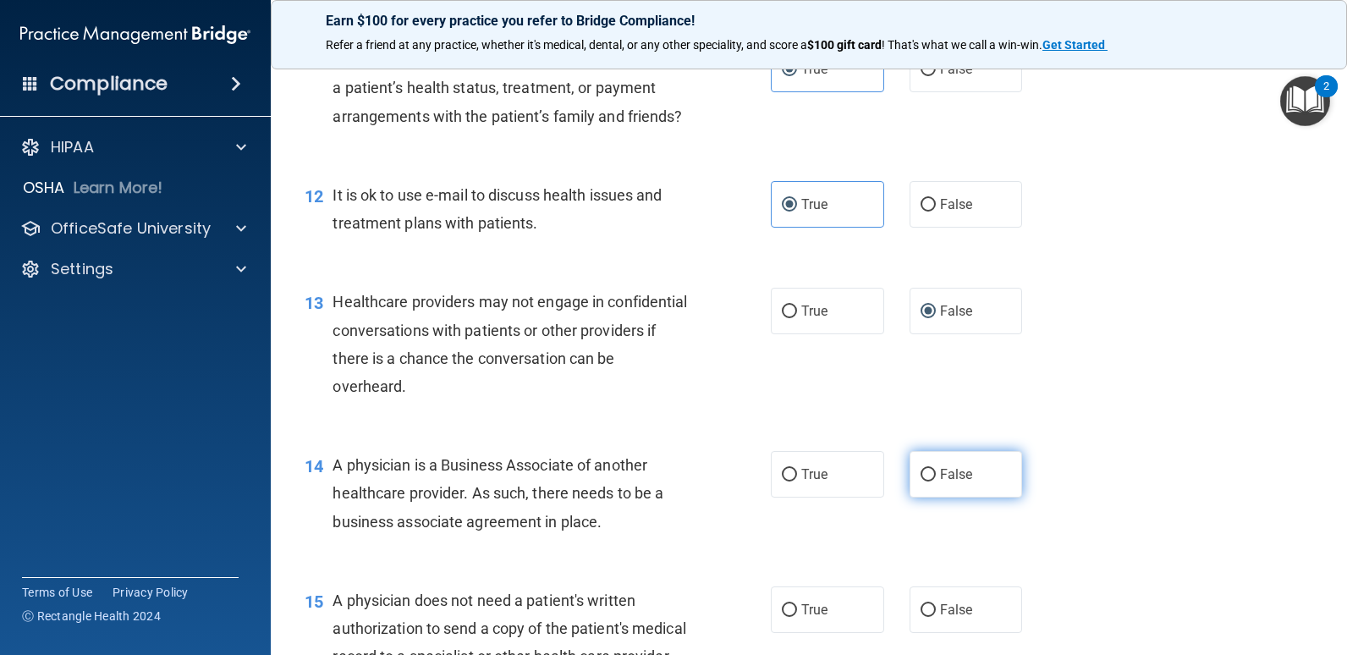
click at [921, 482] on input "False" at bounding box center [928, 475] width 15 height 13
radio input "true"
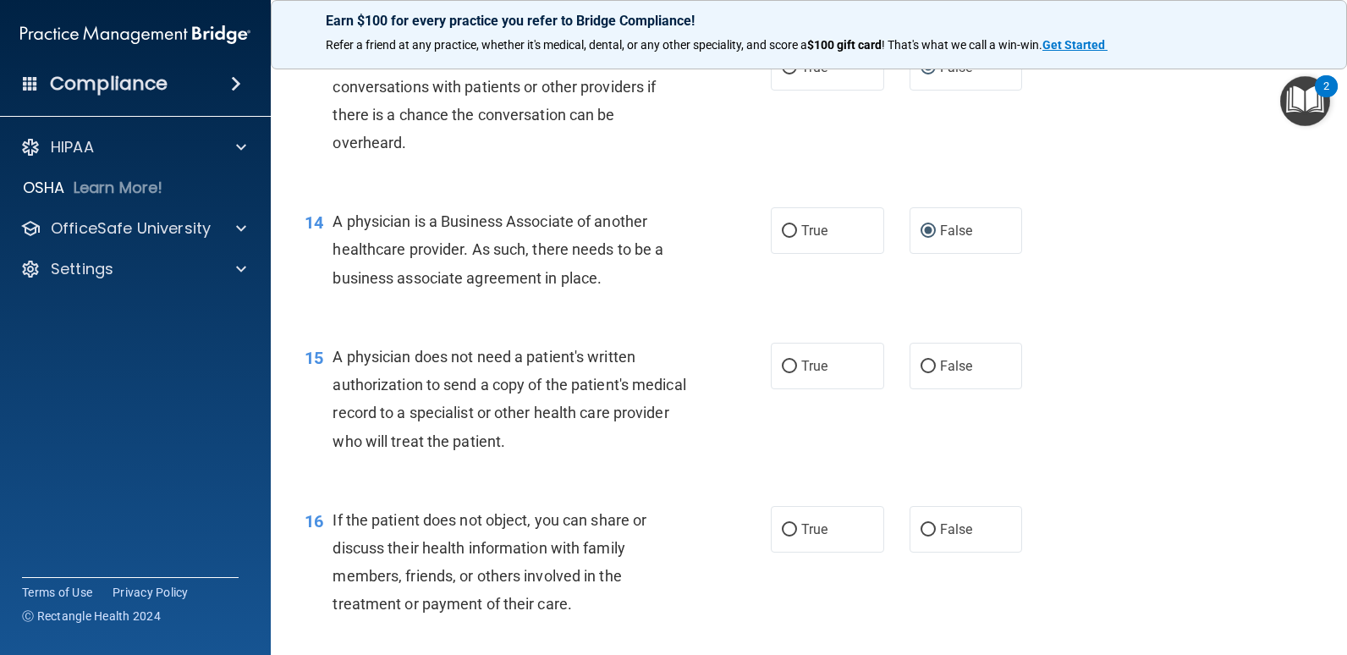
scroll to position [1862, 0]
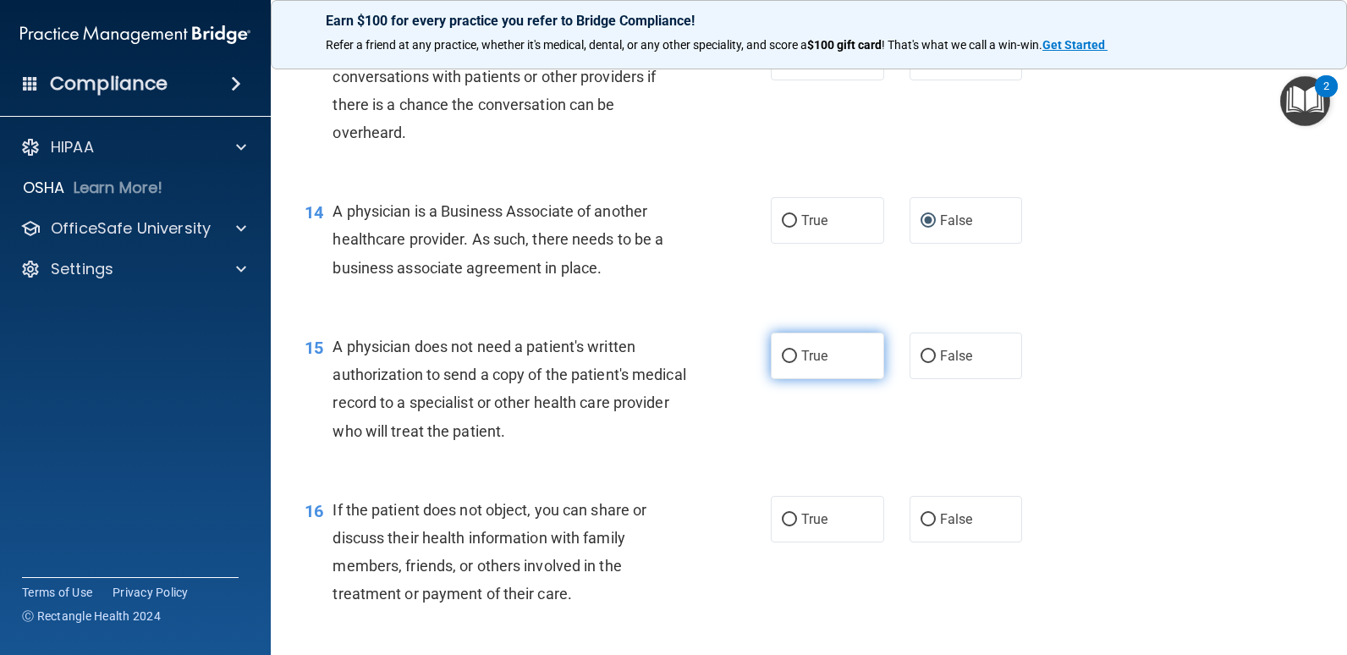
click at [791, 363] on input "True" at bounding box center [789, 356] width 15 height 13
radio input "true"
click at [817, 527] on span "True" at bounding box center [815, 519] width 26 height 16
click at [797, 526] on input "True" at bounding box center [789, 520] width 15 height 13
radio input "true"
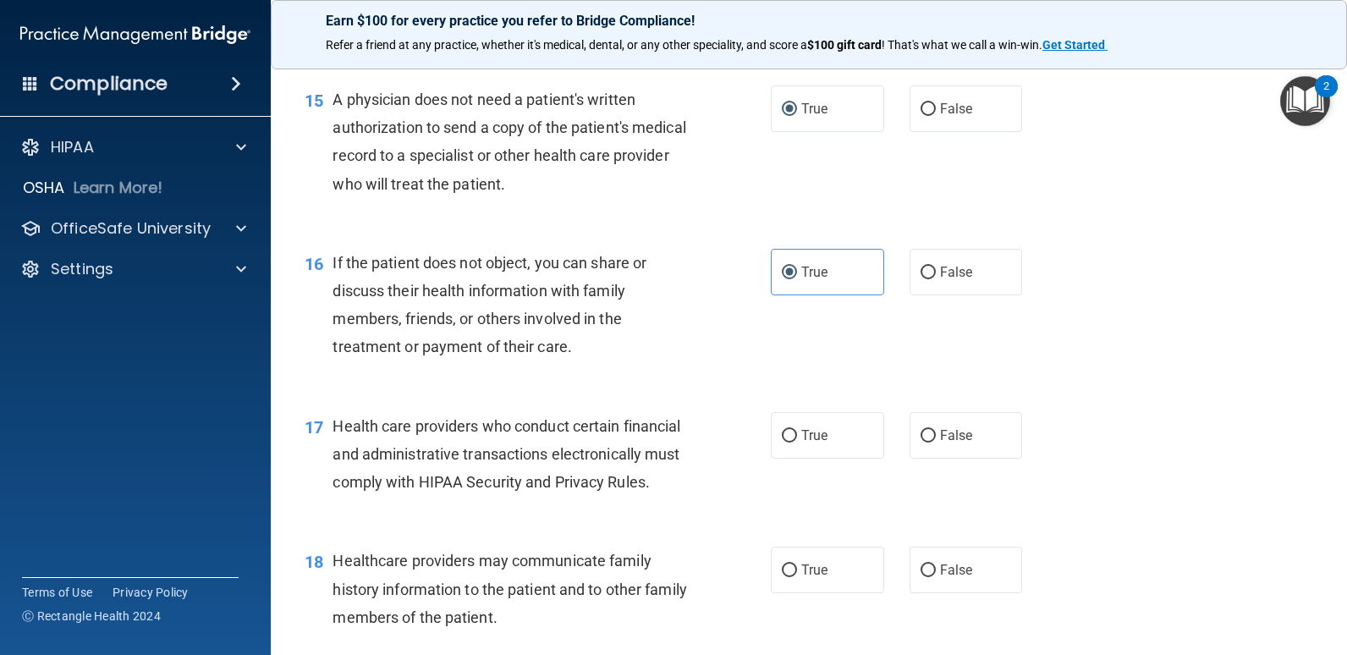
scroll to position [2116, 0]
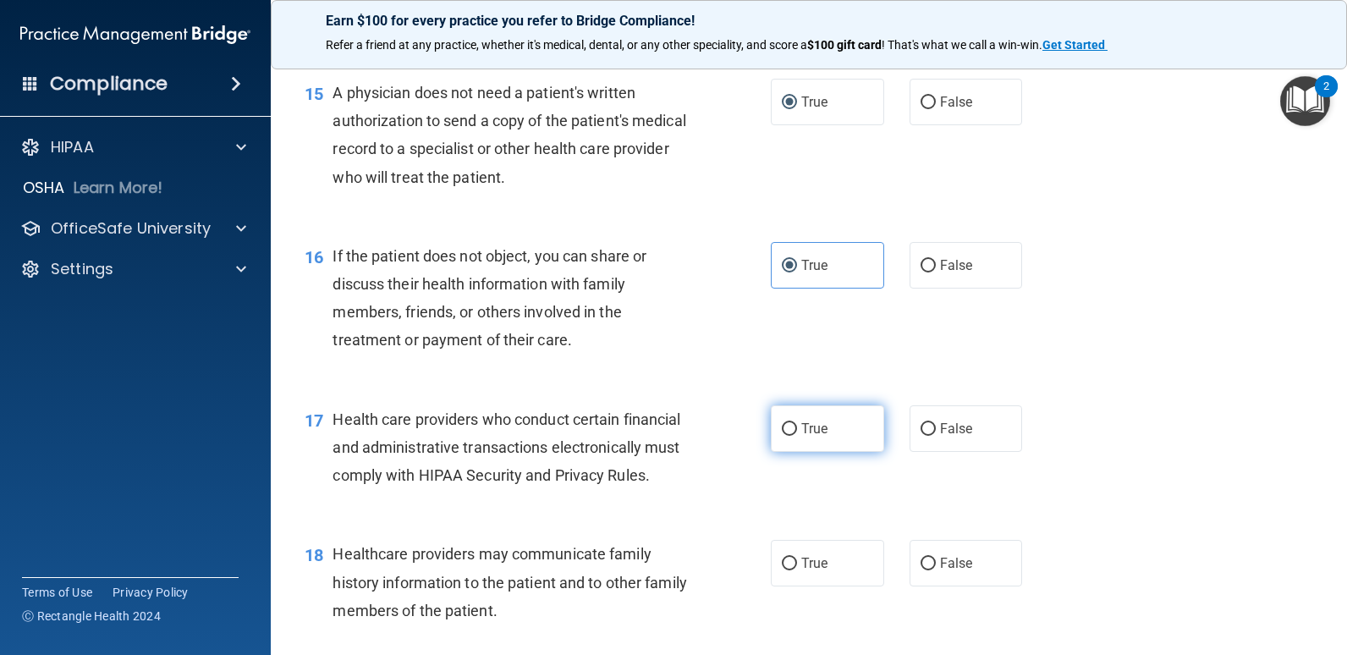
click at [801, 452] on label "True" at bounding box center [827, 428] width 113 height 47
click at [797, 436] on input "True" at bounding box center [789, 429] width 15 height 13
radio input "true"
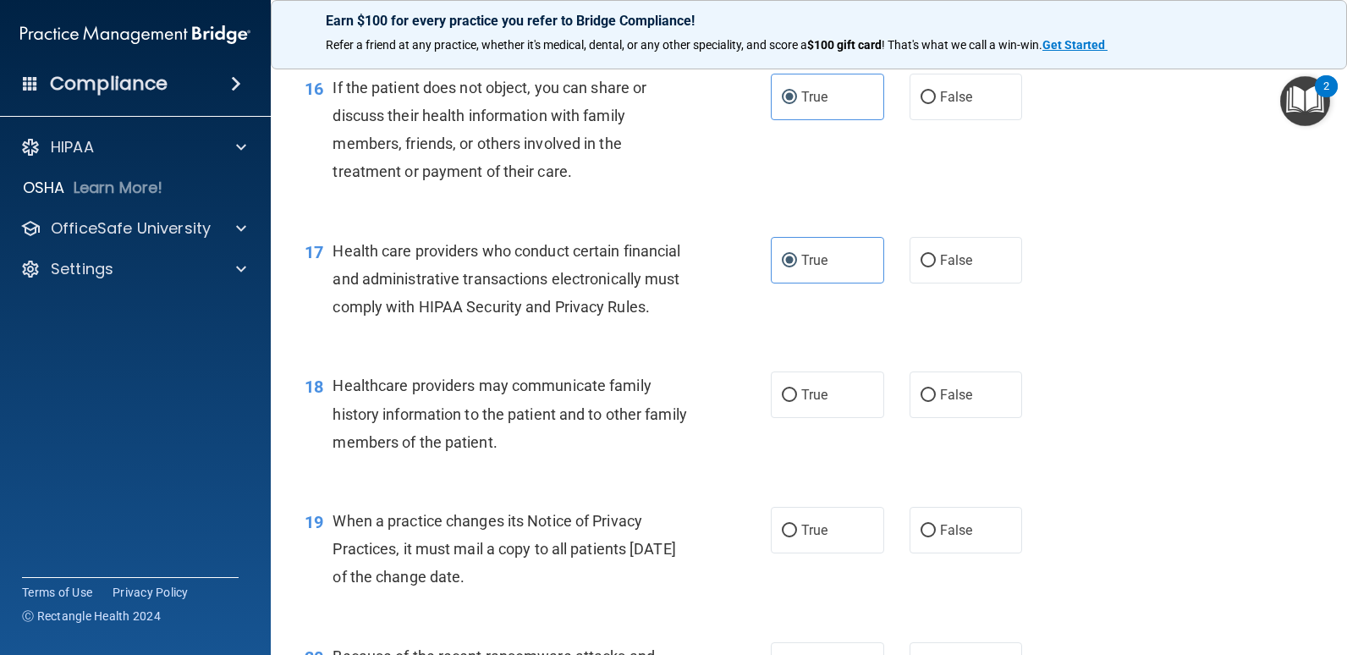
scroll to position [2285, 0]
click at [928, 401] on input "False" at bounding box center [928, 394] width 15 height 13
radio input "true"
click at [940, 537] on span "False" at bounding box center [956, 529] width 33 height 16
click at [936, 537] on input "False" at bounding box center [928, 530] width 15 height 13
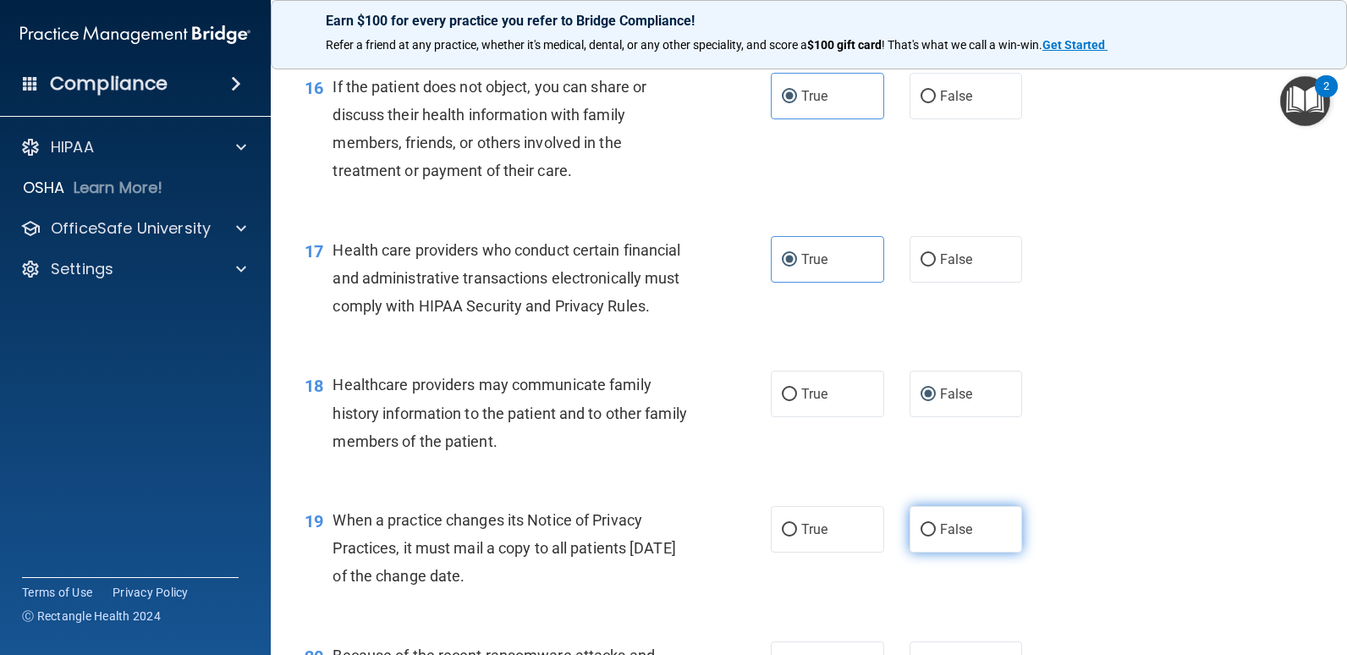
radio input "true"
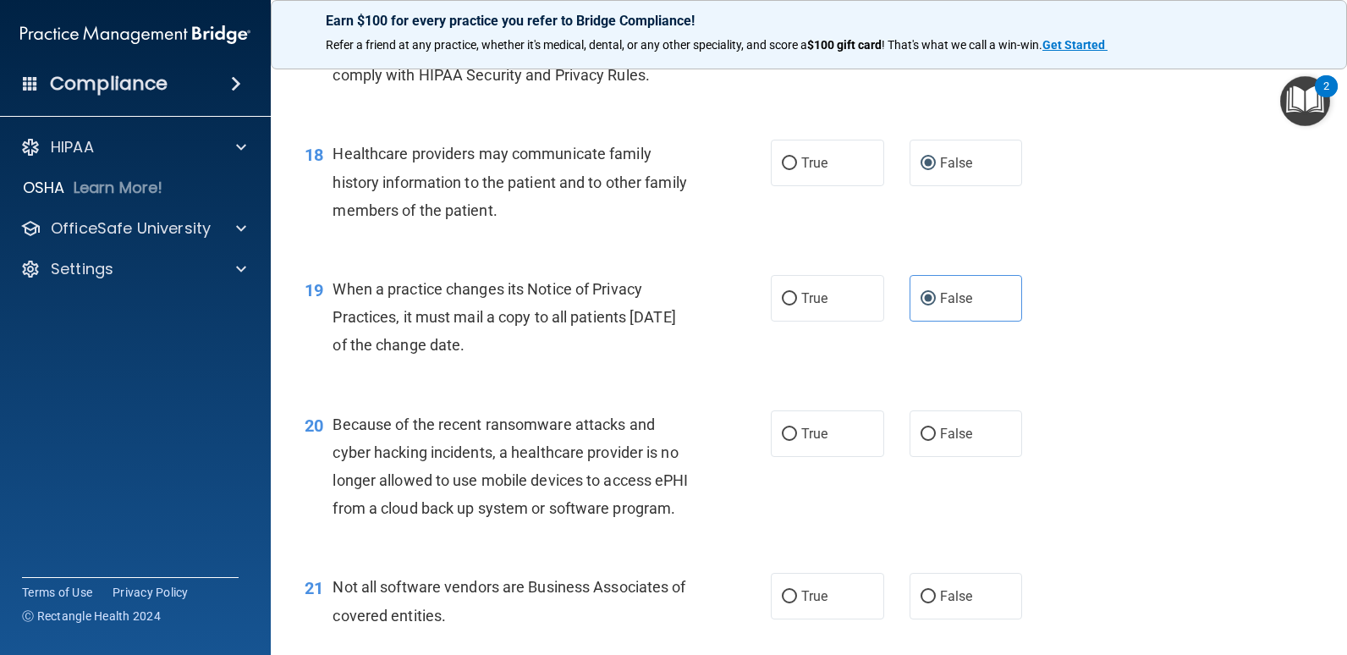
scroll to position [2624, 0]
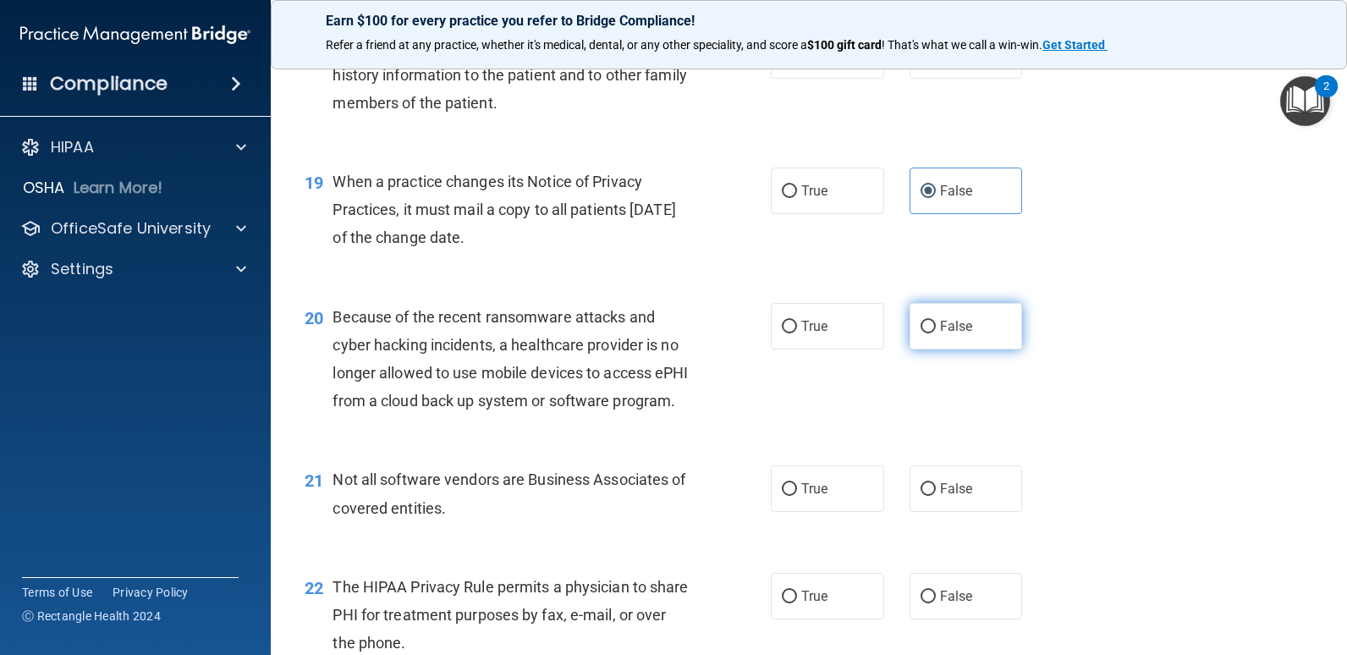
click at [930, 350] on label "False" at bounding box center [966, 326] width 113 height 47
click at [930, 333] on input "False" at bounding box center [928, 327] width 15 height 13
radio input "true"
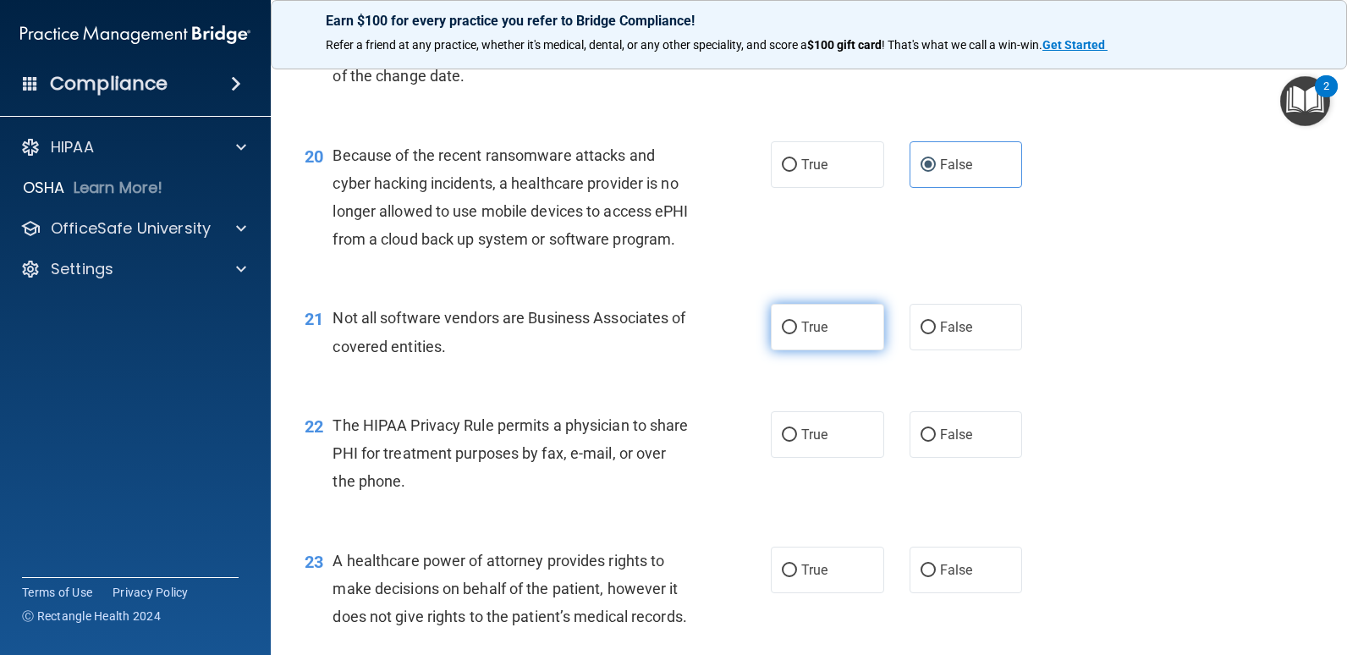
scroll to position [2793, 0]
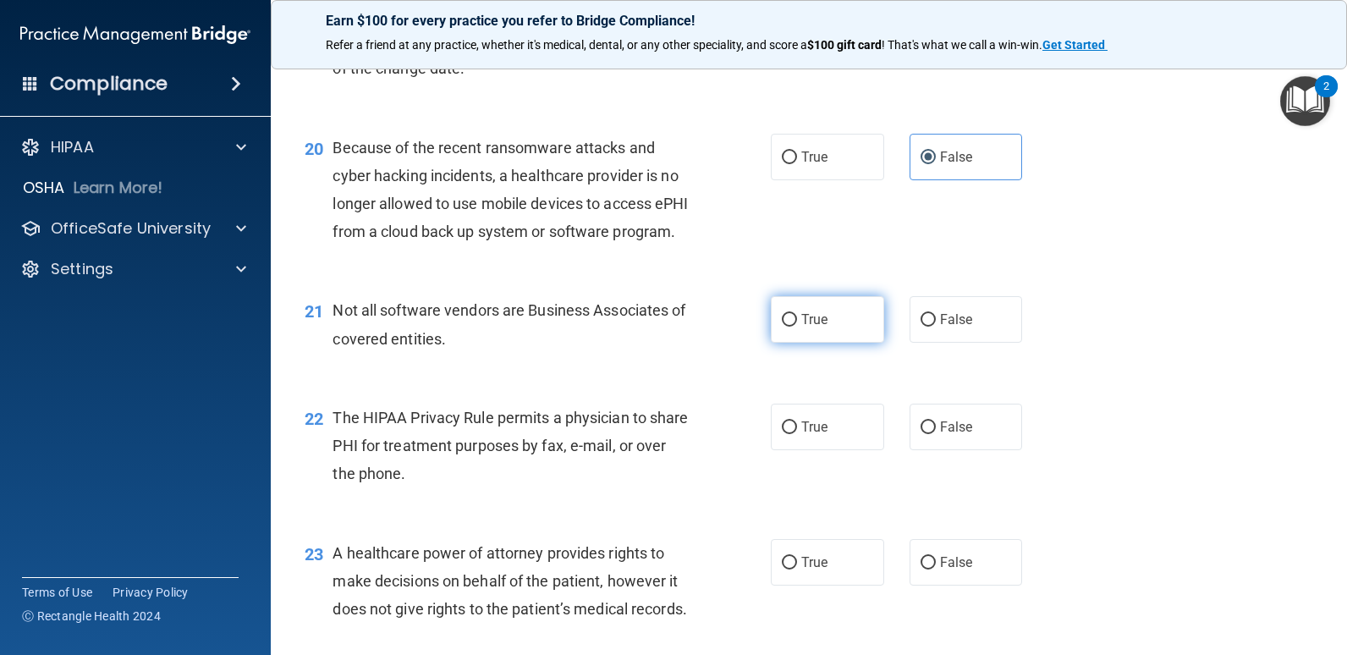
click at [791, 343] on label "True" at bounding box center [827, 319] width 113 height 47
drag, startPoint x: 791, startPoint y: 399, endPoint x: 797, endPoint y: 411, distance: 14.4
click at [802, 328] on span "True" at bounding box center [815, 319] width 26 height 16
click at [797, 327] on input "True" at bounding box center [789, 320] width 15 height 13
radio input "true"
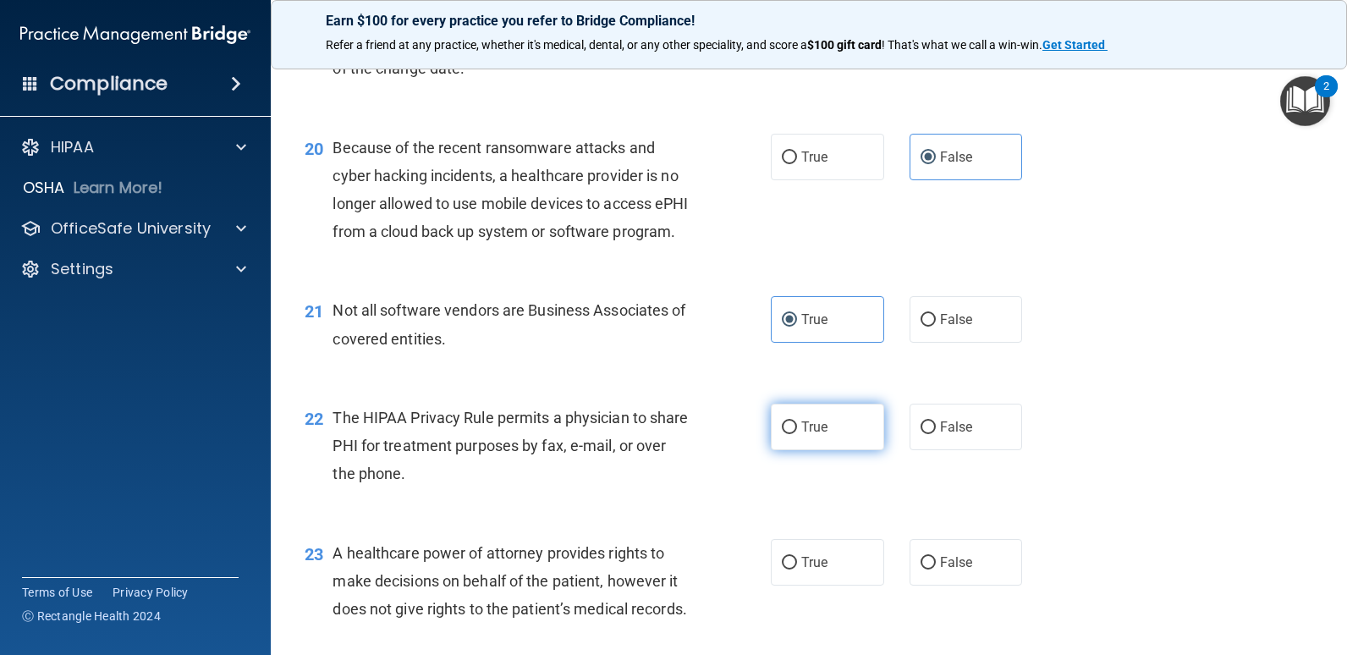
click at [805, 450] on label "True" at bounding box center [827, 427] width 113 height 47
click at [797, 434] on input "True" at bounding box center [789, 428] width 15 height 13
radio input "true"
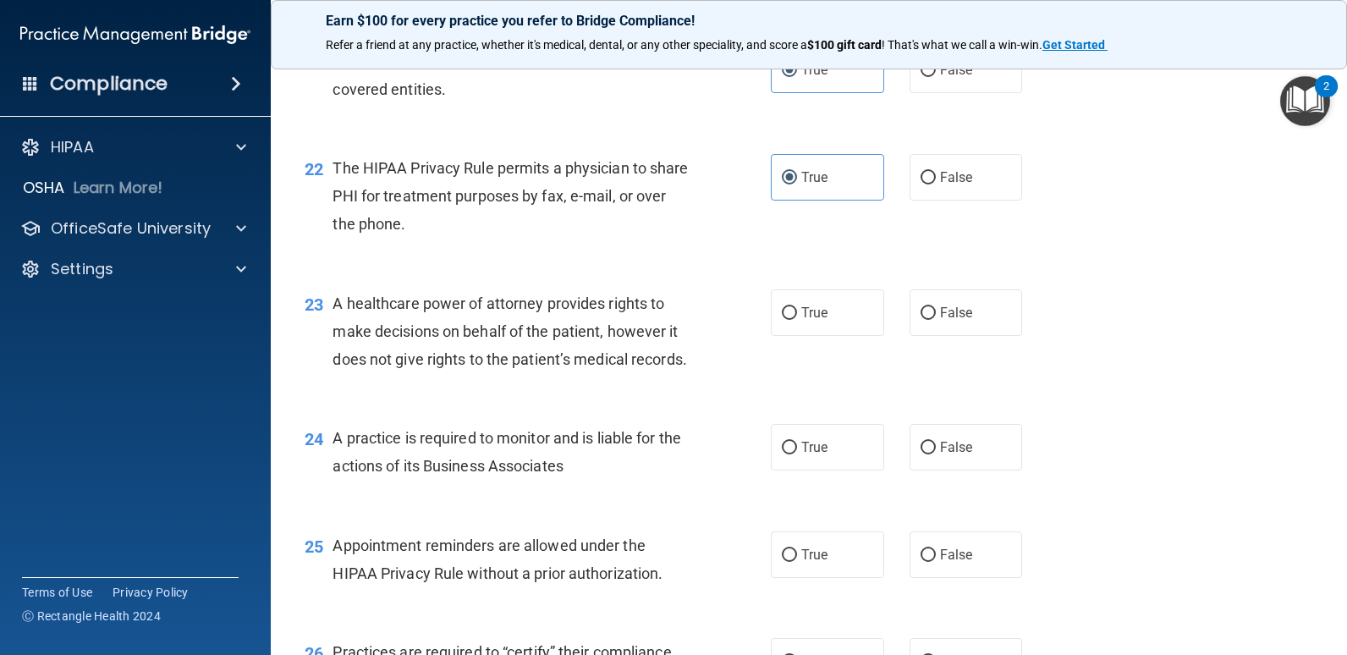
scroll to position [3047, 0]
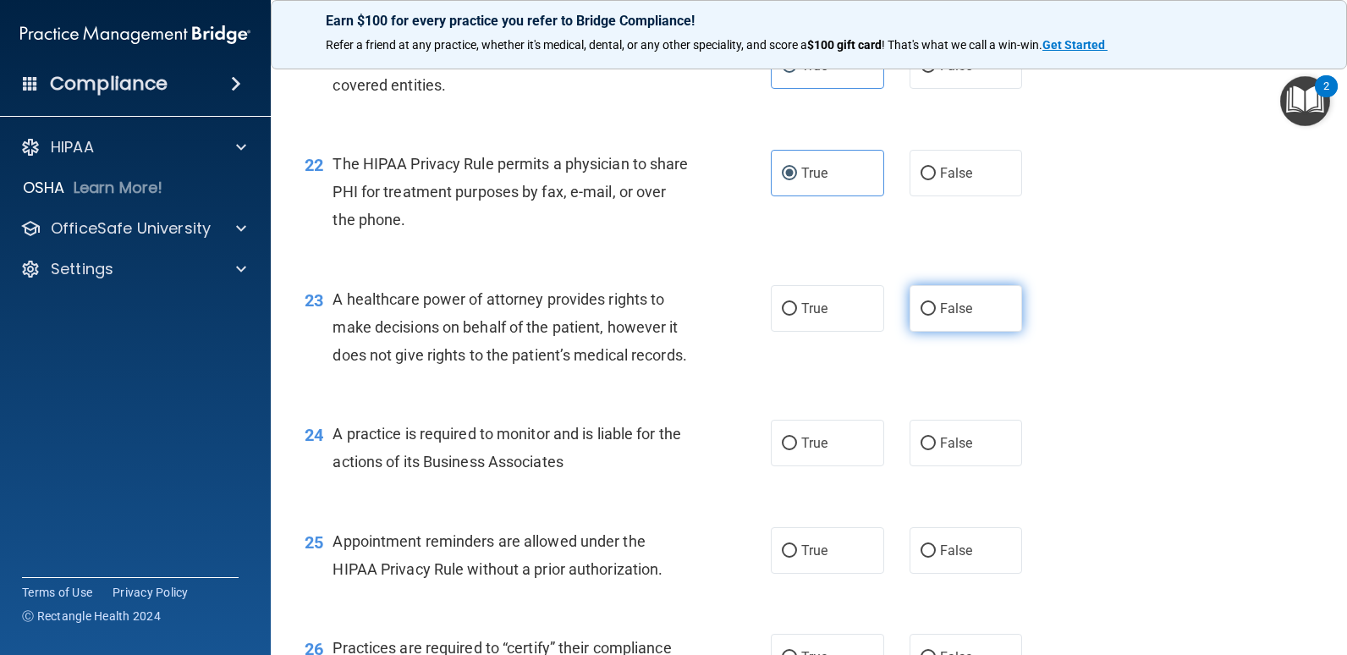
click at [911, 332] on label "False" at bounding box center [966, 308] width 113 height 47
click at [921, 316] on input "False" at bounding box center [928, 309] width 15 height 13
radio input "true"
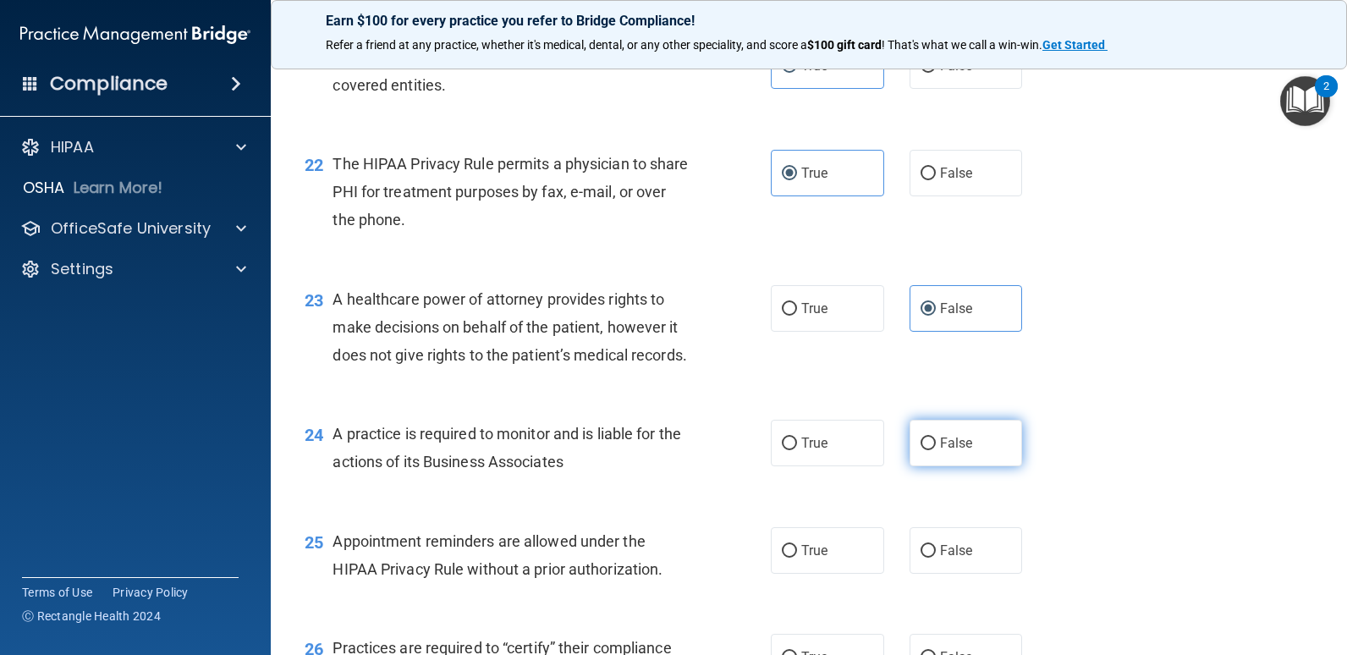
click at [941, 451] on span "False" at bounding box center [956, 443] width 33 height 16
click at [936, 450] on input "False" at bounding box center [928, 444] width 15 height 13
radio input "true"
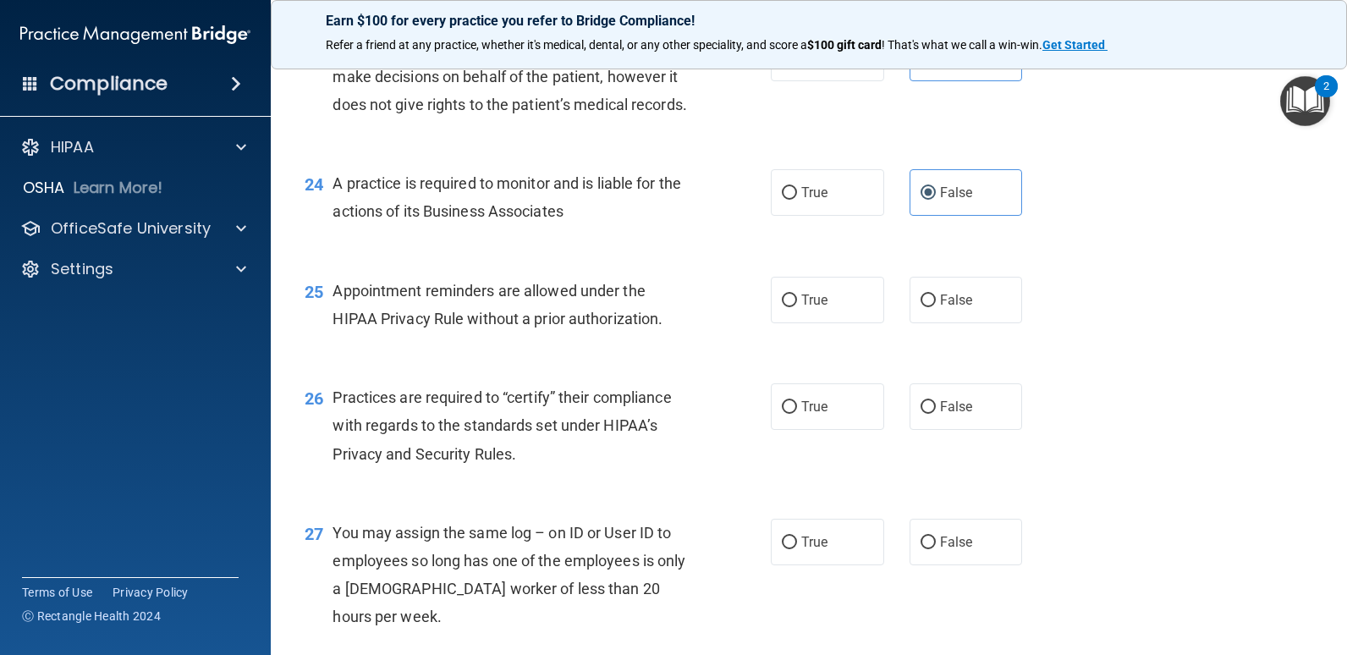
scroll to position [3301, 0]
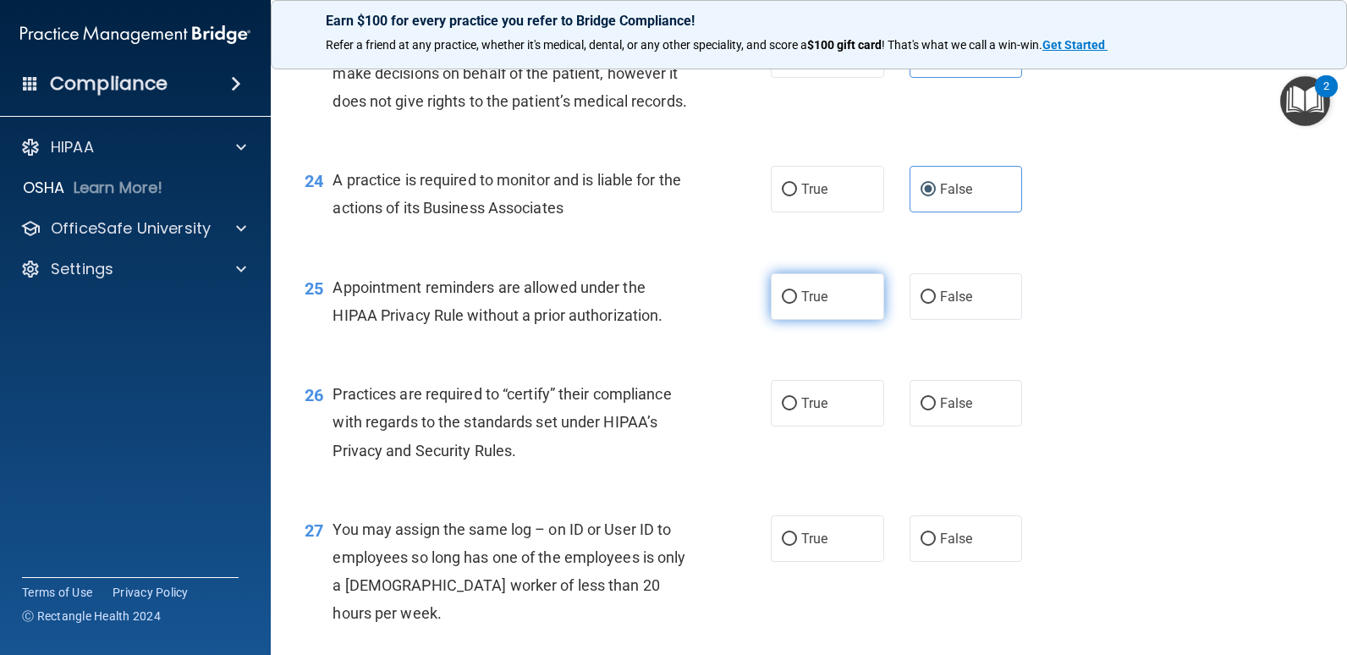
click at [819, 320] on label "True" at bounding box center [827, 296] width 113 height 47
click at [797, 304] on input "True" at bounding box center [789, 297] width 15 height 13
radio input "true"
click at [921, 410] on input "False" at bounding box center [928, 404] width 15 height 13
radio input "true"
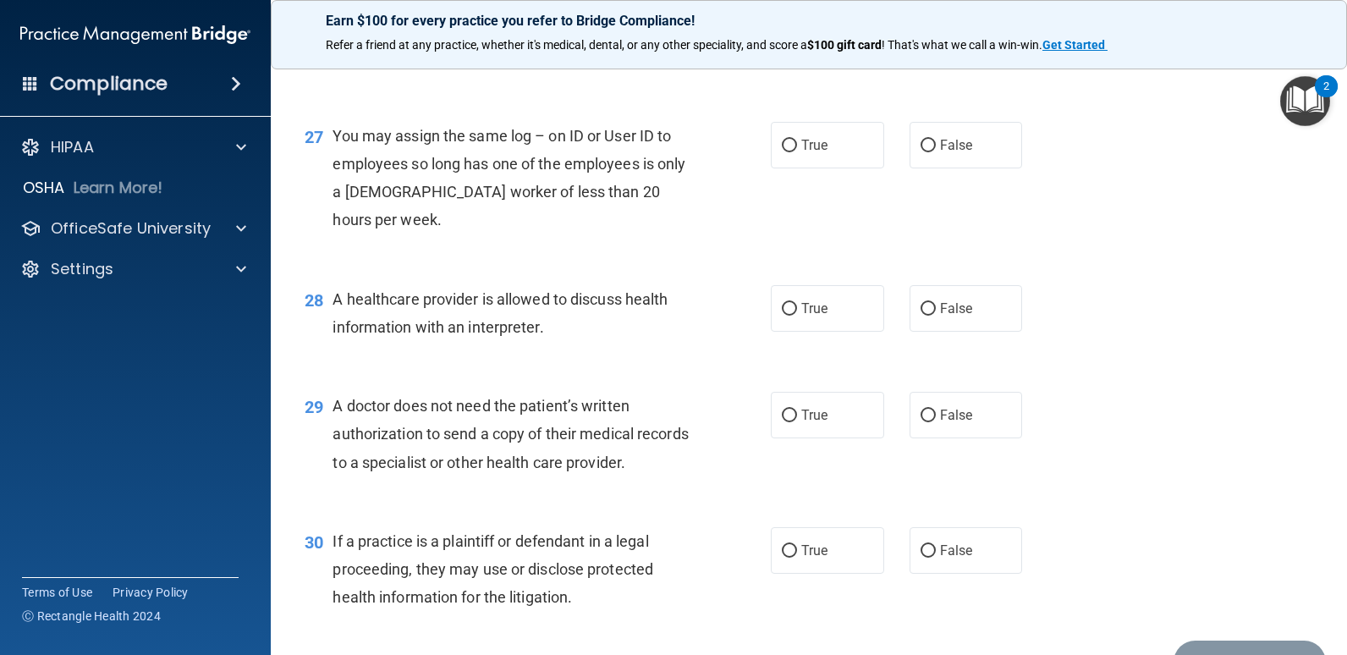
scroll to position [3734, 0]
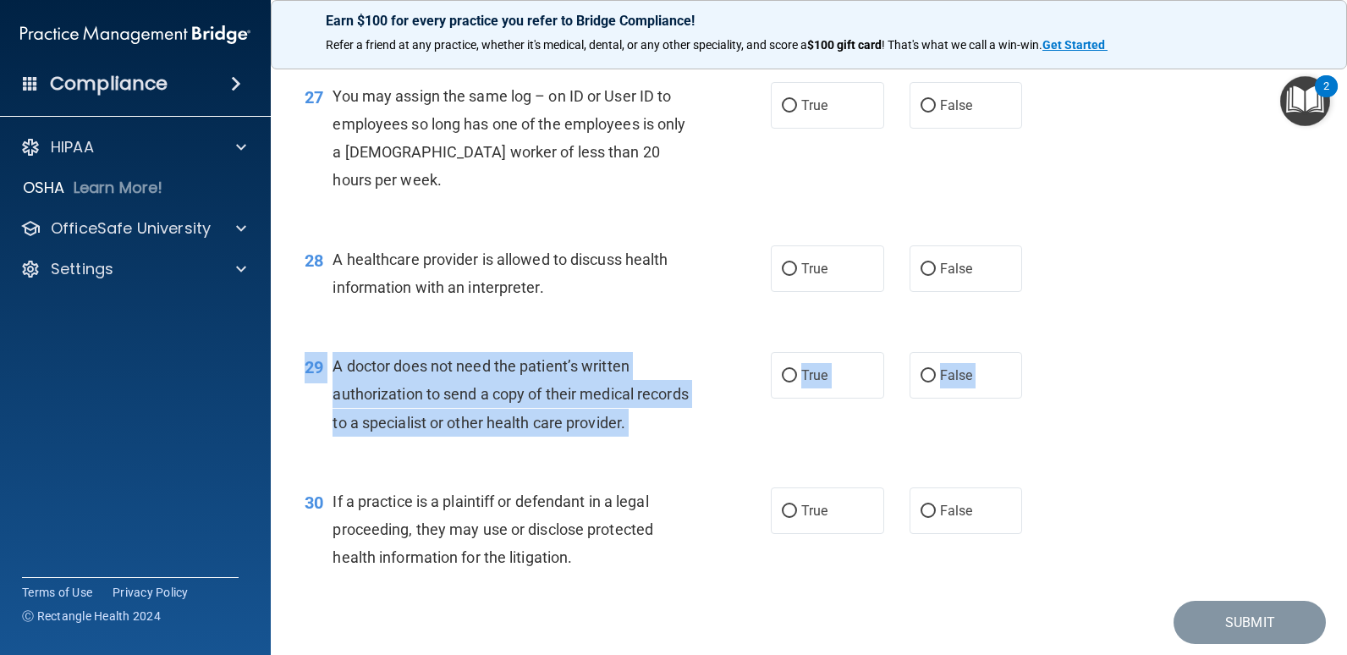
drag, startPoint x: 1334, startPoint y: 565, endPoint x: 1335, endPoint y: 581, distance: 16.1
click at [1335, 581] on main "- The HIPAA Quiz #2 This quiz doesn’t expire until 10/09/2025. Are you sure you…" at bounding box center [809, 354] width 1077 height 601
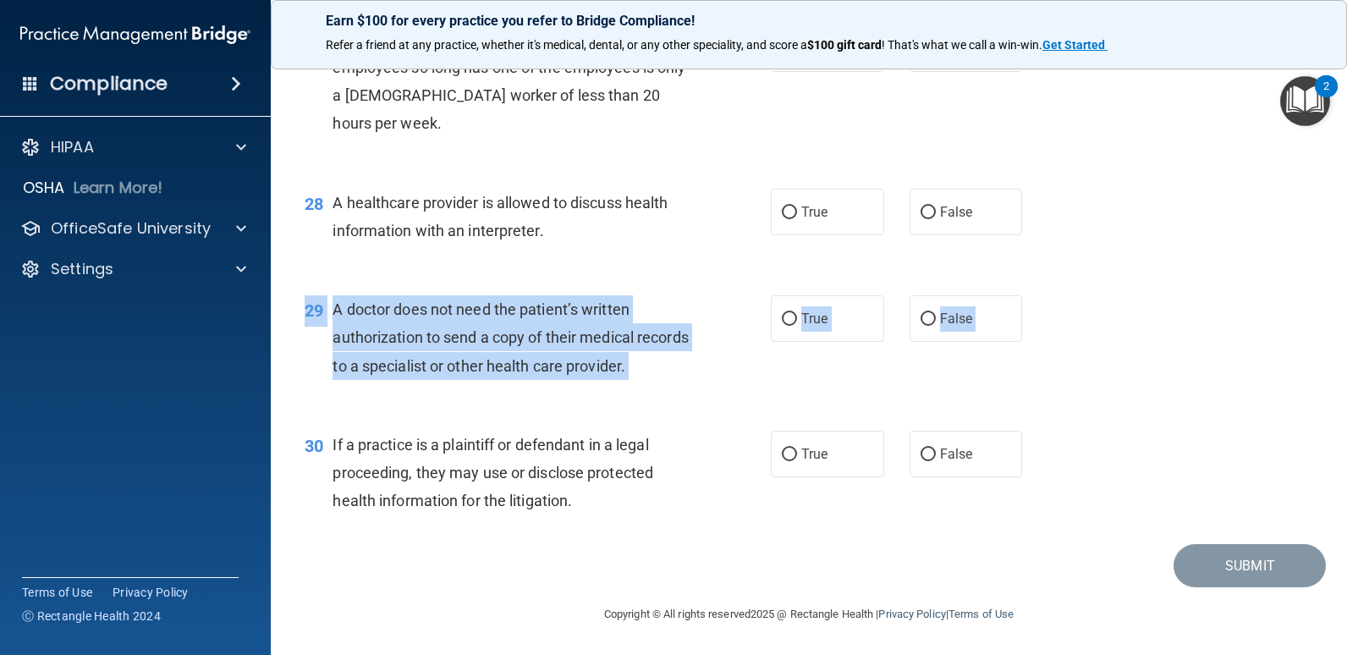
scroll to position [3822, 0]
click at [1193, 504] on div "30 If a practice is a plaintiff or defendant in a legal proceeding, they may us…" at bounding box center [809, 477] width 1034 height 135
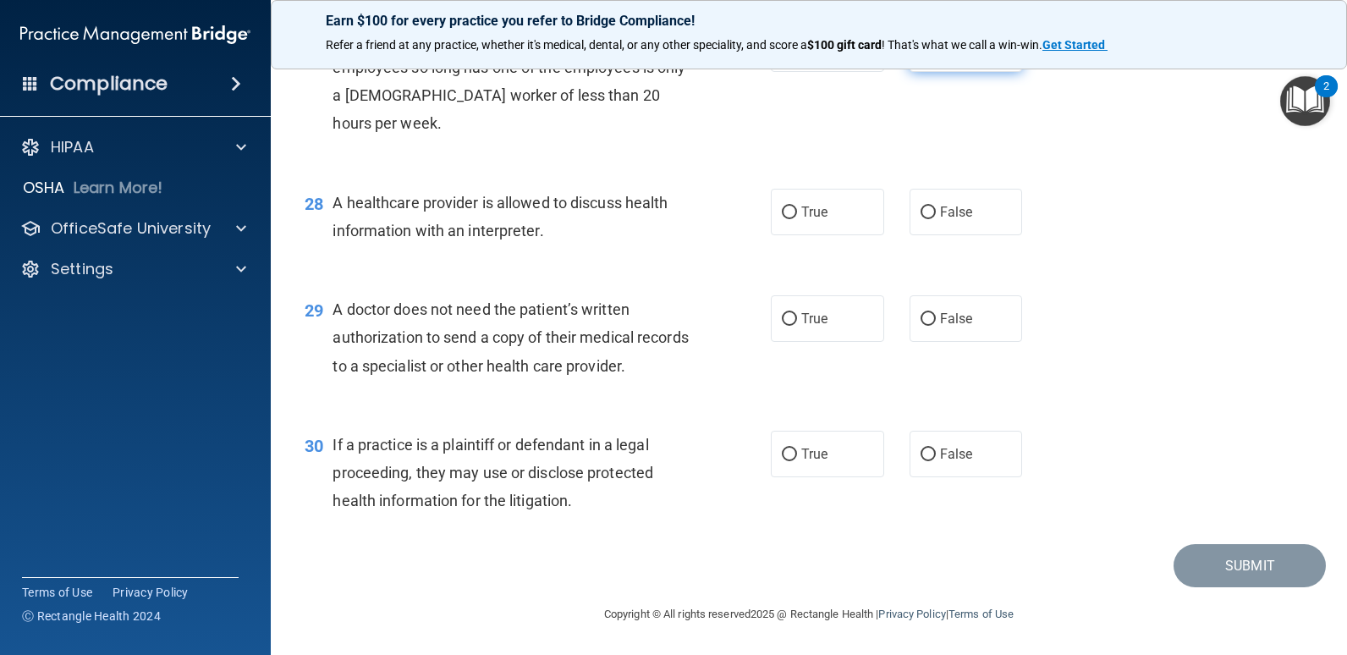
click at [927, 56] on input "False" at bounding box center [928, 49] width 15 height 13
radio input "true"
click at [807, 220] on span "True" at bounding box center [815, 212] width 26 height 16
click at [797, 219] on input "True" at bounding box center [789, 213] width 15 height 13
radio input "true"
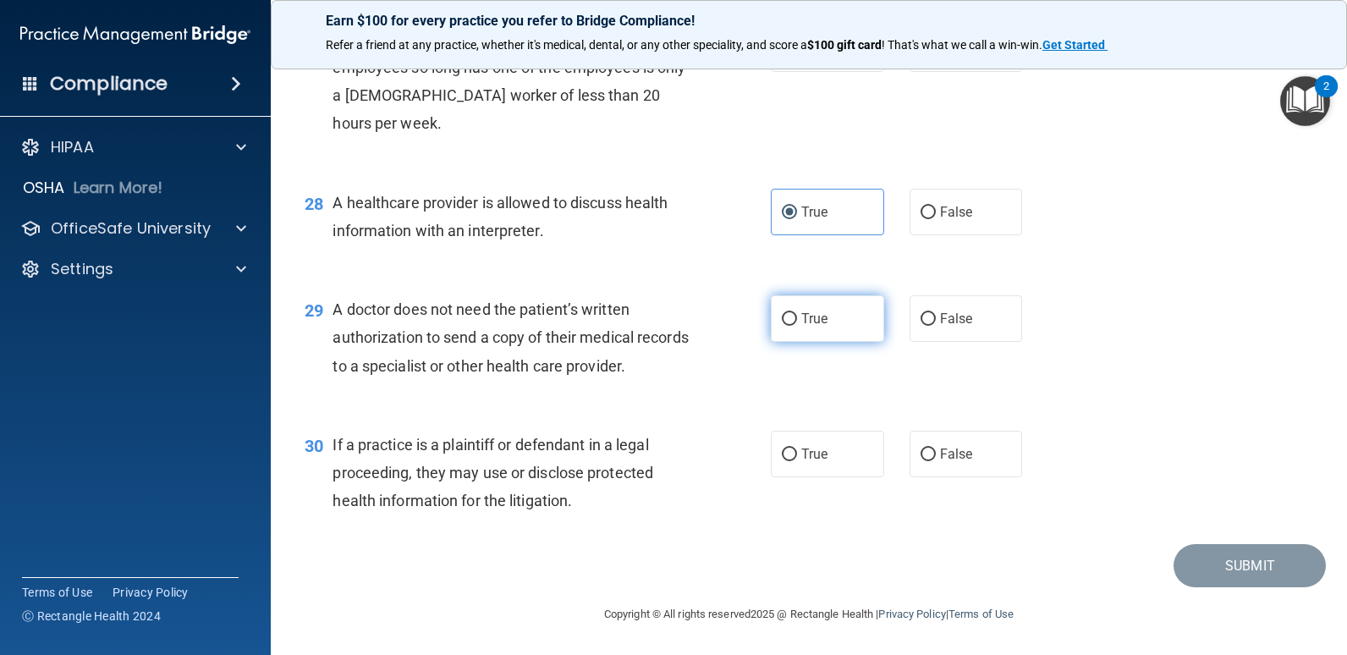
click at [809, 327] on span "True" at bounding box center [815, 319] width 26 height 16
click at [797, 326] on input "True" at bounding box center [789, 319] width 15 height 13
radio input "true"
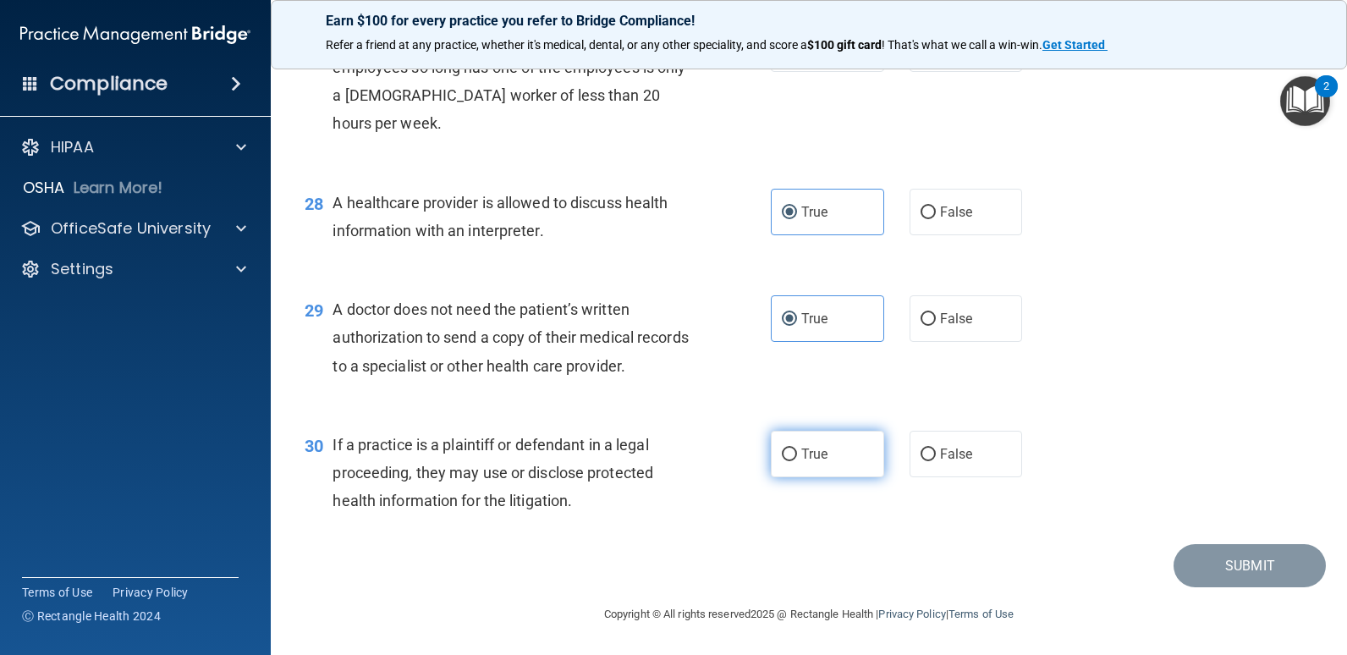
click at [794, 477] on label "True" at bounding box center [827, 454] width 113 height 47
click at [794, 461] on input "True" at bounding box center [789, 455] width 15 height 13
radio input "true"
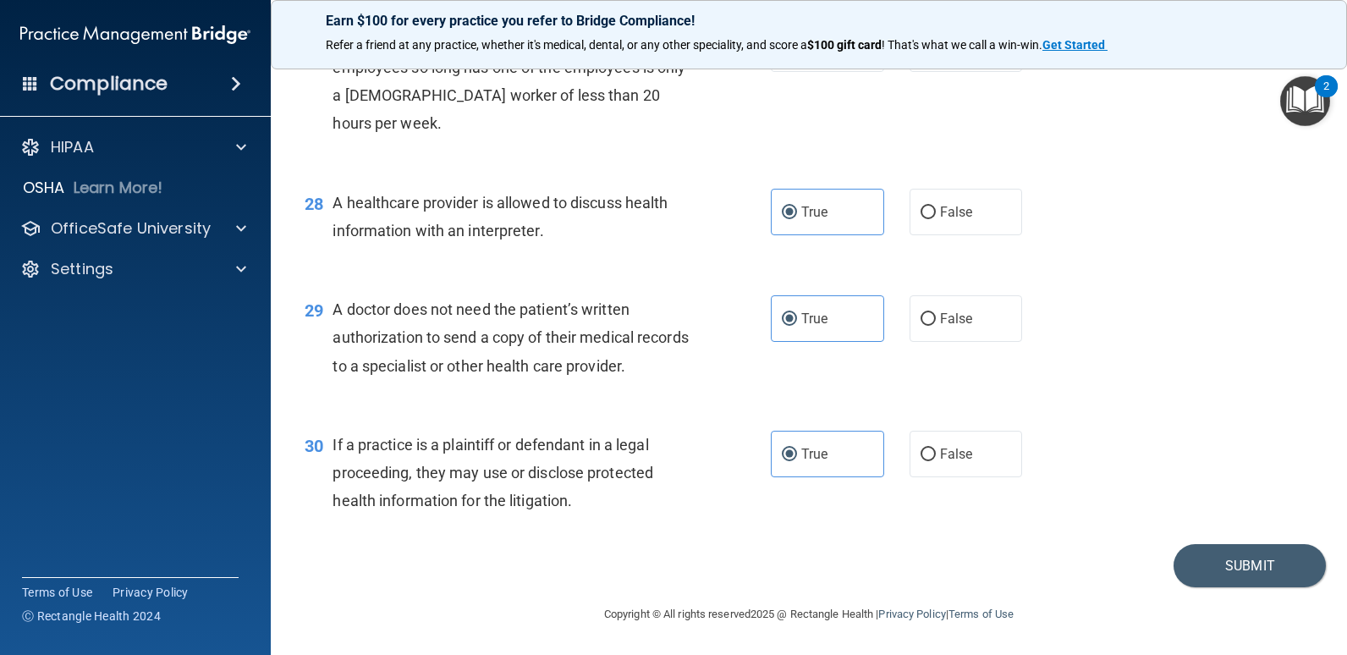
scroll to position [3904, 0]
click at [1225, 565] on button "Submit" at bounding box center [1250, 565] width 152 height 43
click at [1256, 563] on button "Submit" at bounding box center [1250, 565] width 152 height 43
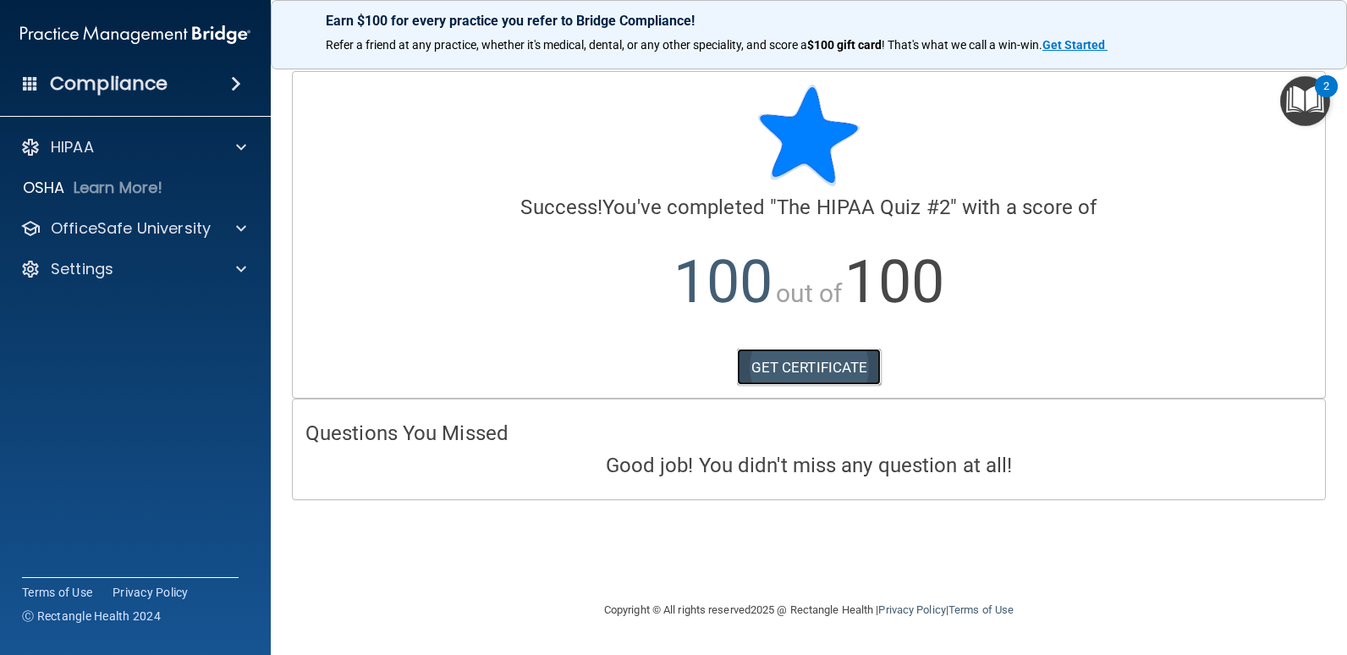
click at [796, 363] on link "GET CERTIFICATE" at bounding box center [809, 367] width 145 height 37
click at [230, 223] on div at bounding box center [239, 228] width 42 height 20
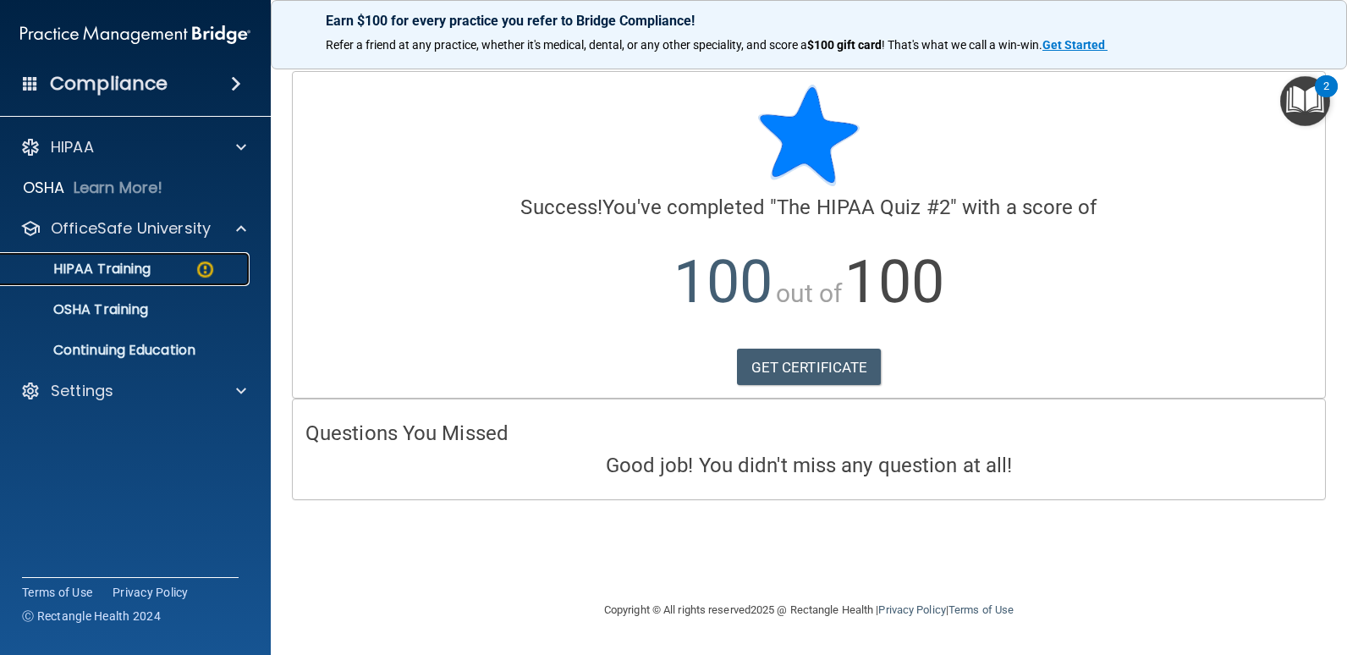
click at [211, 268] on img at bounding box center [205, 269] width 21 height 21
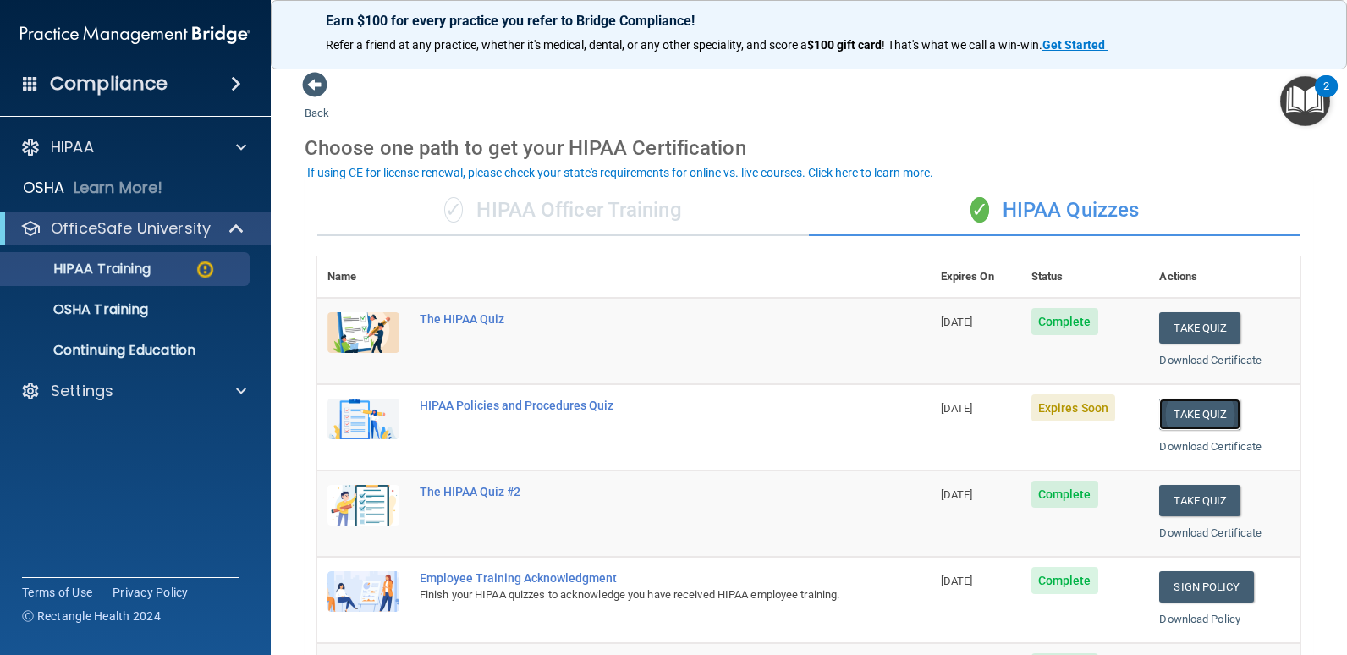
click at [1193, 413] on button "Take Quiz" at bounding box center [1200, 414] width 81 height 31
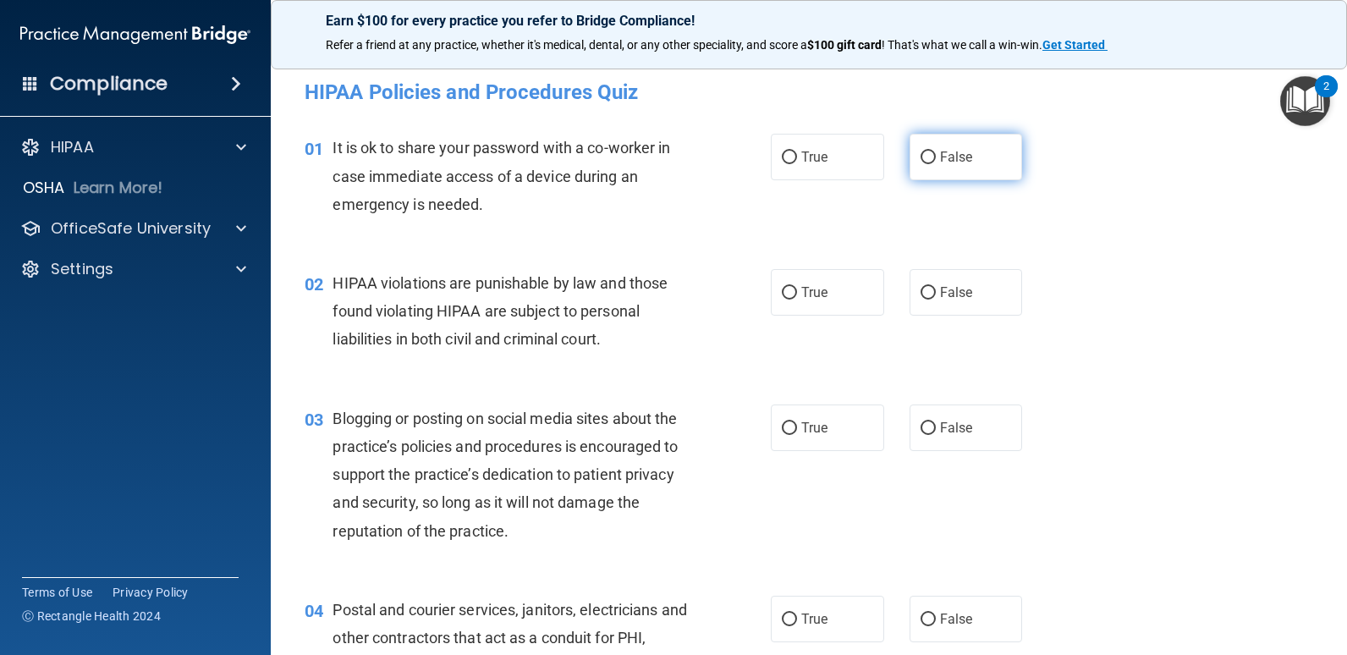
click at [934, 169] on label "False" at bounding box center [966, 157] width 113 height 47
click at [934, 164] on input "False" at bounding box center [928, 158] width 15 height 13
radio input "true"
click at [785, 304] on label "True" at bounding box center [827, 292] width 113 height 47
click at [785, 300] on input "True" at bounding box center [789, 293] width 15 height 13
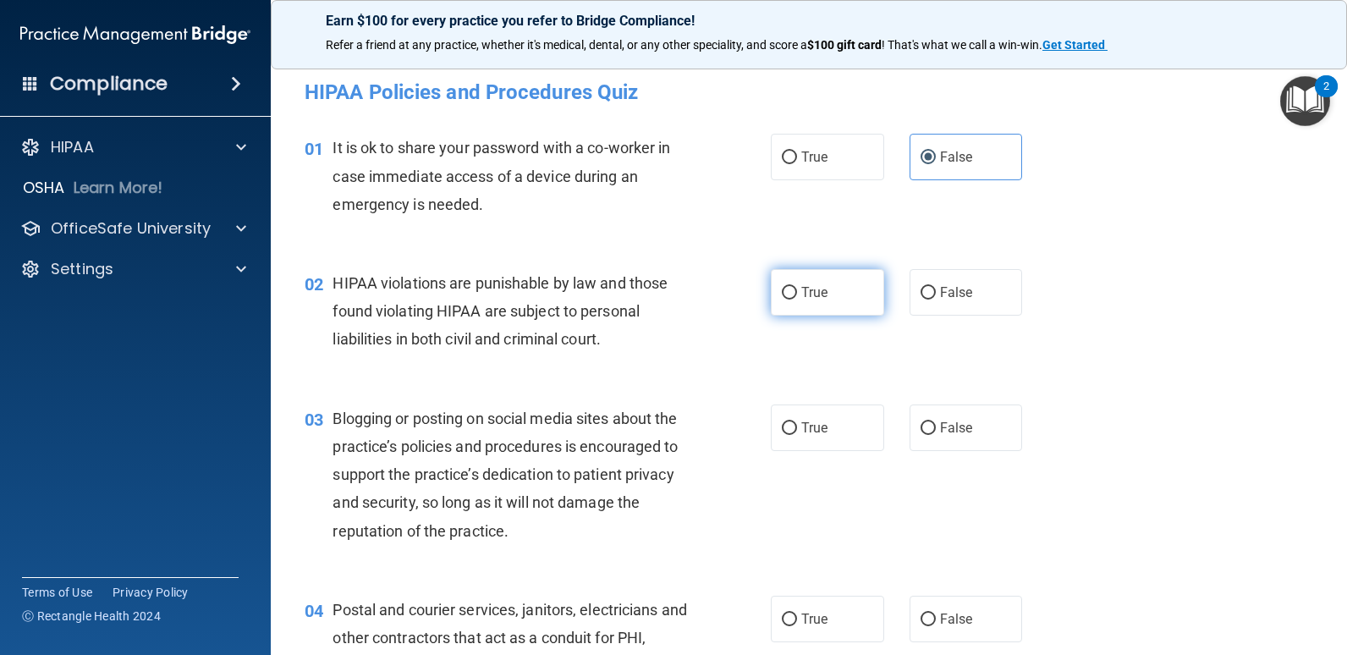
radio input "true"
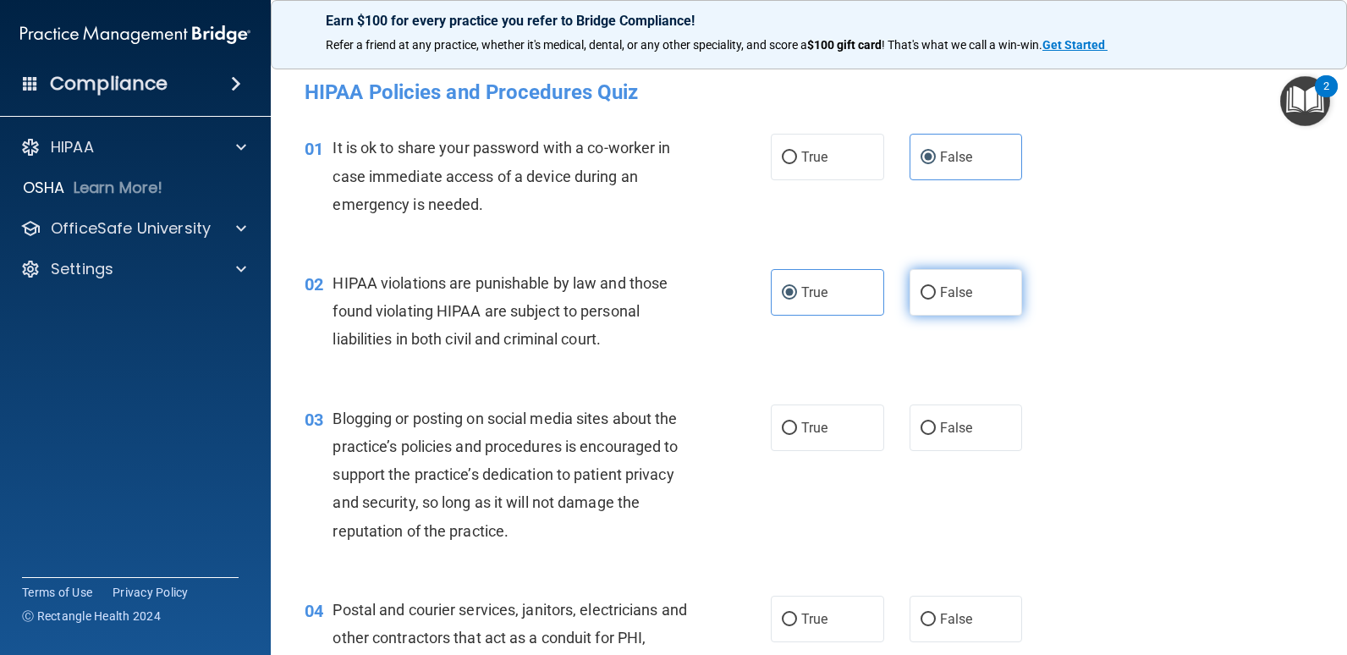
click at [947, 307] on label "False" at bounding box center [966, 292] width 113 height 47
click at [936, 300] on input "False" at bounding box center [928, 293] width 15 height 13
radio input "true"
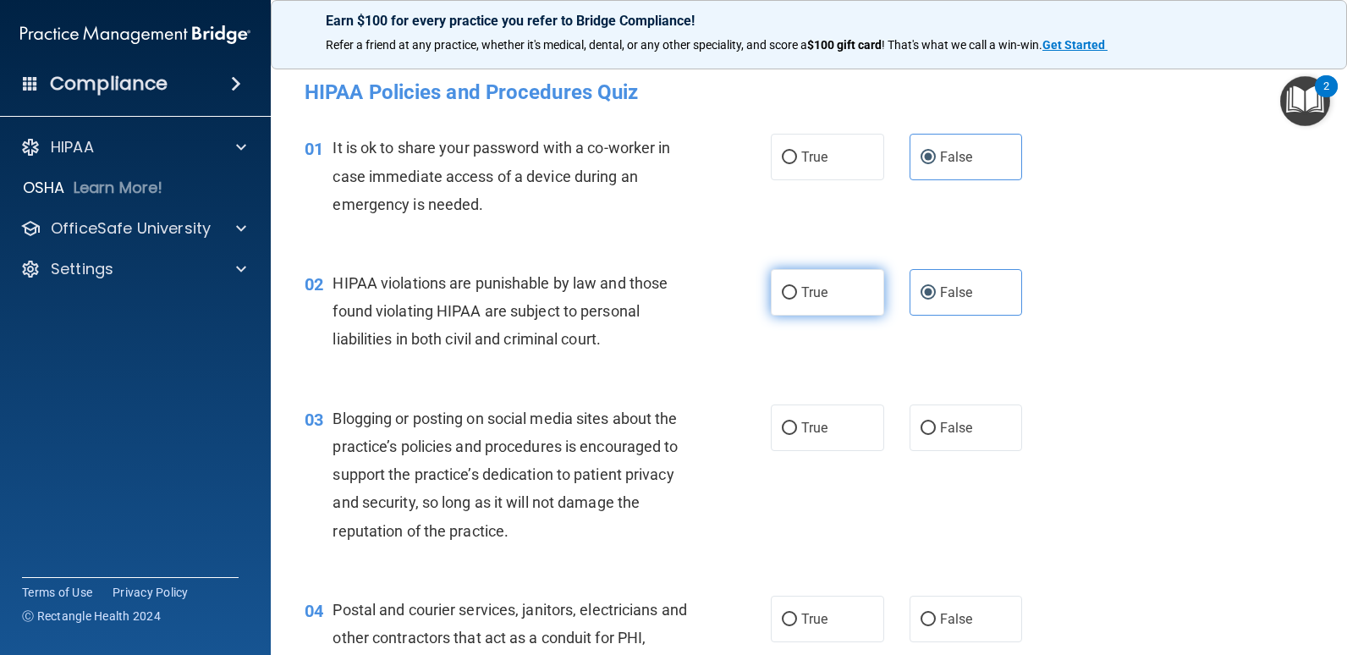
click at [853, 300] on label "True" at bounding box center [827, 292] width 113 height 47
click at [797, 300] on input "True" at bounding box center [789, 293] width 15 height 13
radio input "true"
radio input "false"
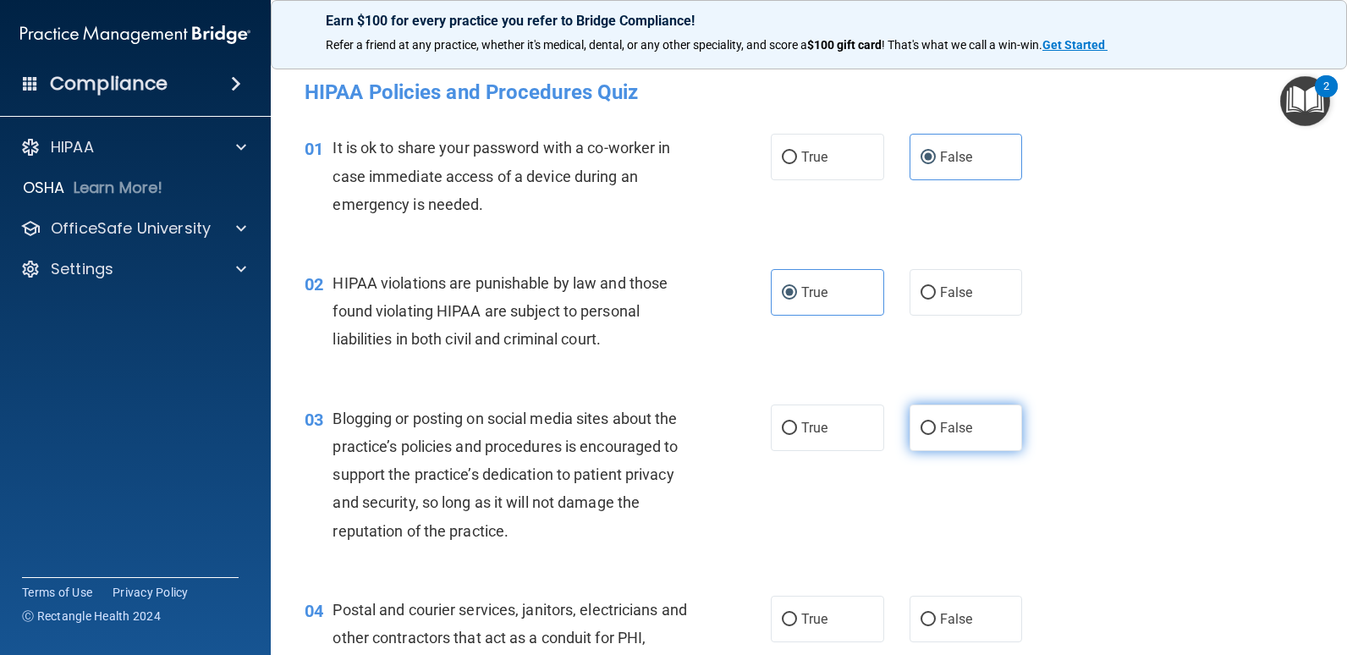
click at [949, 433] on span "False" at bounding box center [956, 428] width 33 height 16
click at [936, 433] on input "False" at bounding box center [928, 428] width 15 height 13
radio input "true"
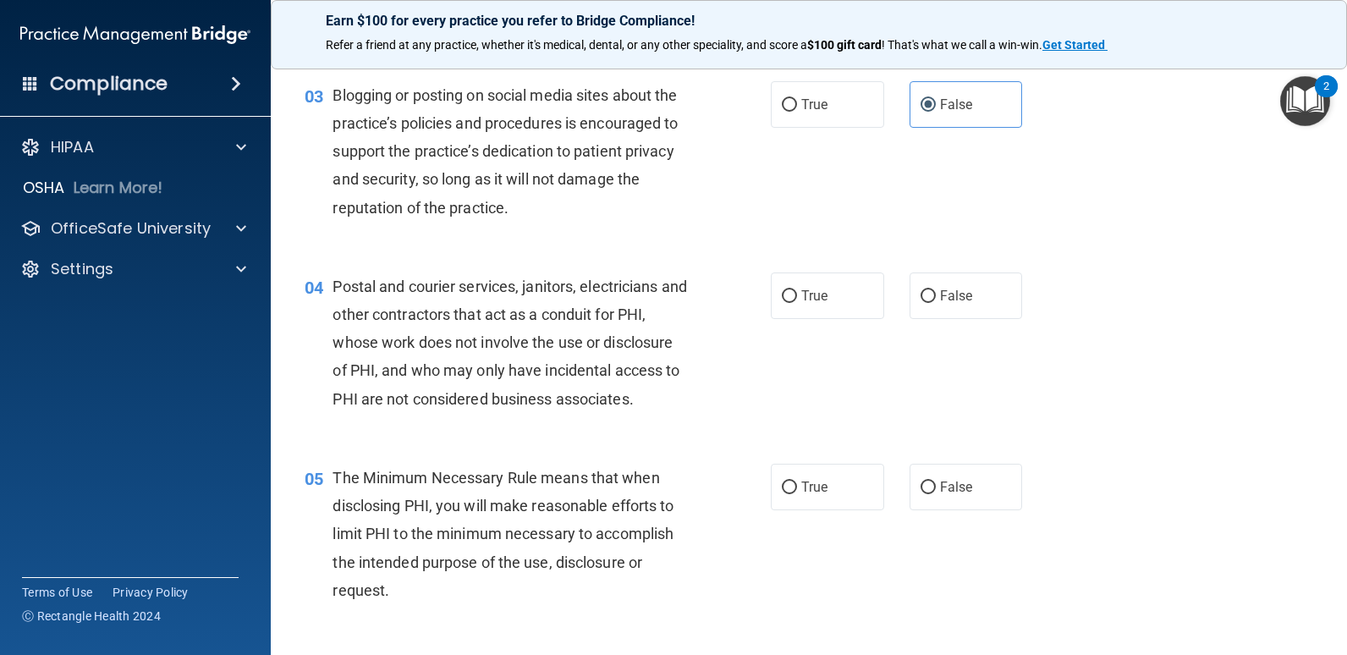
scroll to position [339, 0]
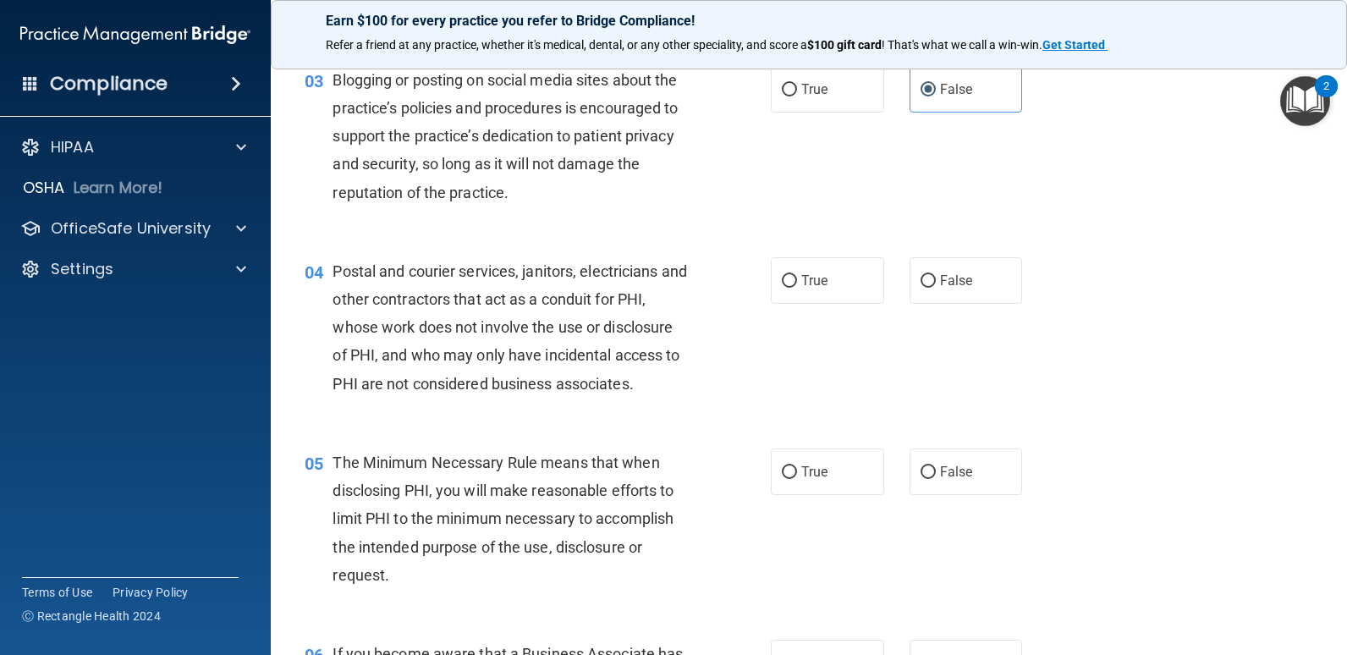
drag, startPoint x: 792, startPoint y: 283, endPoint x: 796, endPoint y: 348, distance: 65.3
click at [793, 282] on label "True" at bounding box center [827, 280] width 113 height 47
click at [793, 282] on input "True" at bounding box center [789, 281] width 15 height 13
radio input "true"
click at [802, 475] on span "True" at bounding box center [815, 472] width 26 height 16
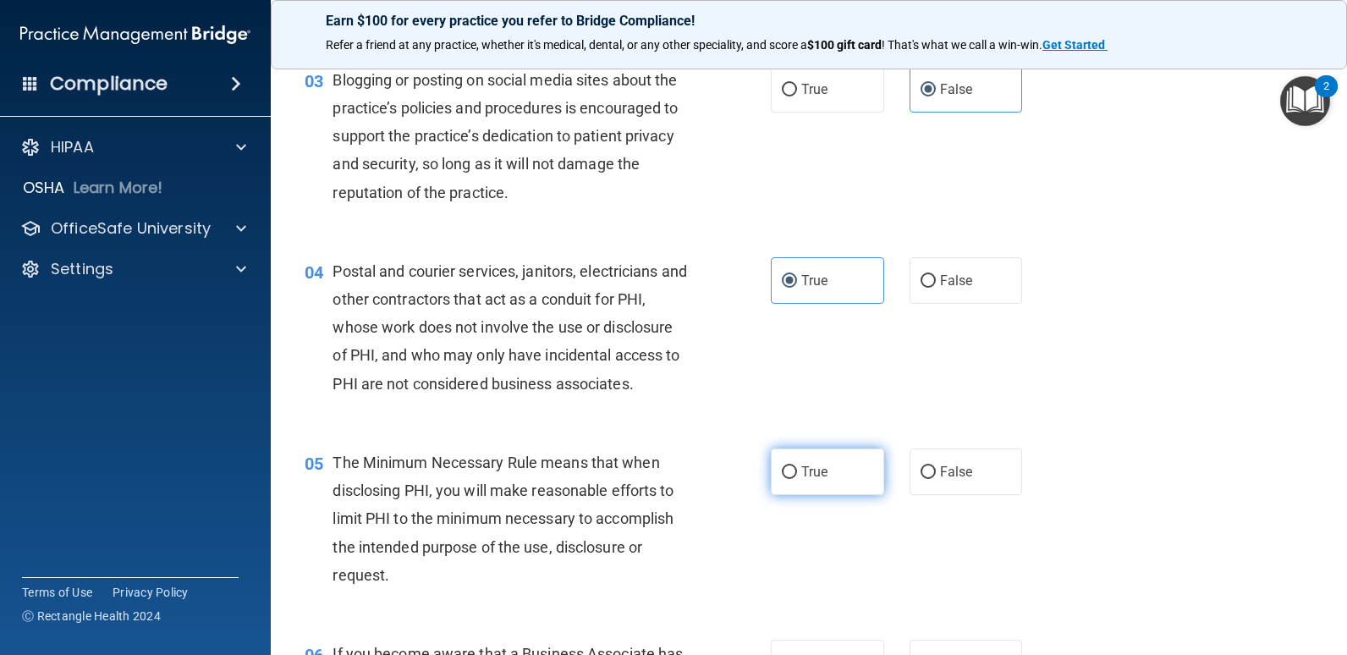
click at [797, 475] on input "True" at bounding box center [789, 472] width 15 height 13
radio input "true"
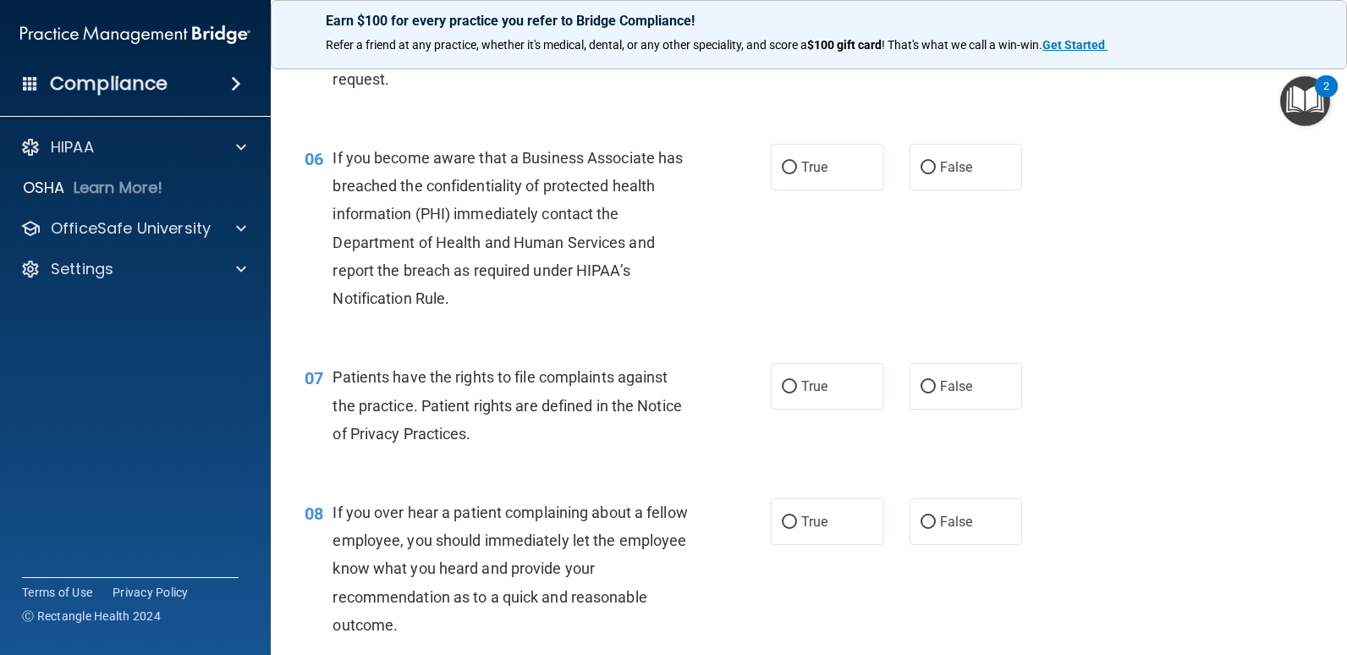
scroll to position [846, 0]
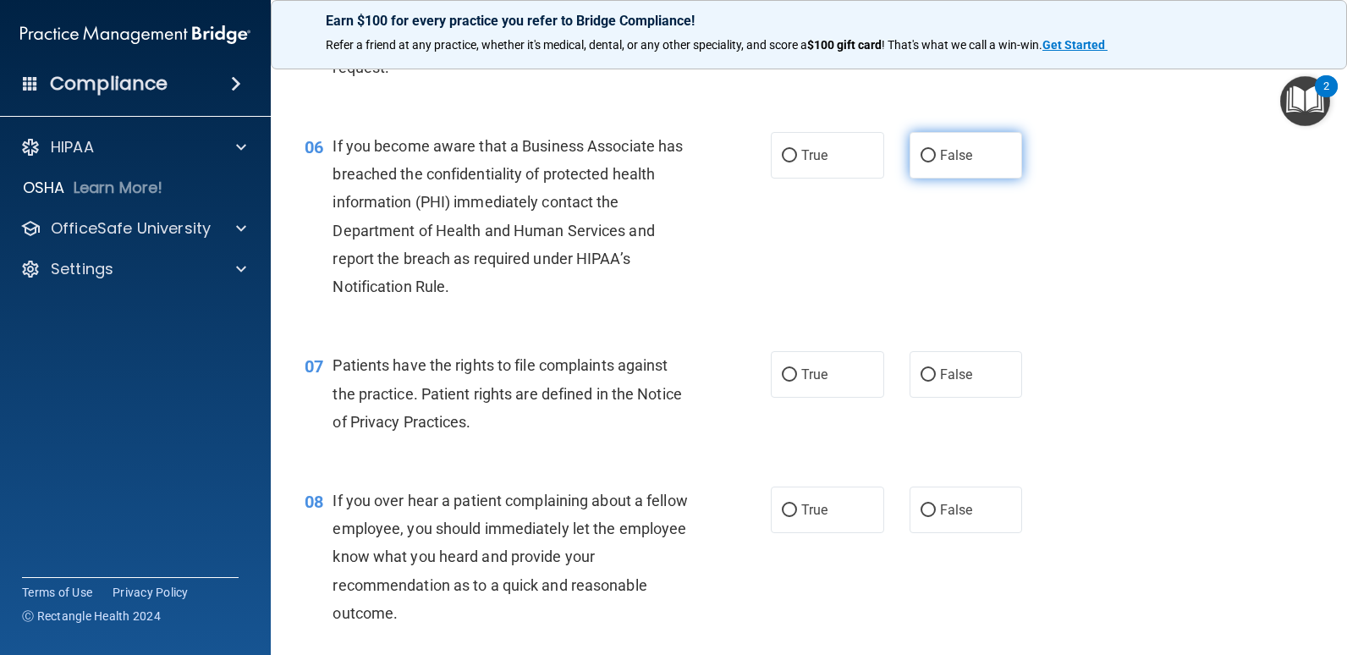
click at [912, 150] on label "False" at bounding box center [966, 155] width 113 height 47
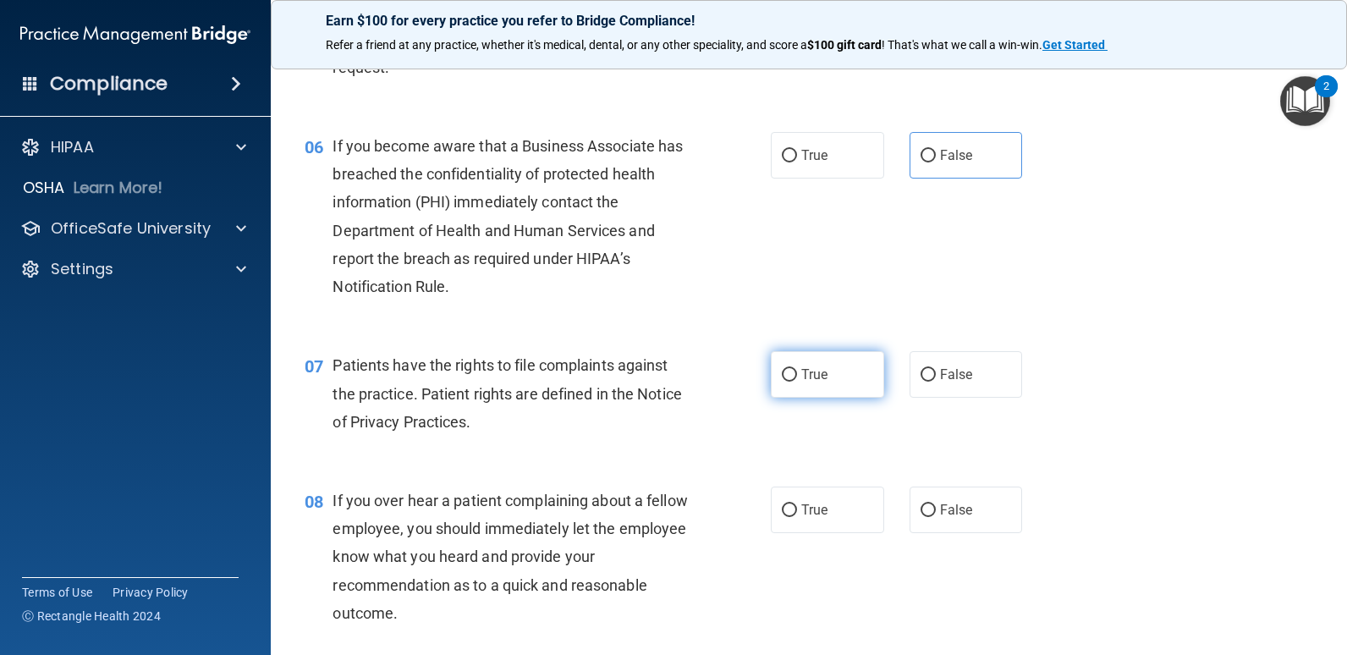
click at [808, 383] on label "True" at bounding box center [827, 374] width 113 height 47
click at [797, 382] on input "True" at bounding box center [789, 375] width 15 height 13
radio input "true"
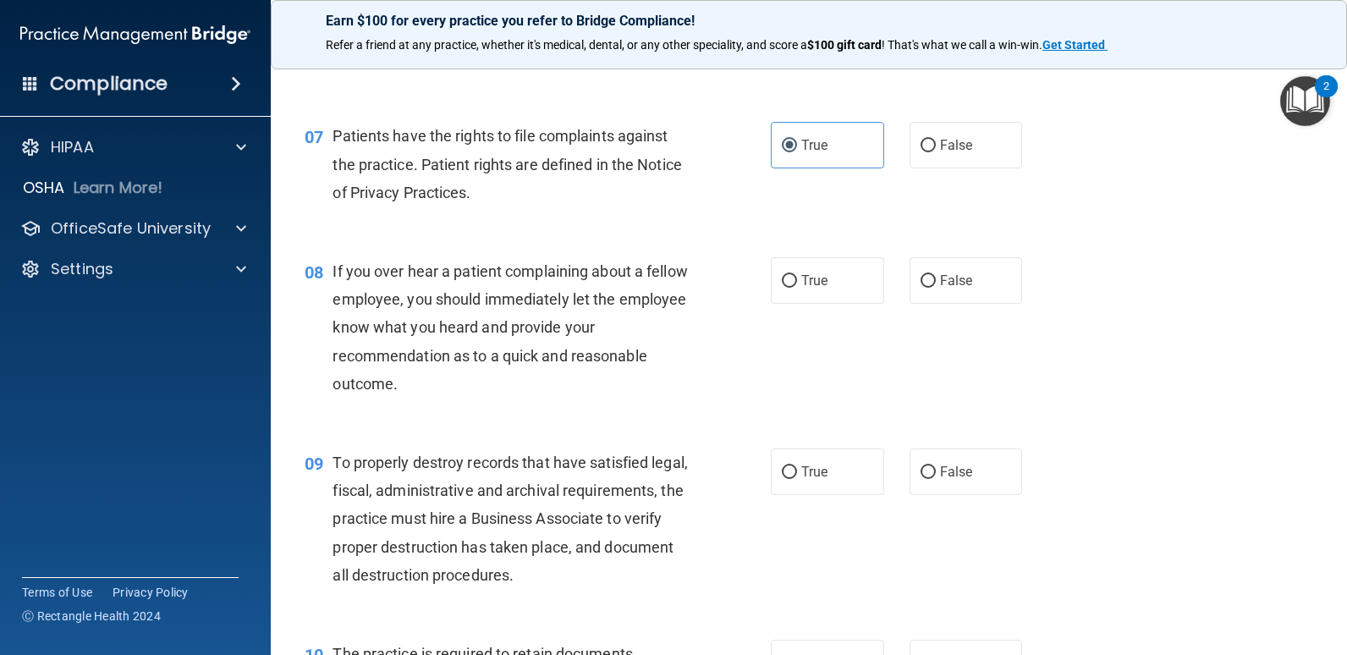
scroll to position [1270, 0]
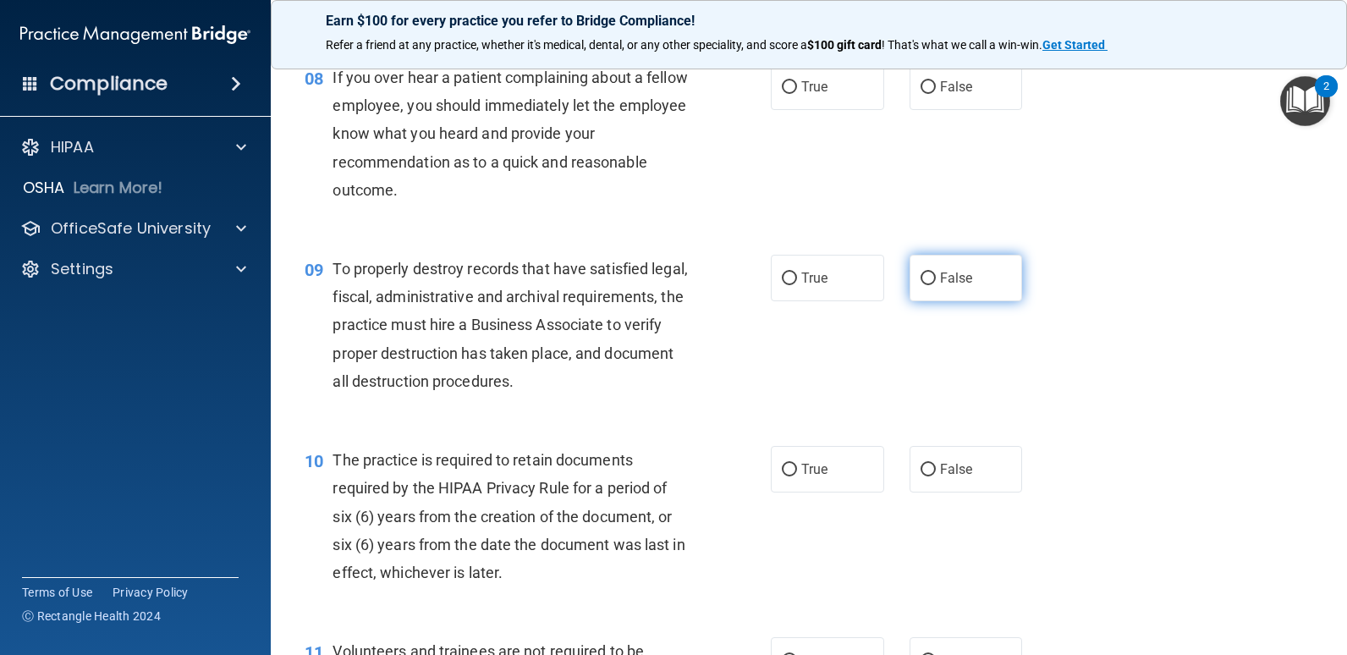
click at [924, 270] on label "False" at bounding box center [966, 278] width 113 height 47
click at [924, 273] on input "False" at bounding box center [928, 279] width 15 height 13
radio input "true"
click at [920, 92] on label "False" at bounding box center [966, 86] width 113 height 47
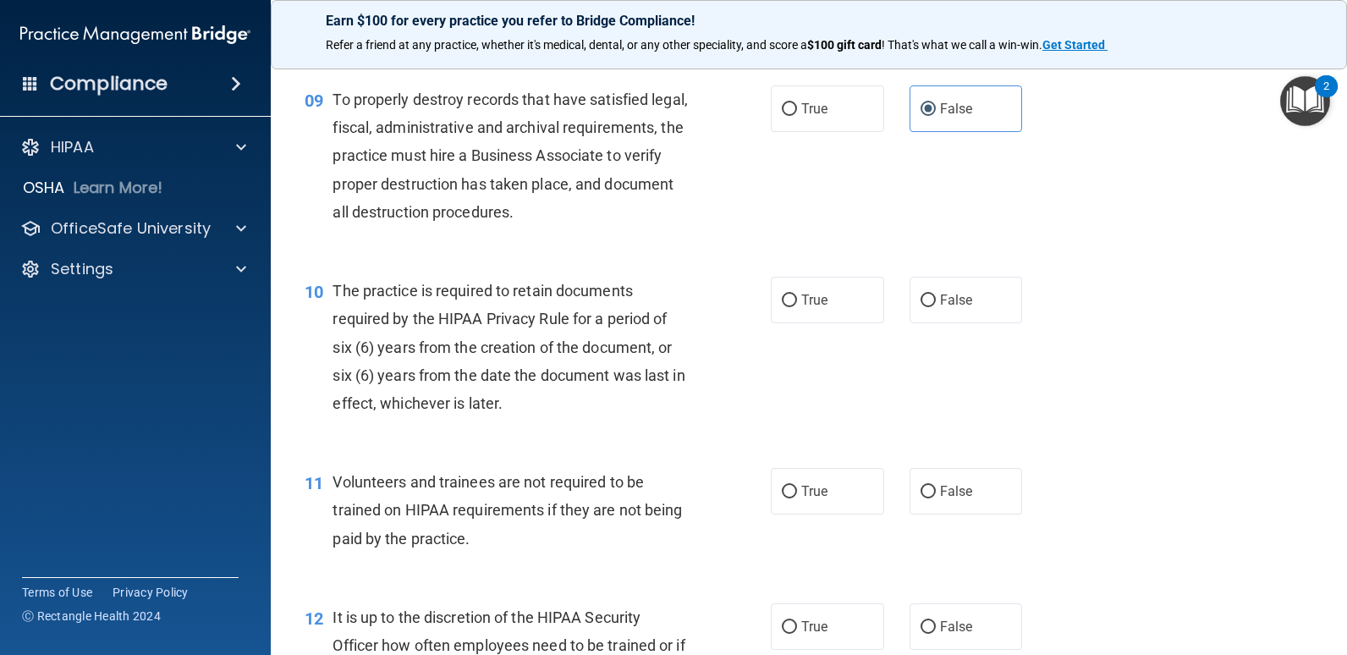
scroll to position [1185, 0]
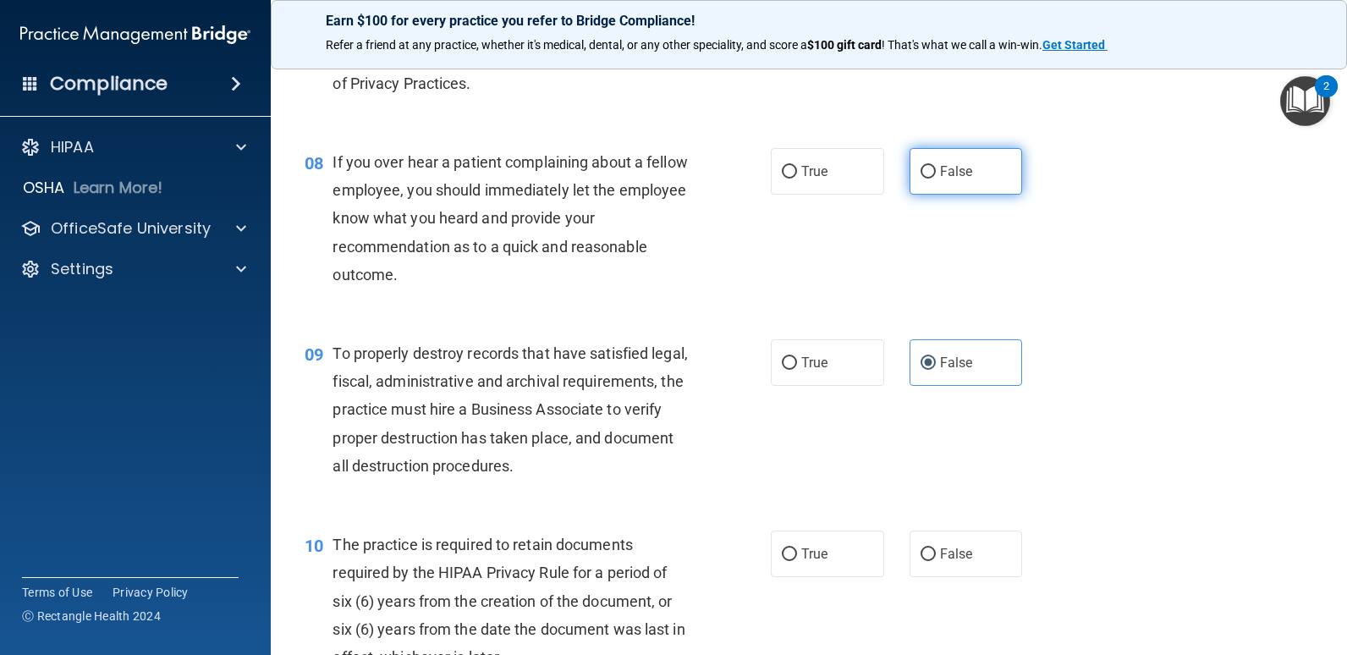
click at [910, 176] on label "False" at bounding box center [966, 171] width 113 height 47
click at [921, 176] on input "False" at bounding box center [928, 172] width 15 height 13
radio input "true"
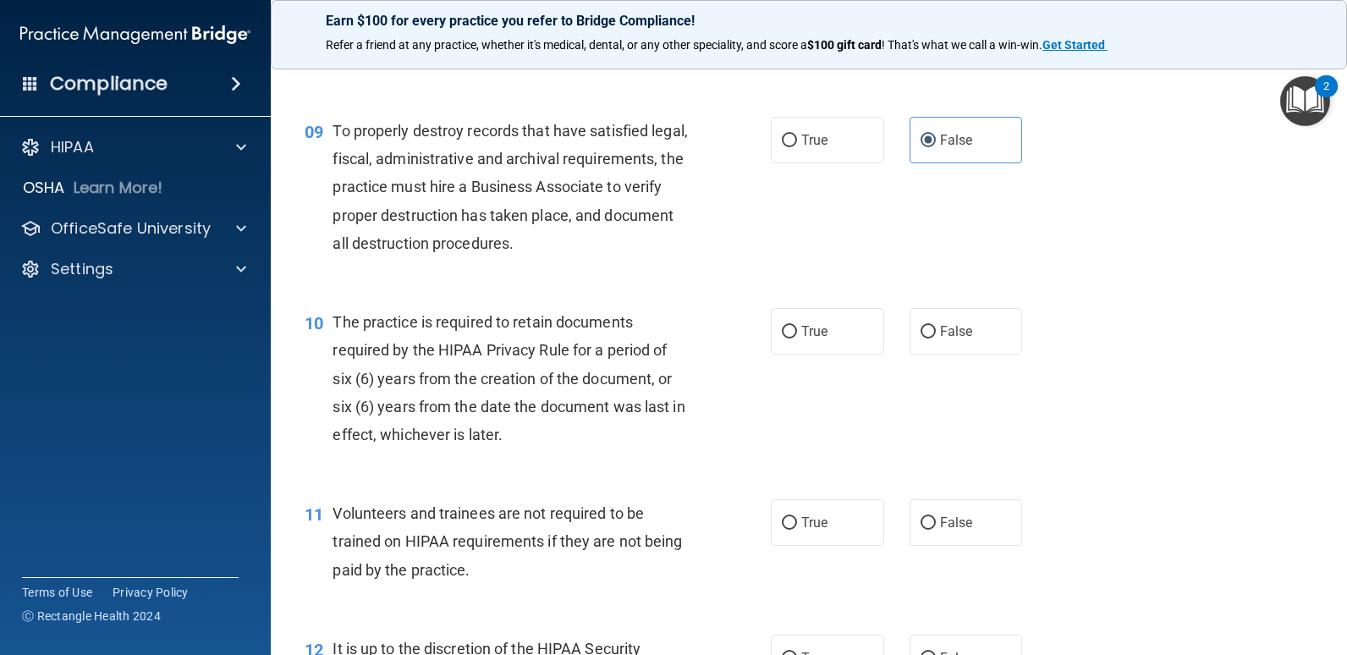
scroll to position [1608, 0]
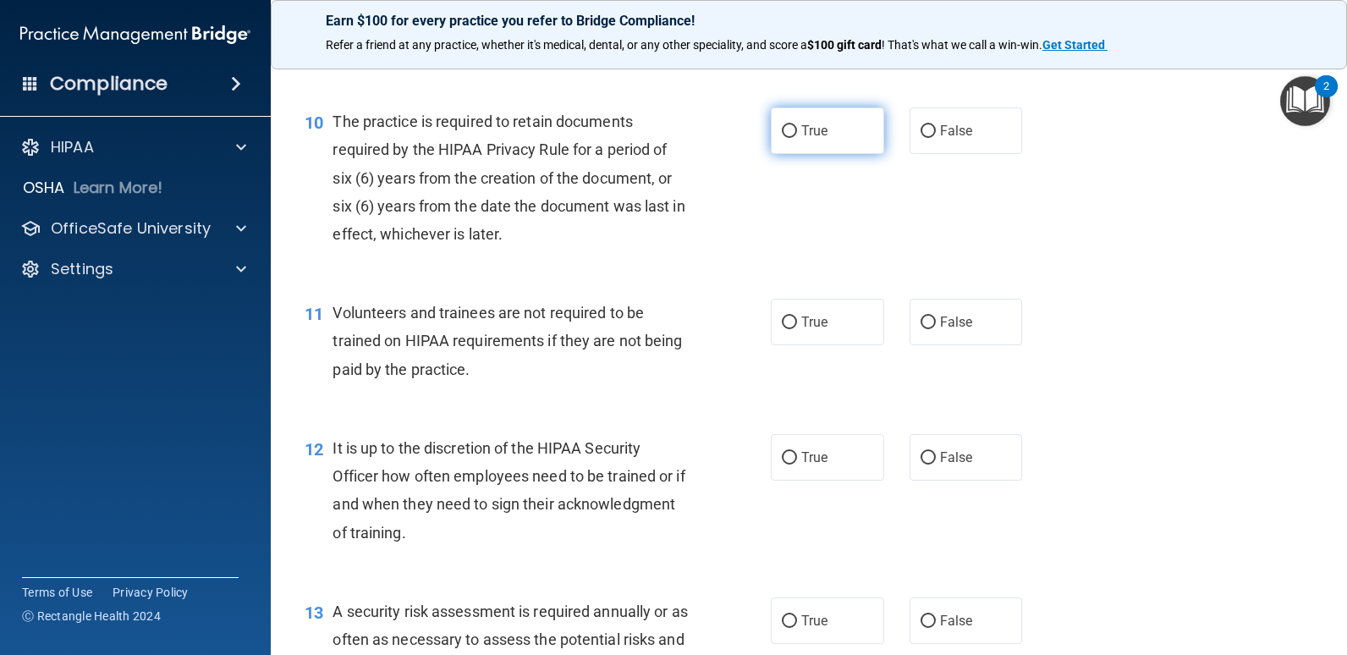
click at [791, 117] on label "True" at bounding box center [827, 130] width 113 height 47
click at [791, 125] on input "True" at bounding box center [789, 131] width 15 height 13
radio input "true"
click at [921, 322] on input "False" at bounding box center [928, 323] width 15 height 13
radio input "true"
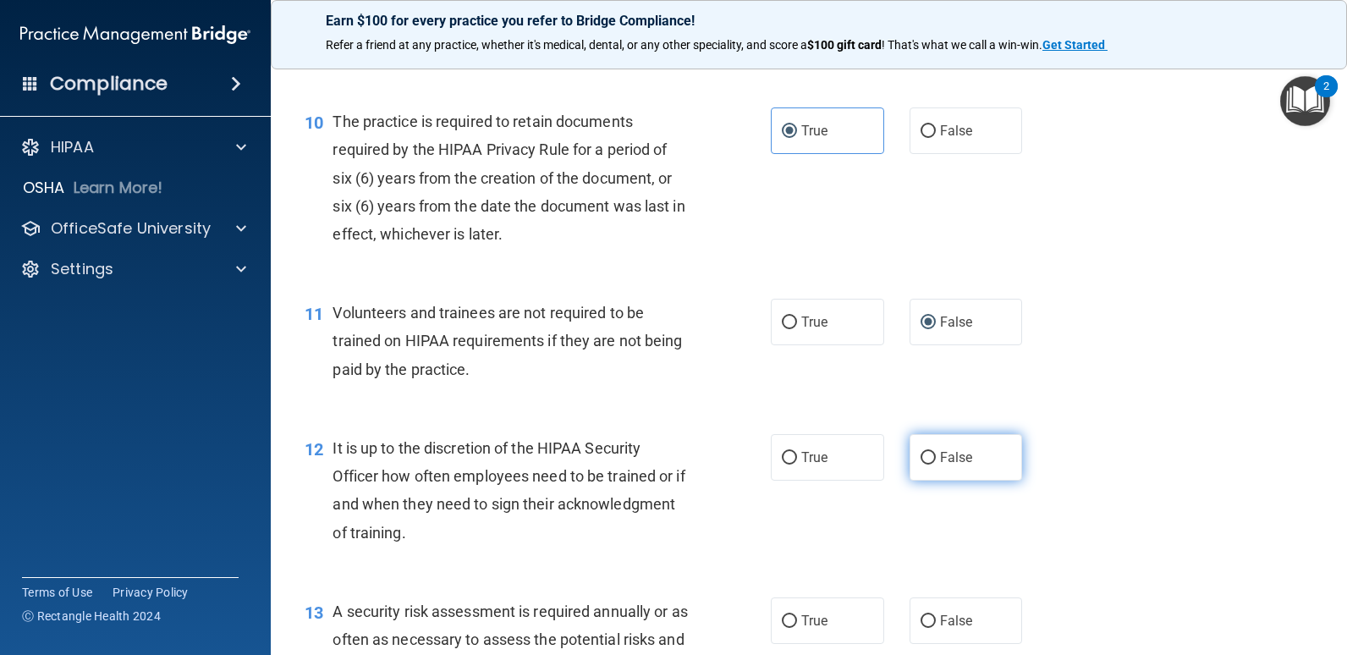
click at [940, 453] on span "False" at bounding box center [956, 457] width 33 height 16
click at [936, 453] on input "False" at bounding box center [928, 458] width 15 height 13
radio input "true"
click at [782, 636] on label "True" at bounding box center [827, 621] width 113 height 47
click at [782, 628] on input "True" at bounding box center [789, 621] width 15 height 13
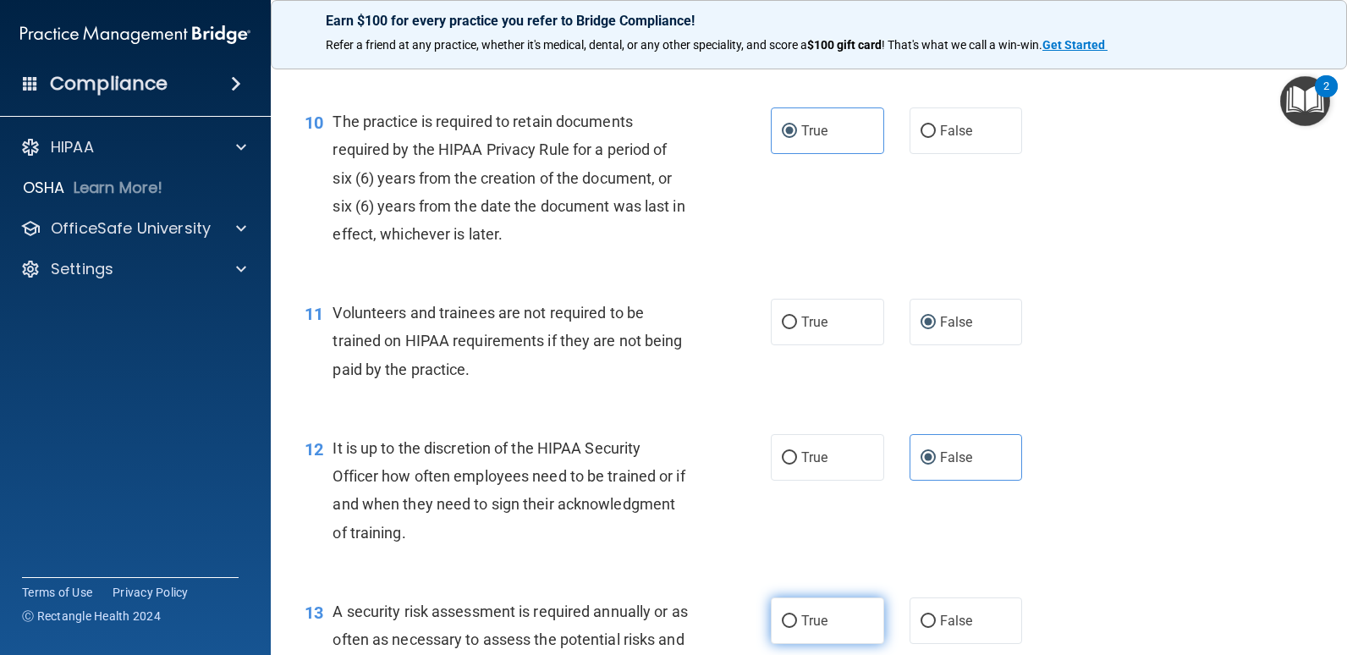
radio input "true"
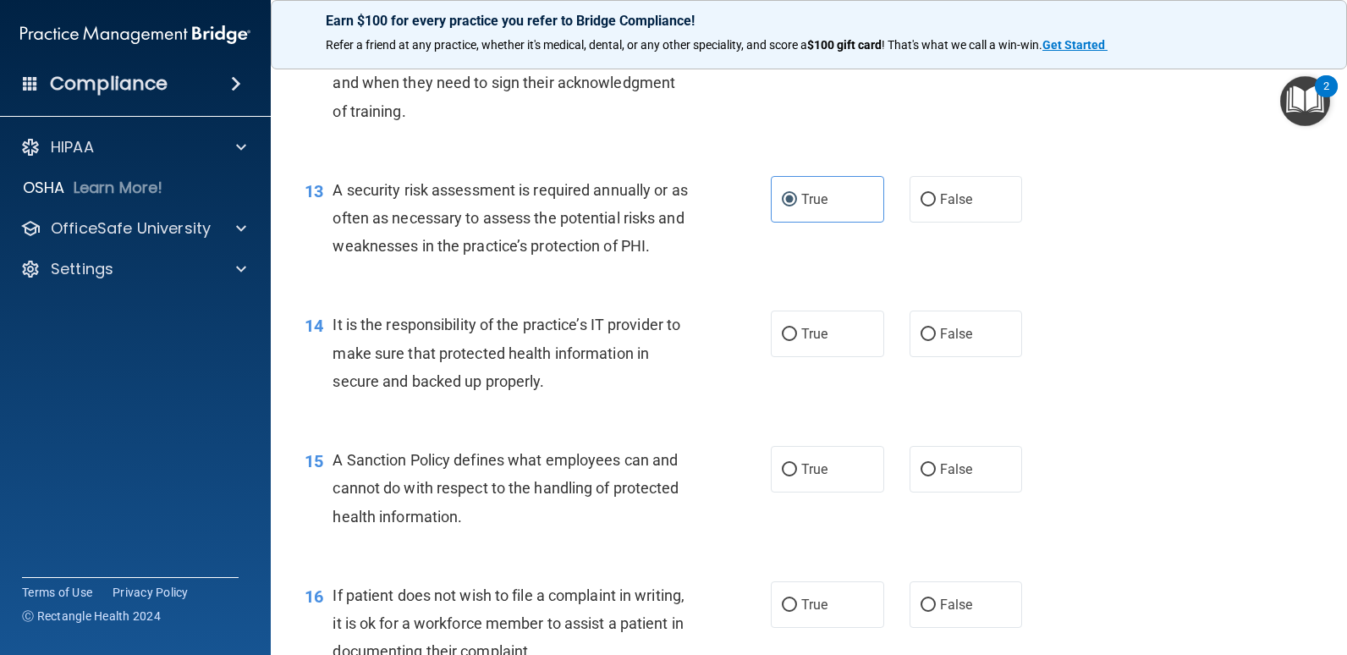
scroll to position [2031, 0]
click at [954, 324] on span "False" at bounding box center [956, 332] width 33 height 16
click at [936, 327] on input "False" at bounding box center [928, 333] width 15 height 13
radio input "true"
click at [938, 450] on label "False" at bounding box center [966, 467] width 113 height 47
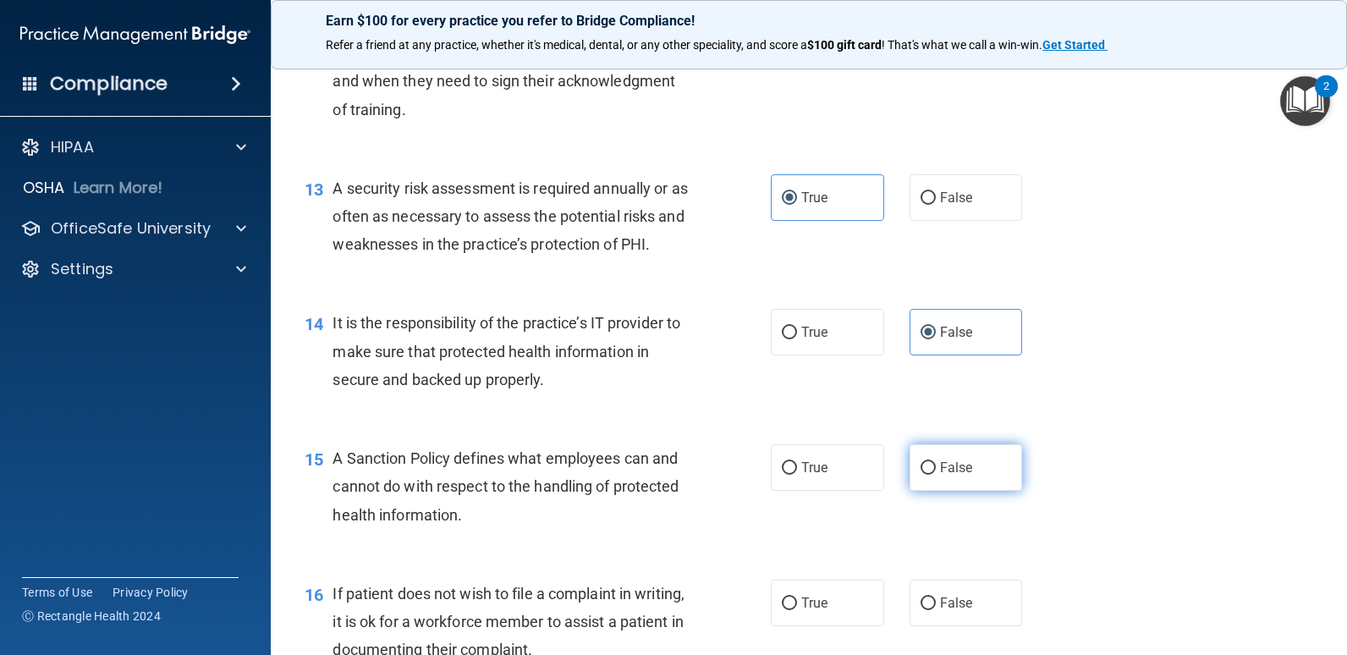
click at [936, 462] on input "False" at bounding box center [928, 468] width 15 height 13
radio input "true"
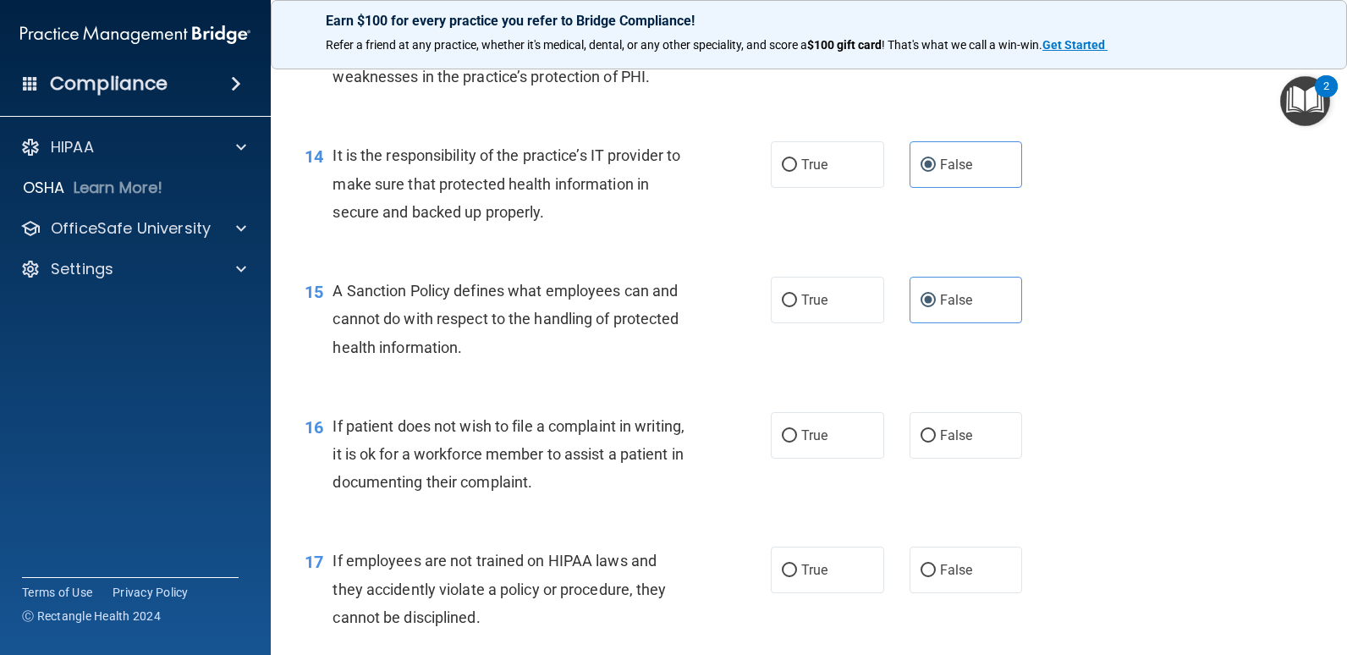
scroll to position [2201, 0]
click at [834, 441] on label "True" at bounding box center [827, 433] width 113 height 47
click at [797, 441] on input "True" at bounding box center [789, 434] width 15 height 13
radio input "true"
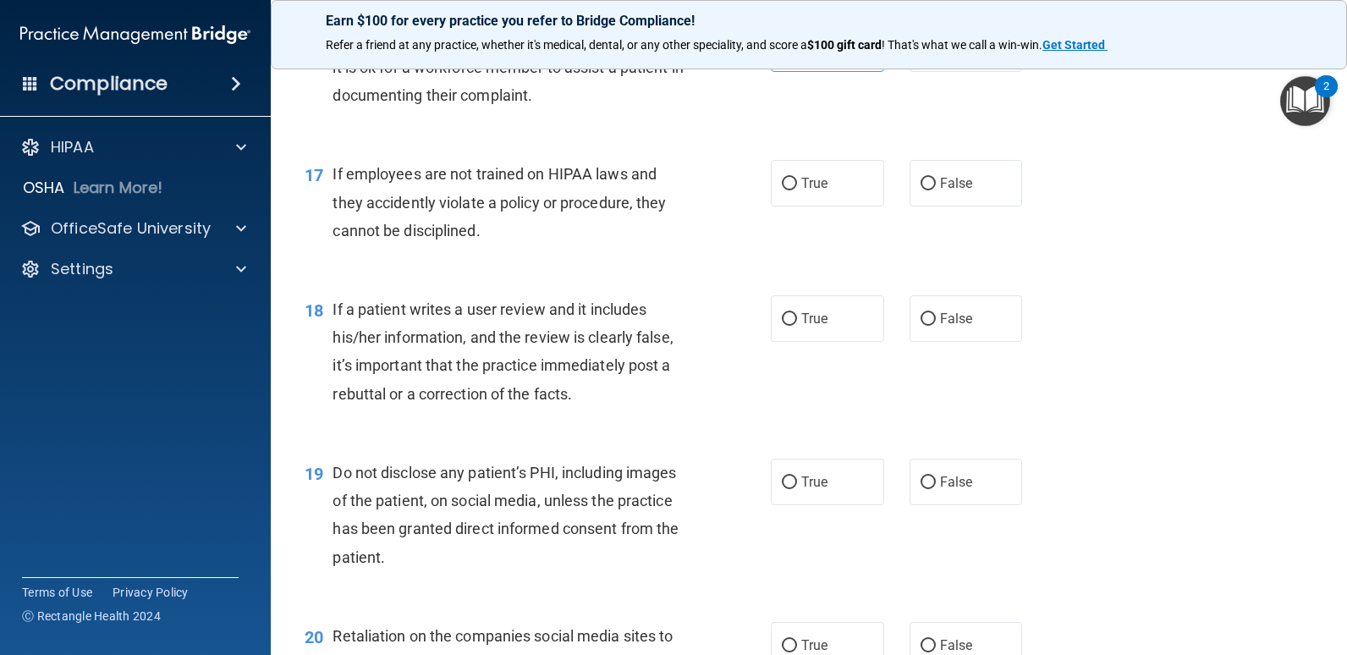
scroll to position [2624, 0]
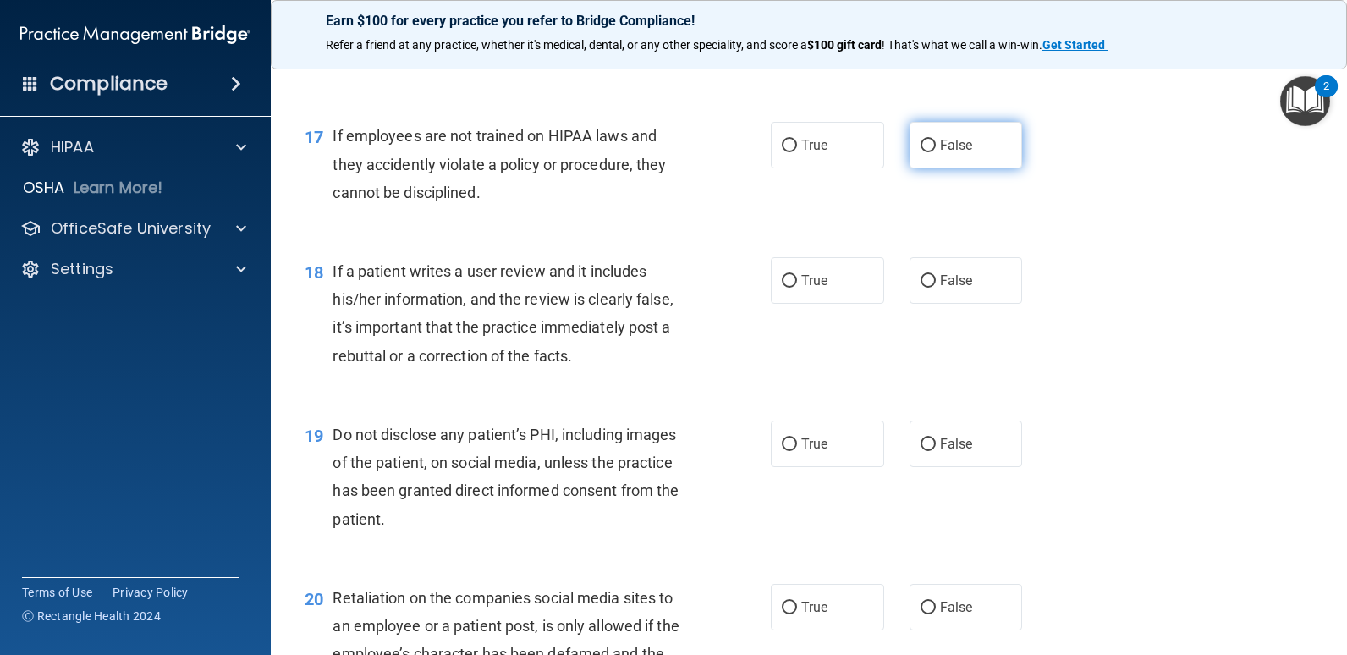
click at [946, 160] on label "False" at bounding box center [966, 145] width 113 height 47
click at [936, 152] on input "False" at bounding box center [928, 146] width 15 height 13
radio input "true"
click at [929, 288] on label "False" at bounding box center [966, 280] width 113 height 47
click at [929, 288] on input "False" at bounding box center [928, 281] width 15 height 13
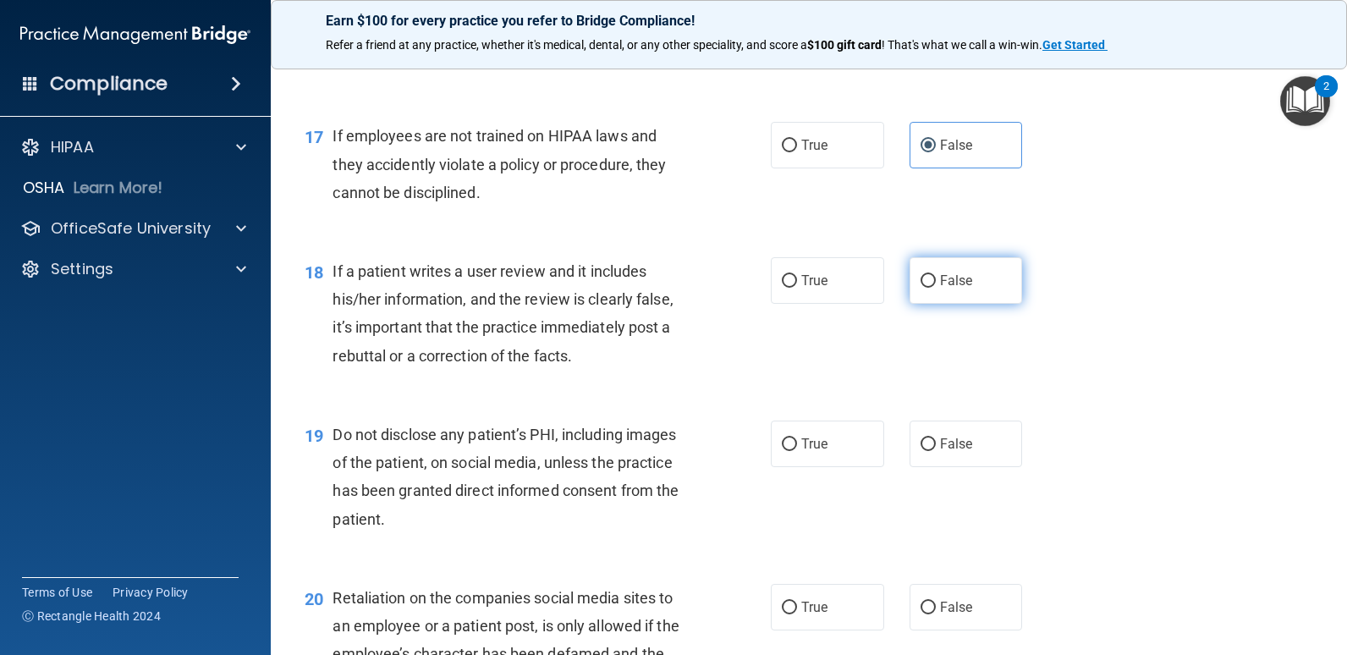
radio input "true"
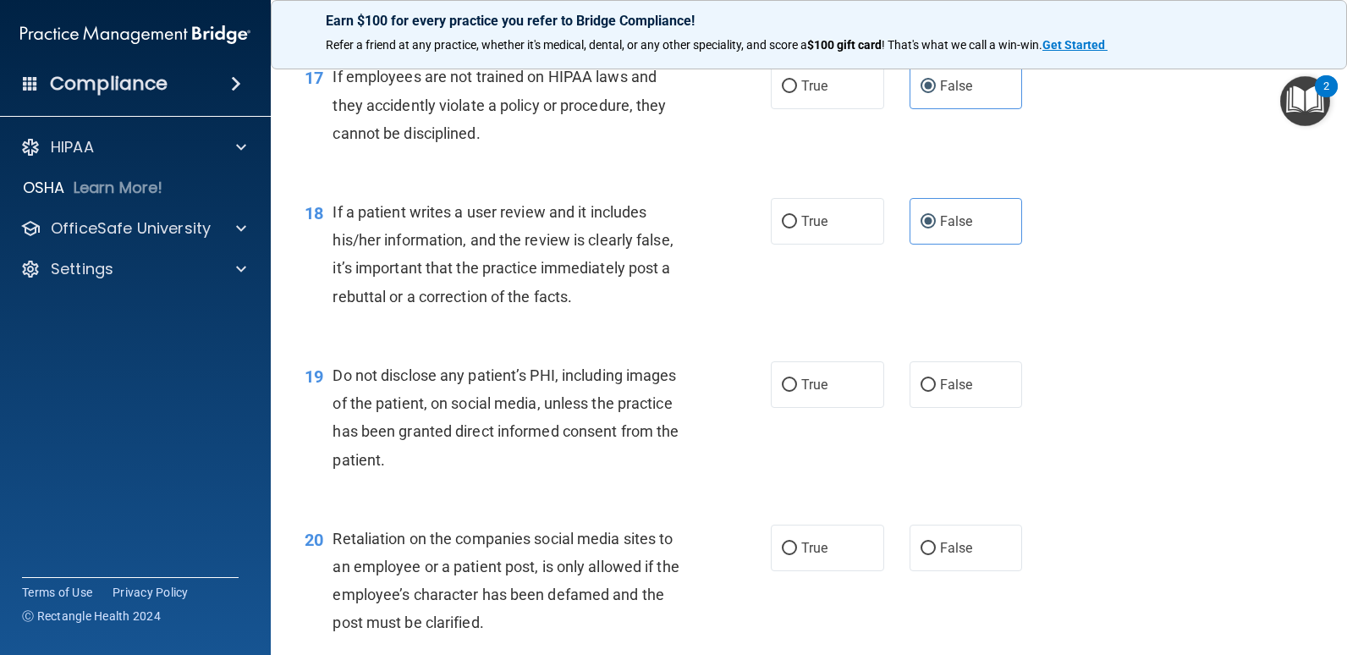
scroll to position [2793, 0]
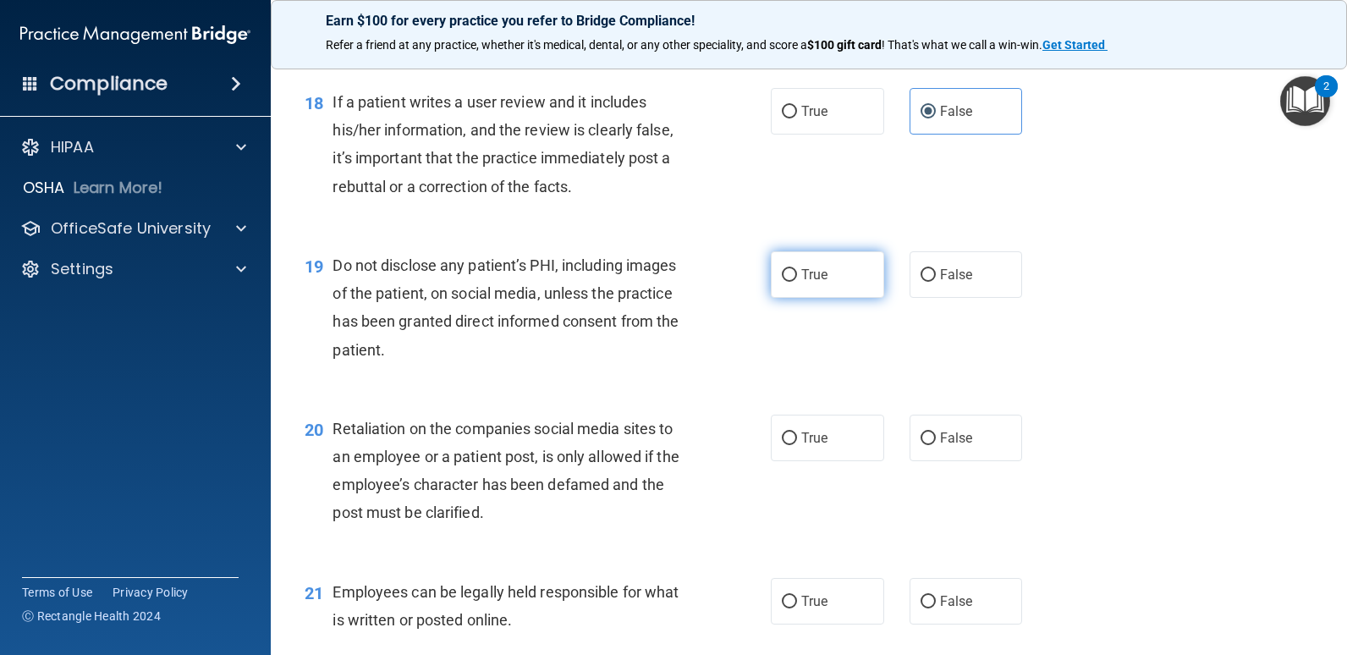
click at [844, 278] on label "True" at bounding box center [827, 274] width 113 height 47
click at [797, 278] on input "True" at bounding box center [789, 275] width 15 height 13
radio input "true"
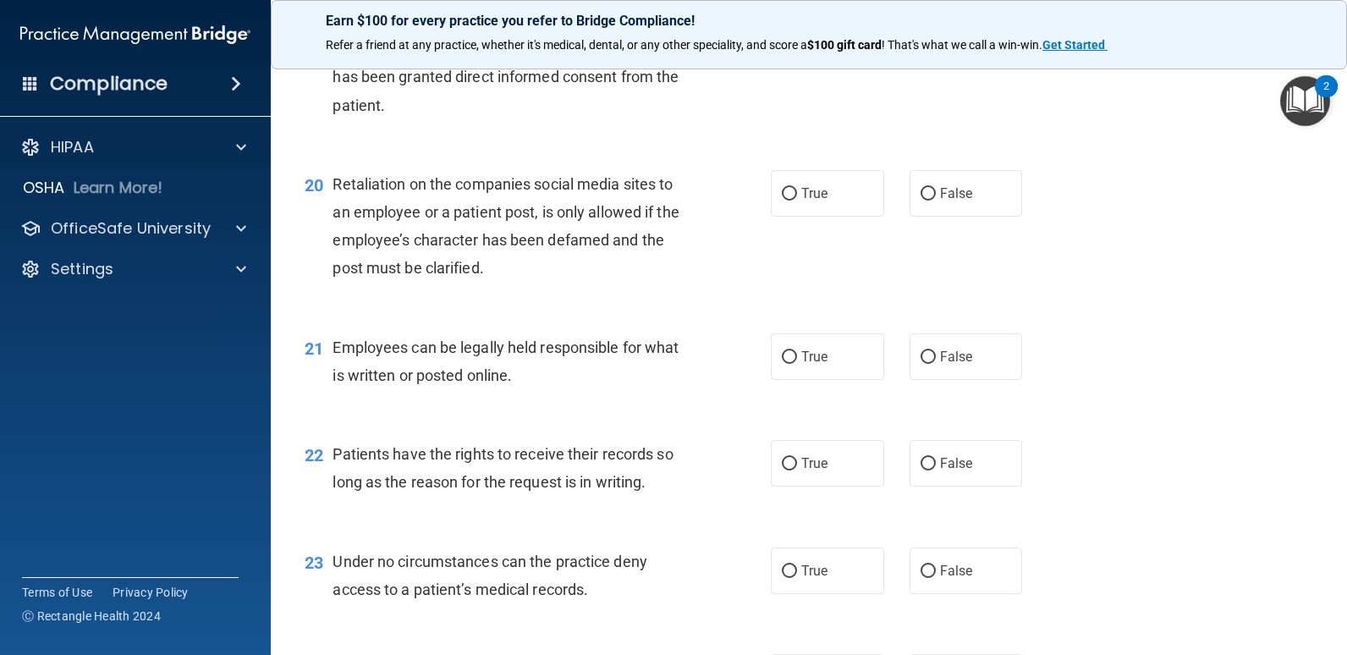
scroll to position [3047, 0]
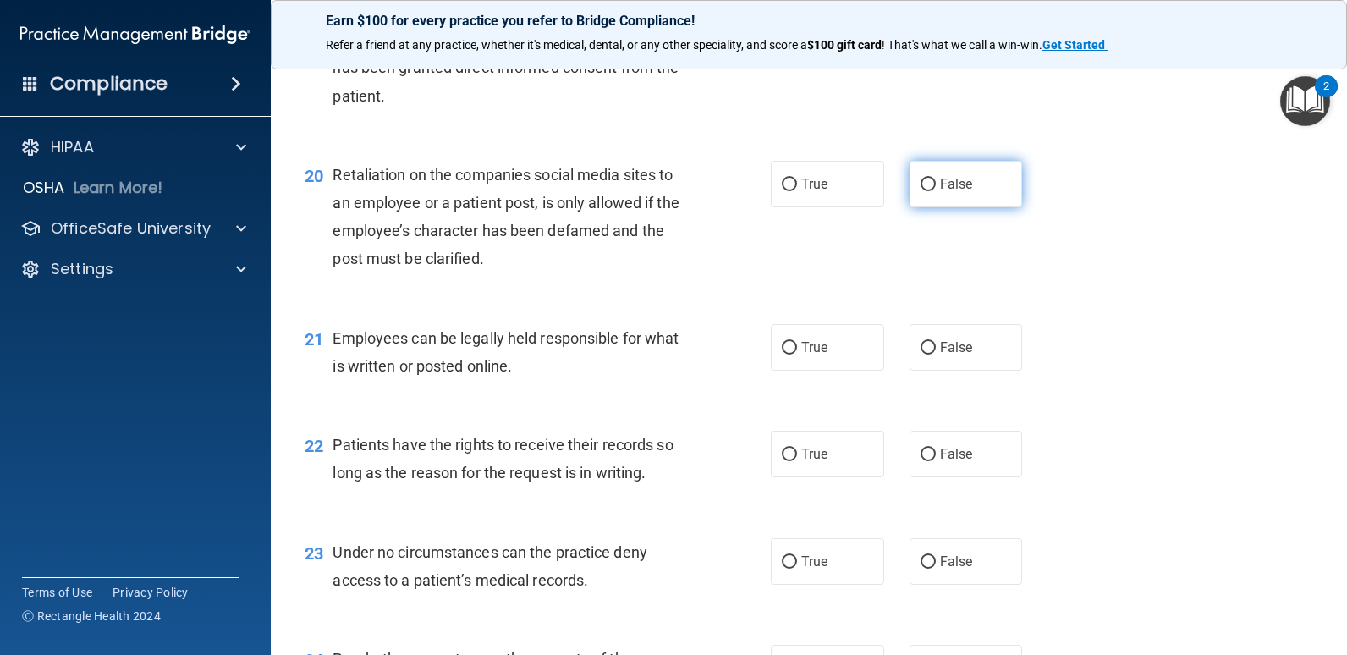
click at [940, 188] on span "False" at bounding box center [956, 184] width 33 height 16
click at [935, 188] on input "False" at bounding box center [928, 185] width 15 height 13
radio input "true"
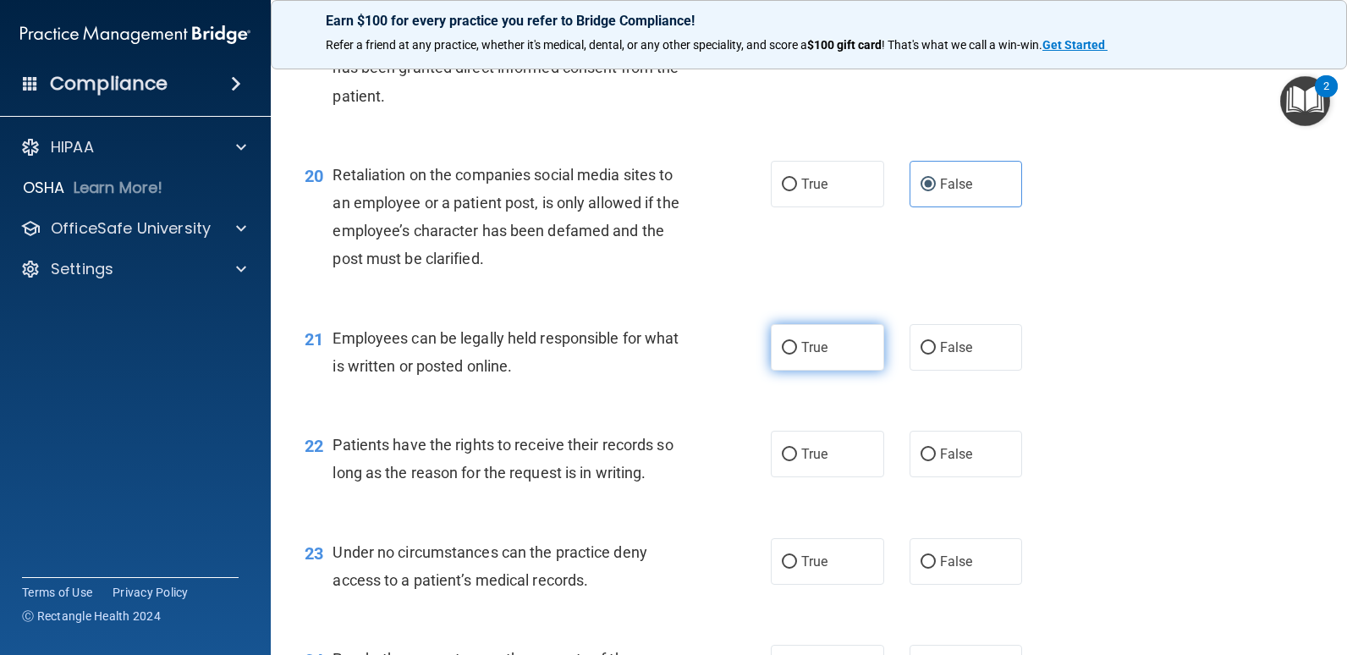
click at [793, 343] on label "True" at bounding box center [827, 347] width 113 height 47
click at [793, 343] on input "True" at bounding box center [789, 348] width 15 height 13
radio input "true"
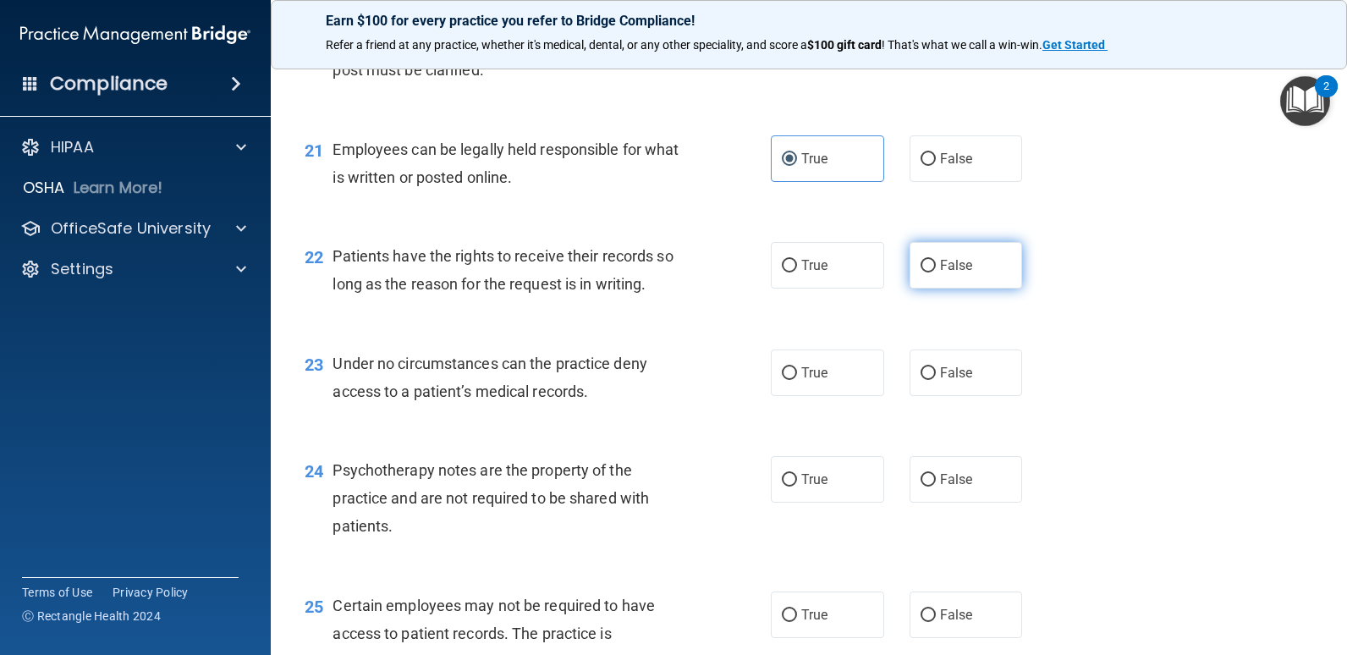
scroll to position [3301, 0]
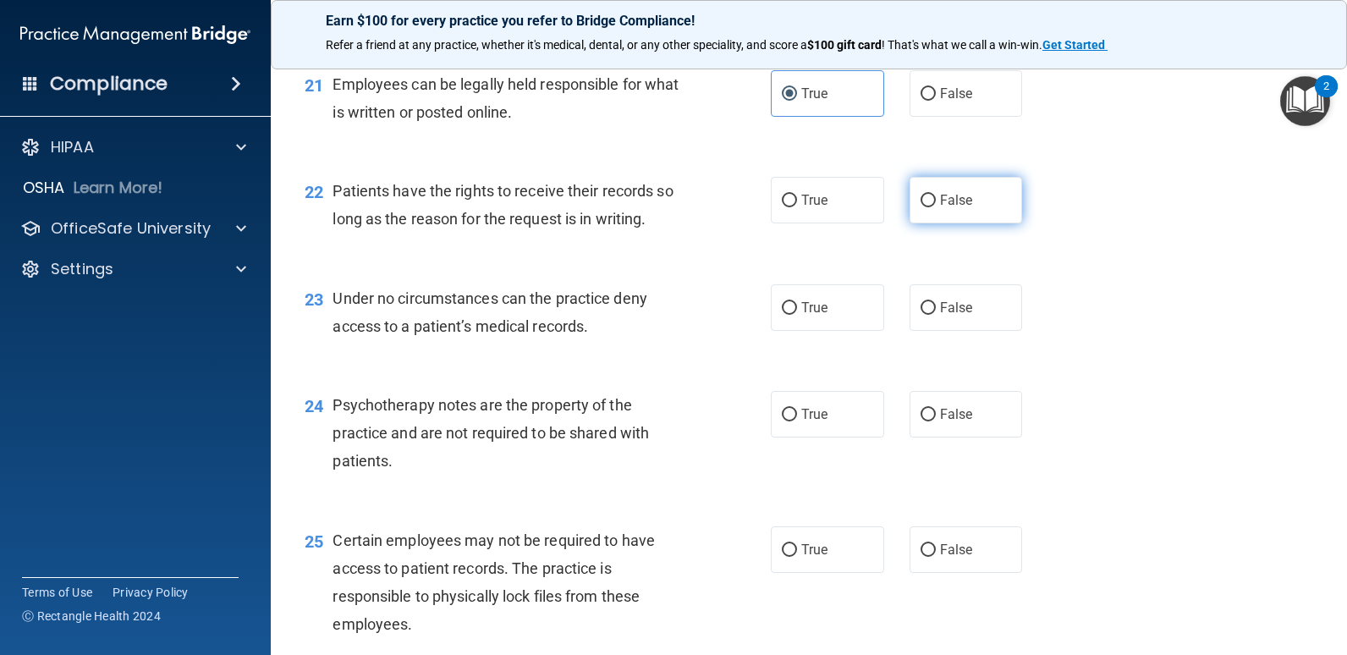
click at [939, 191] on label "False" at bounding box center [966, 200] width 113 height 47
click at [936, 195] on input "False" at bounding box center [928, 201] width 15 height 13
radio input "true"
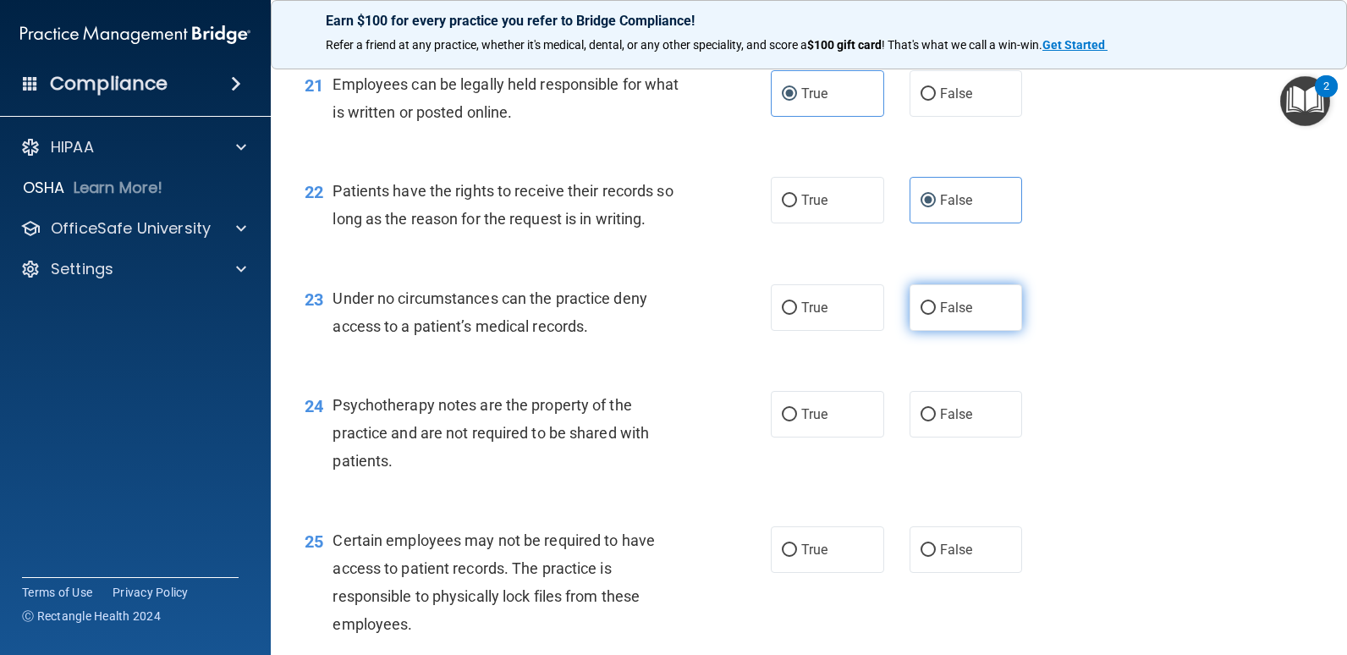
click at [949, 307] on span "False" at bounding box center [956, 308] width 33 height 16
click at [936, 307] on input "False" at bounding box center [928, 308] width 15 height 13
radio input "true"
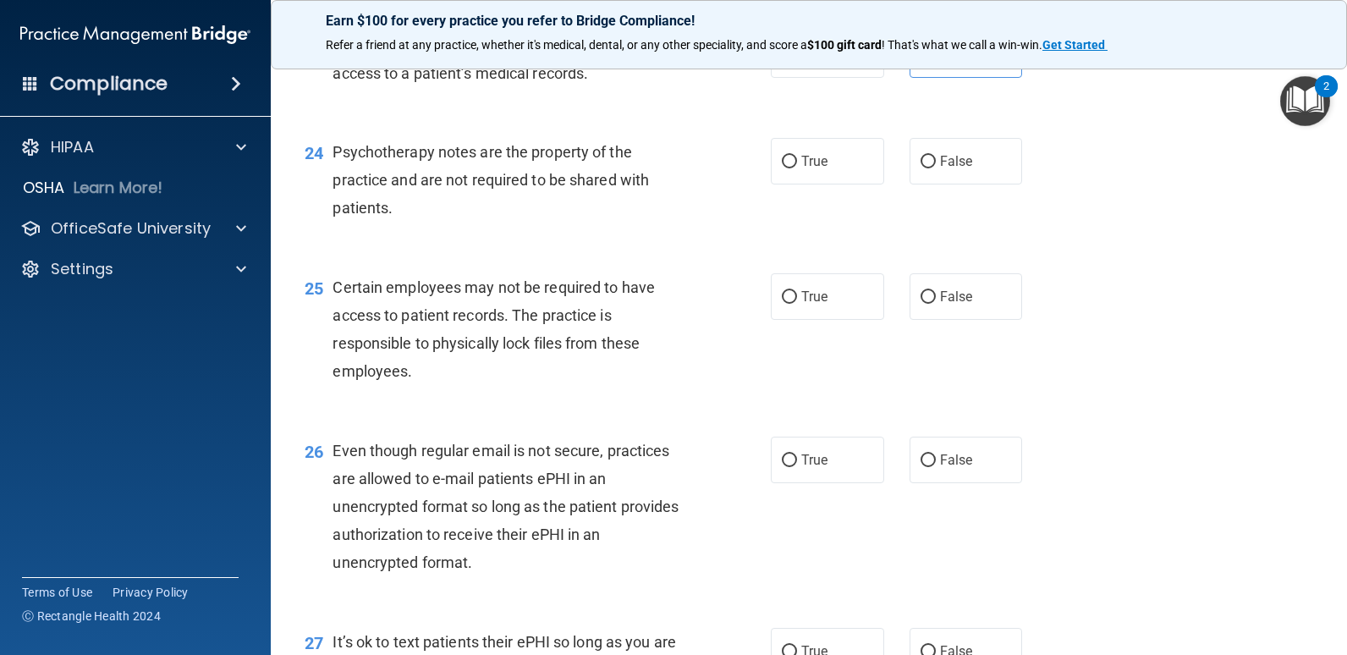
scroll to position [3555, 0]
click at [823, 157] on label "True" at bounding box center [827, 160] width 113 height 47
click at [797, 157] on input "True" at bounding box center [789, 161] width 15 height 13
radio input "true"
click at [843, 295] on label "True" at bounding box center [827, 296] width 113 height 47
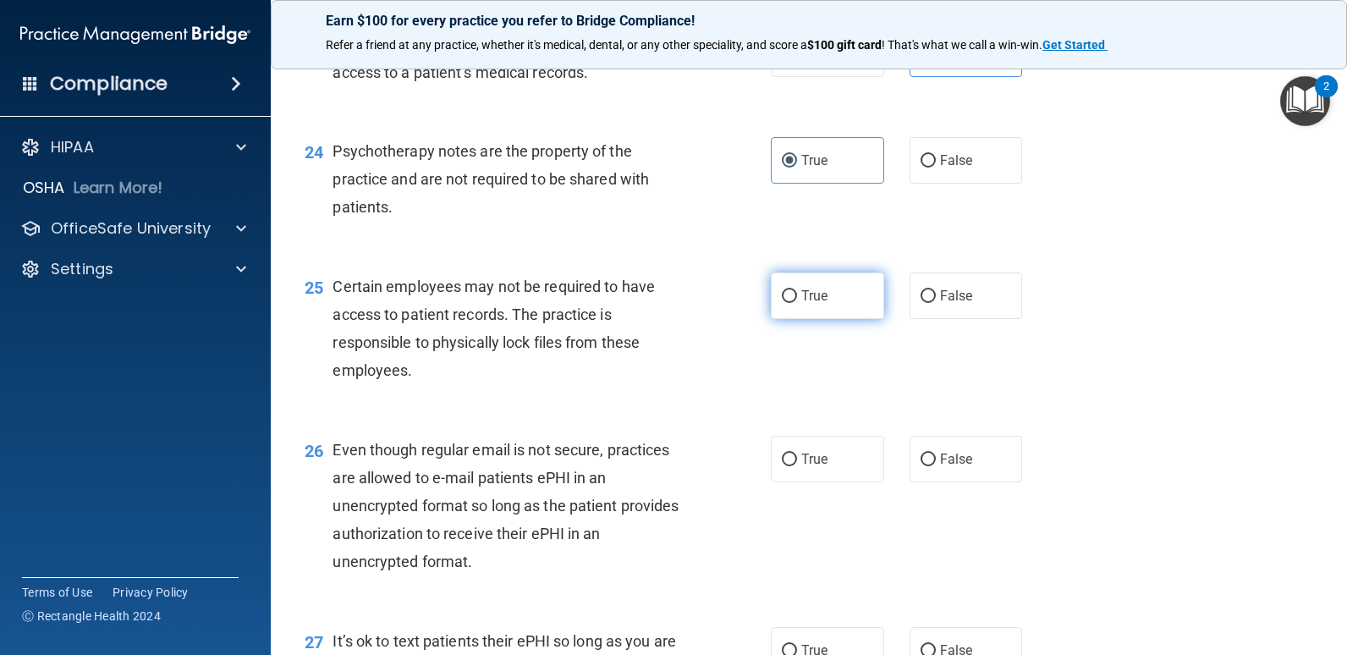
click at [797, 295] on input "True" at bounding box center [789, 296] width 15 height 13
radio input "true"
click at [819, 458] on span "True" at bounding box center [815, 459] width 26 height 16
click at [797, 458] on input "True" at bounding box center [789, 460] width 15 height 13
radio input "true"
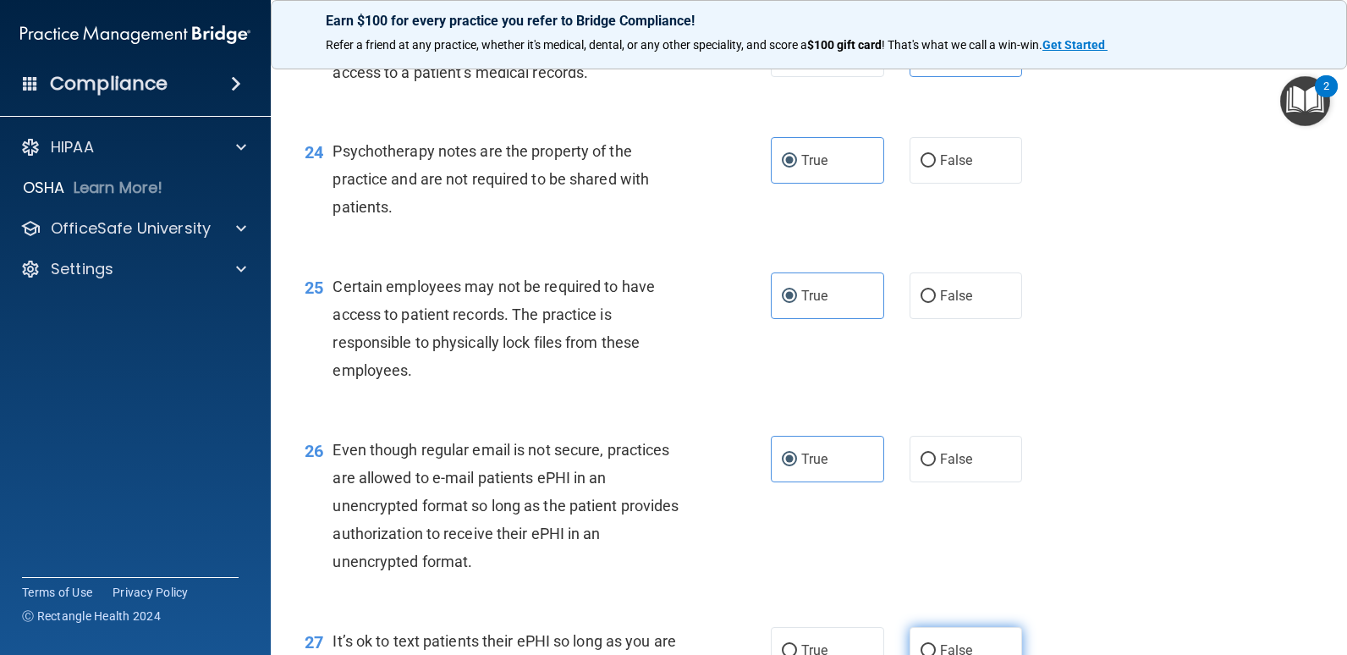
click at [952, 639] on label "False" at bounding box center [966, 650] width 113 height 47
click at [936, 645] on input "False" at bounding box center [928, 651] width 15 height 13
radio input "true"
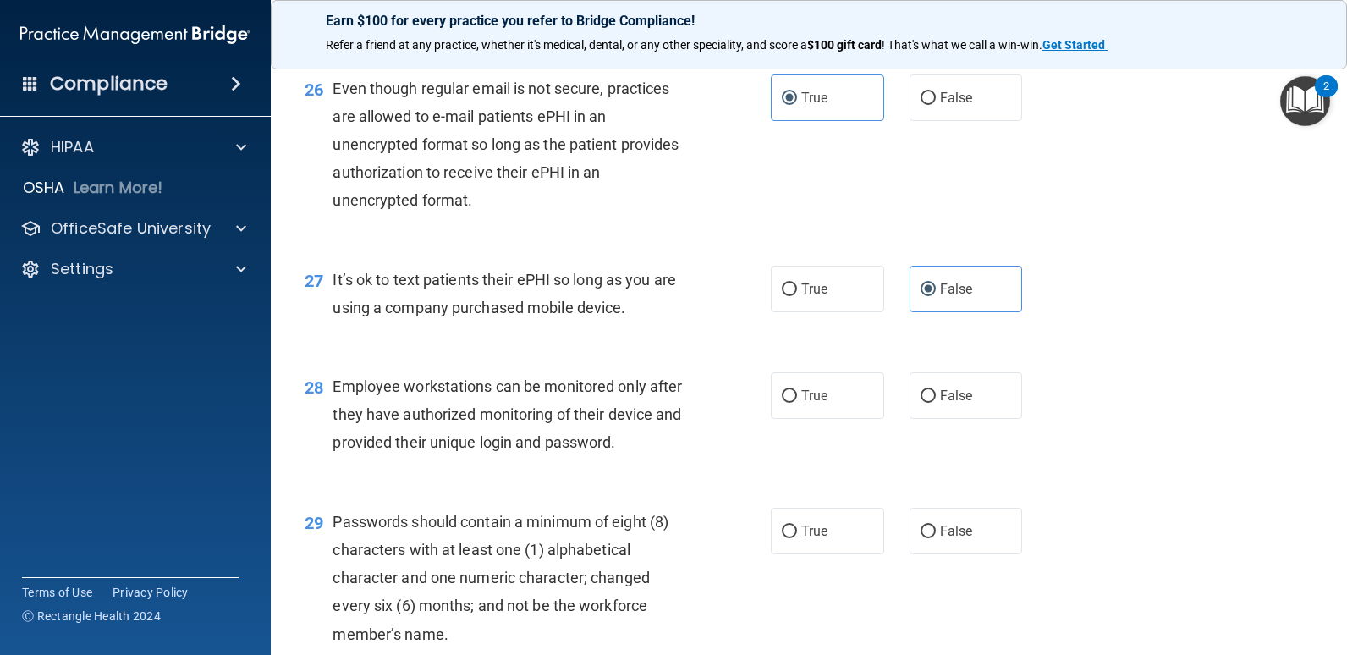
scroll to position [3981, 0]
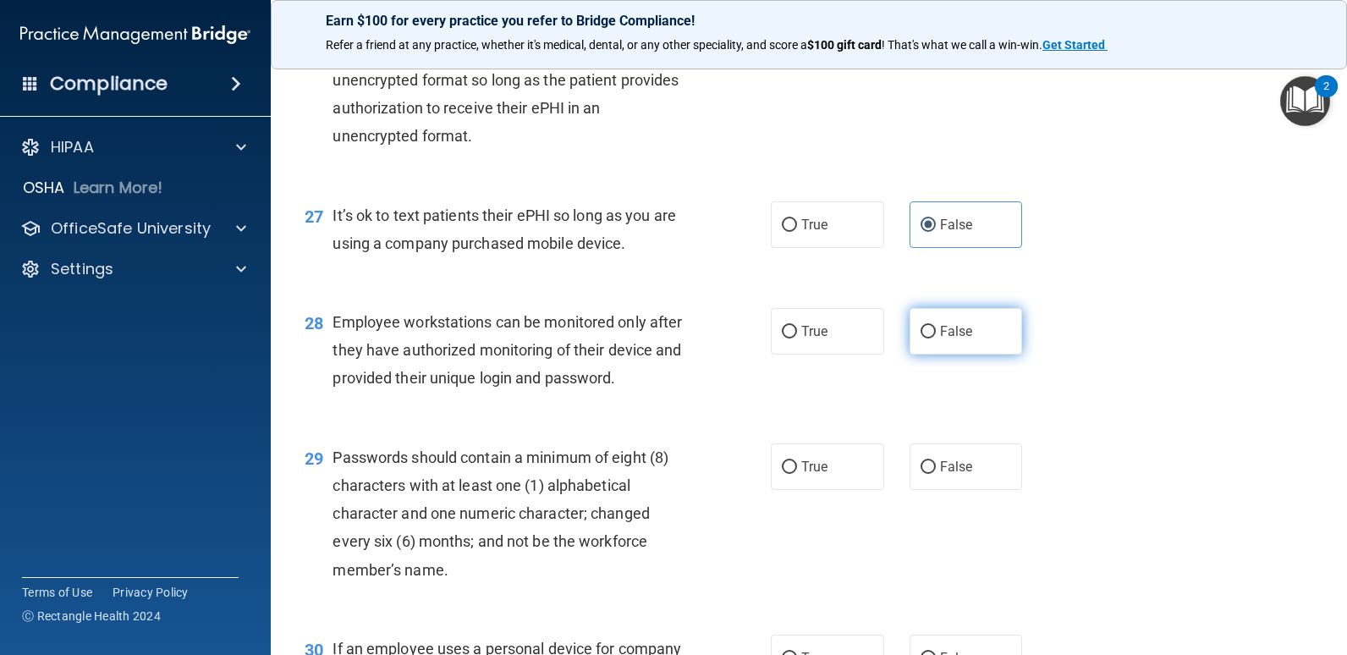
click at [927, 312] on label "False" at bounding box center [966, 331] width 113 height 47
click at [927, 326] on input "False" at bounding box center [928, 332] width 15 height 13
radio input "true"
click at [813, 471] on span "True" at bounding box center [815, 467] width 26 height 16
click at [797, 471] on input "True" at bounding box center [789, 467] width 15 height 13
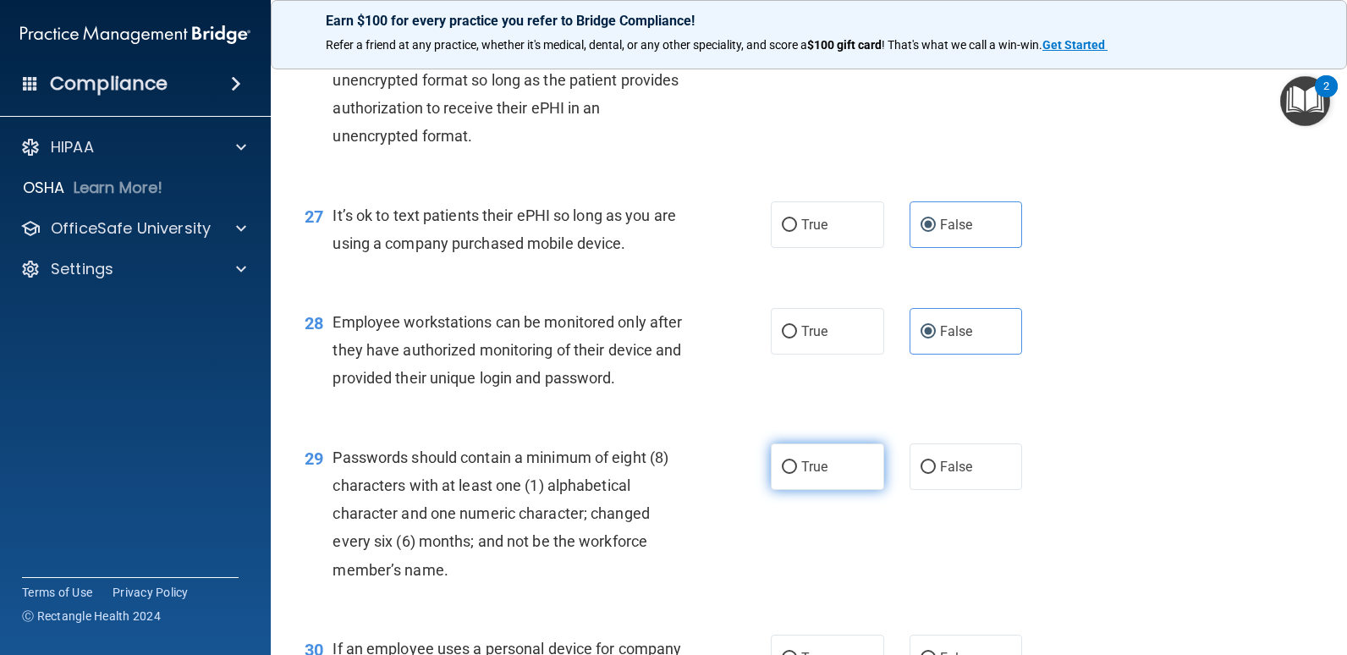
radio input "true"
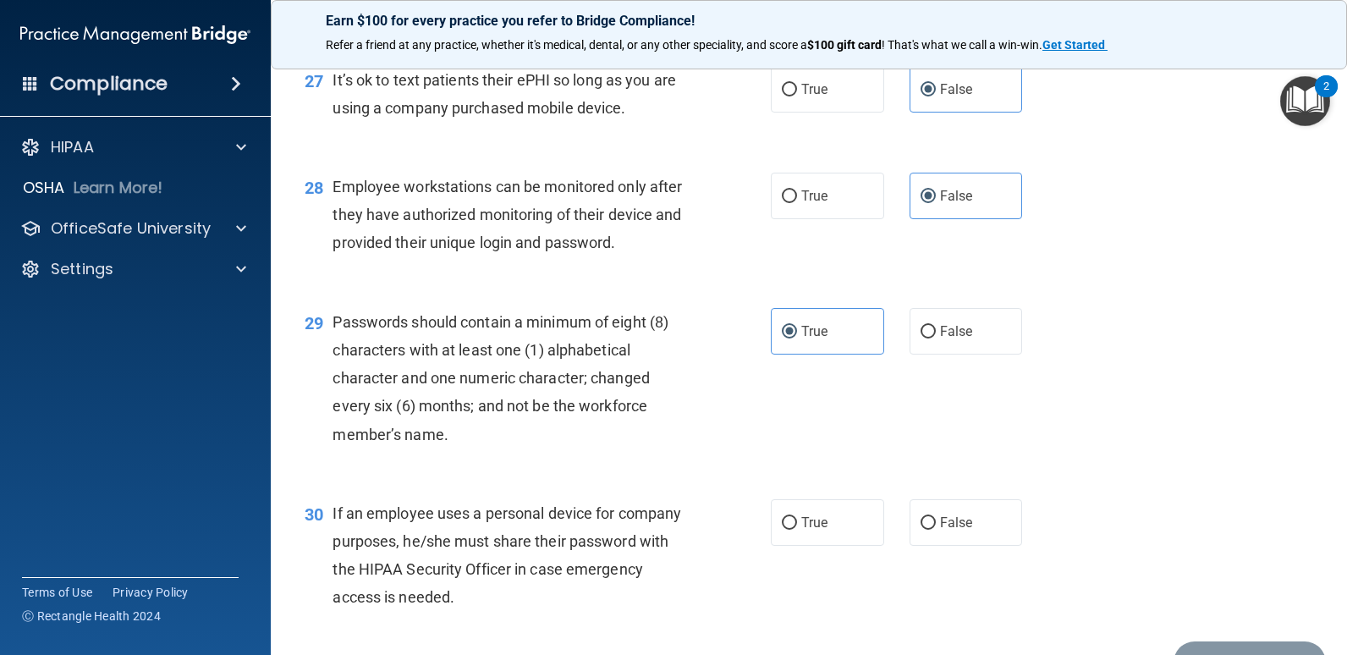
scroll to position [4212, 0]
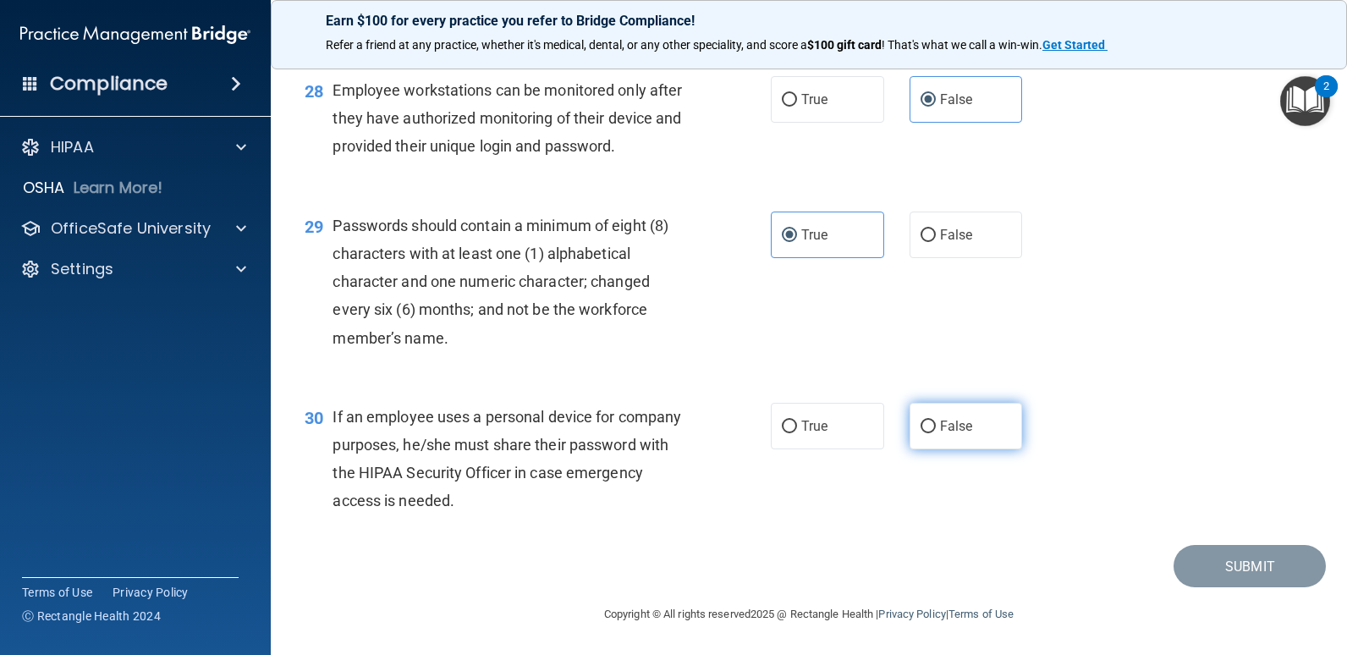
click at [940, 425] on span "False" at bounding box center [956, 426] width 33 height 16
click at [936, 425] on input "False" at bounding box center [928, 427] width 15 height 13
radio input "true"
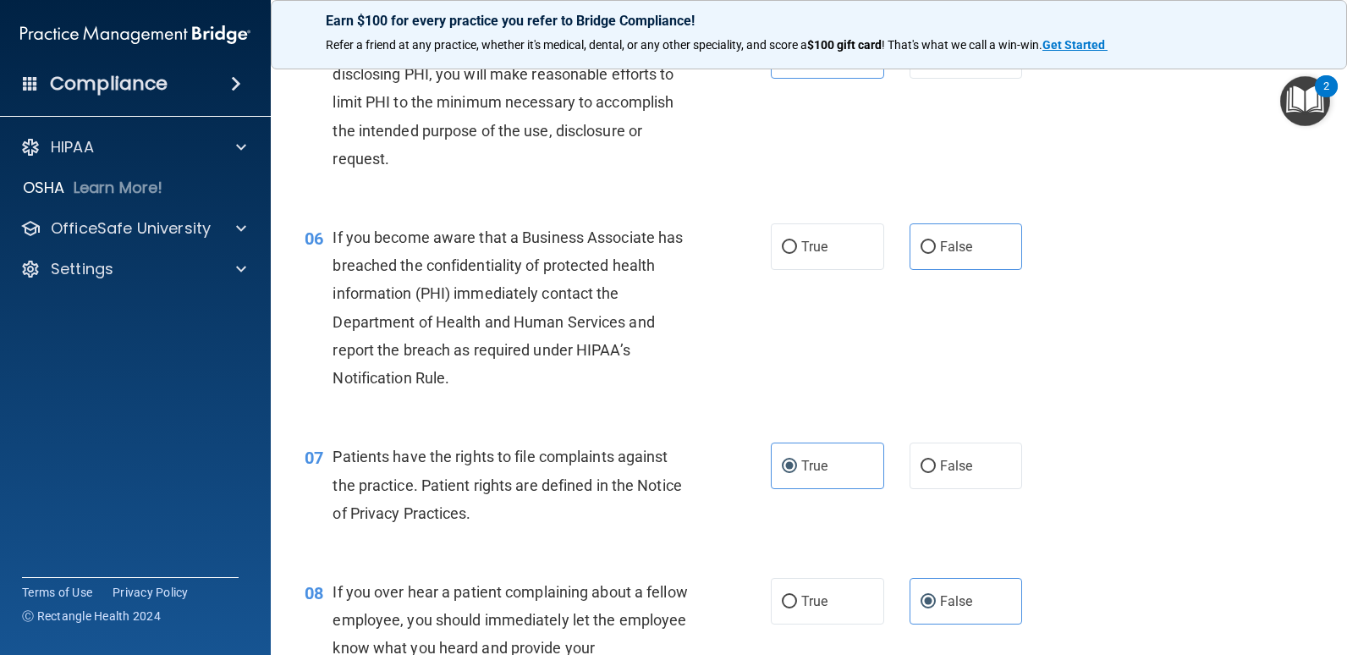
scroll to position [742, 0]
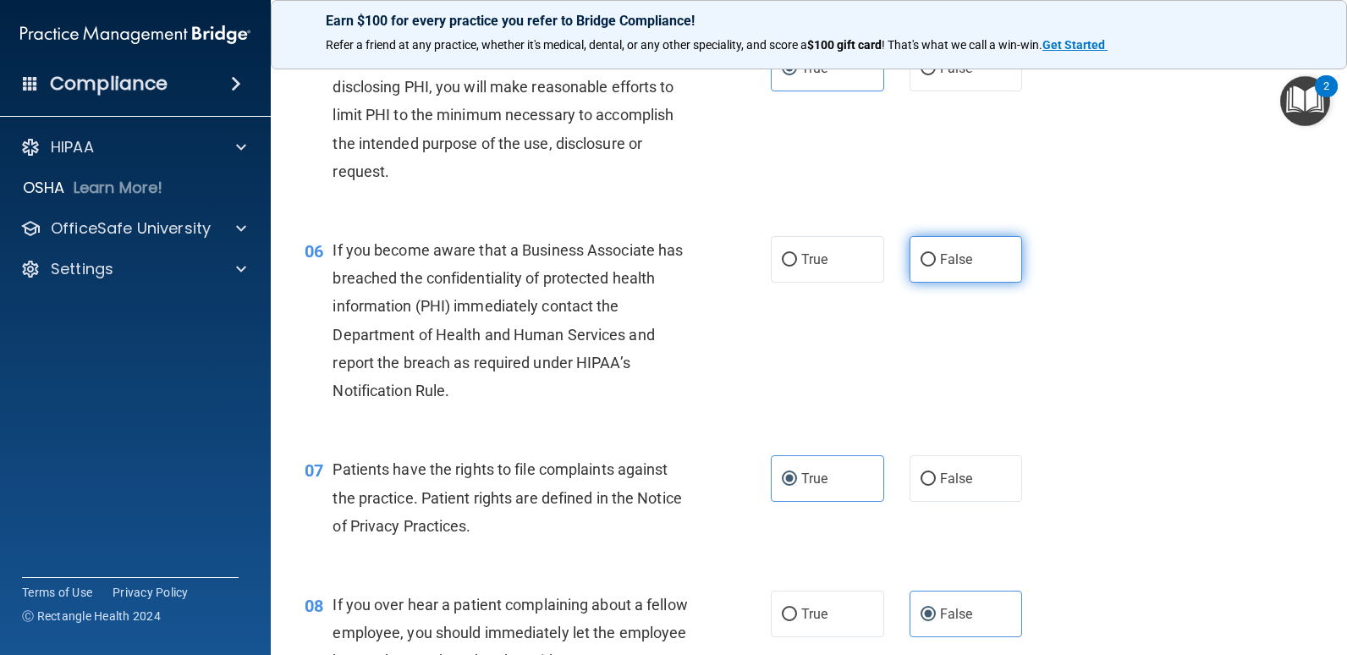
click at [942, 266] on span "False" at bounding box center [956, 259] width 33 height 16
click at [936, 266] on input "False" at bounding box center [928, 260] width 15 height 13
radio input "true"
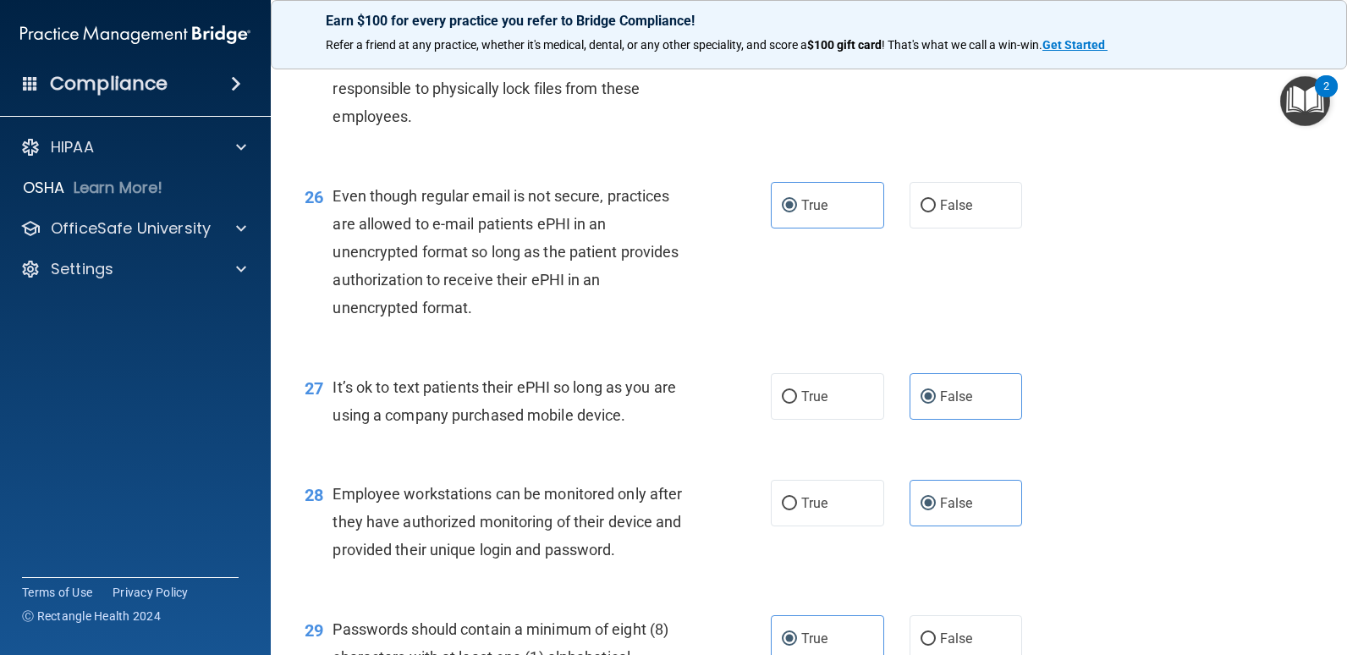
scroll to position [4212, 0]
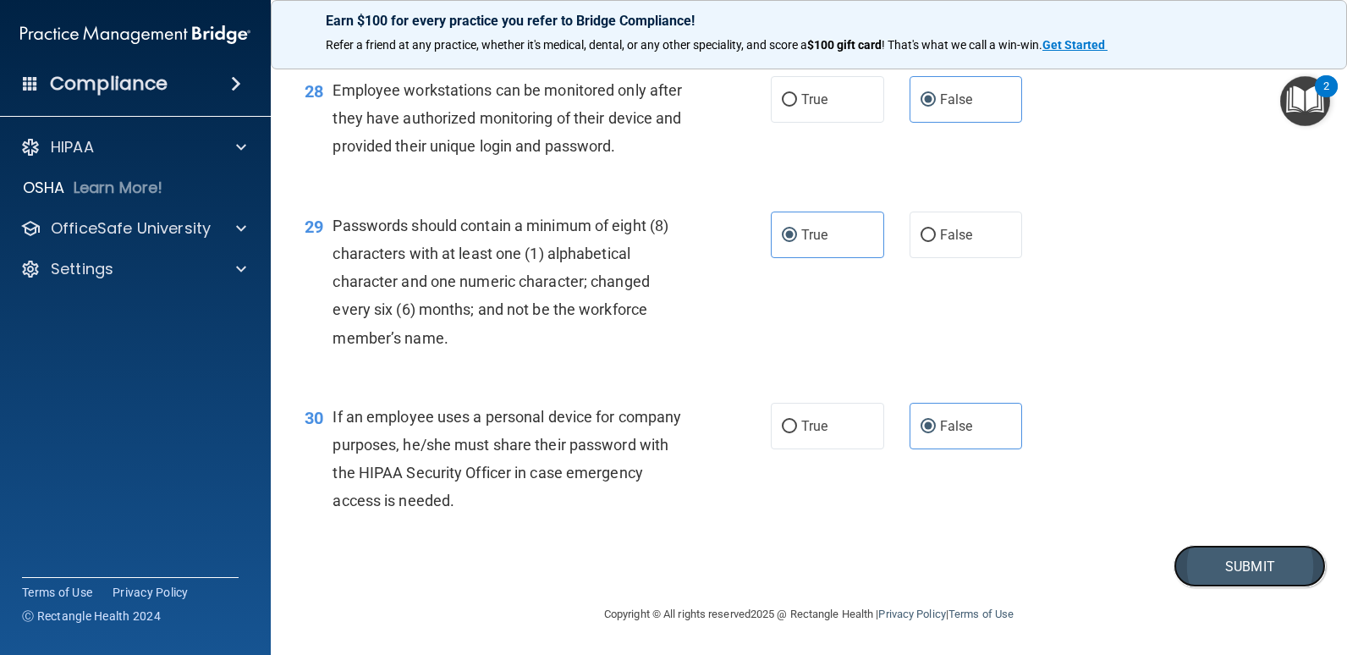
click at [1248, 579] on button "Submit" at bounding box center [1250, 566] width 152 height 43
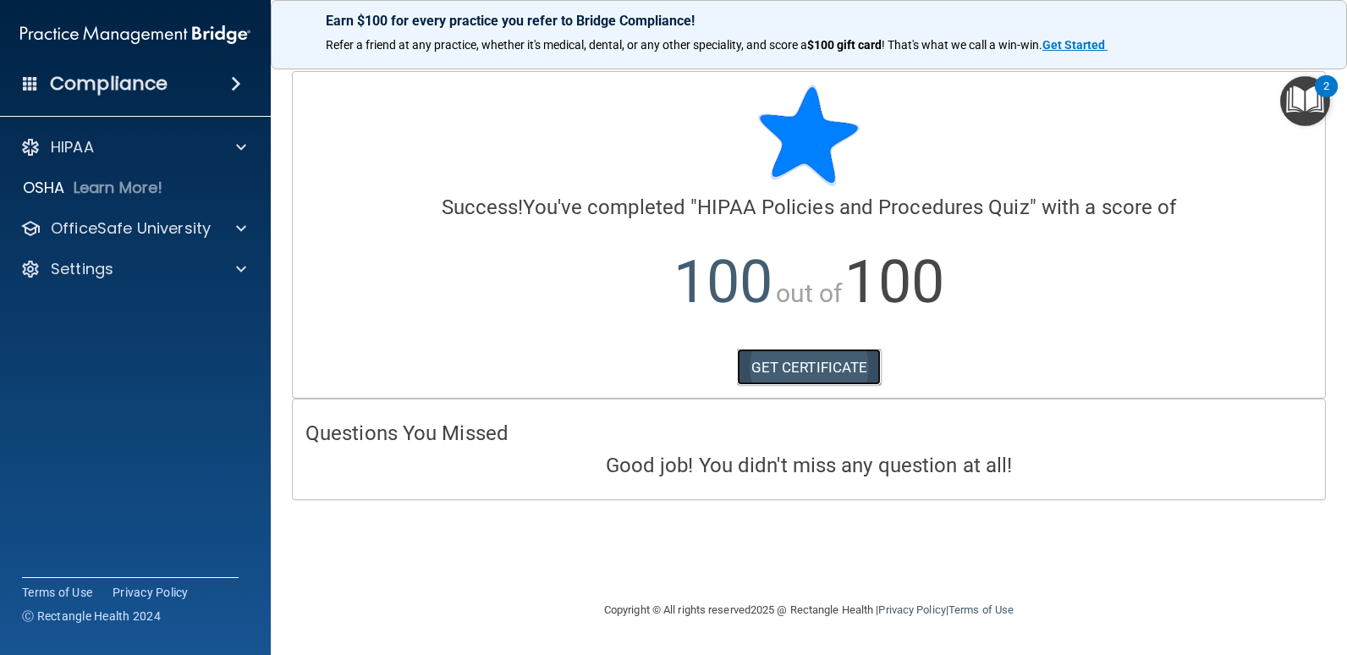
click at [815, 359] on link "GET CERTIFICATE" at bounding box center [809, 367] width 145 height 37
